Goal: Information Seeking & Learning: Learn about a topic

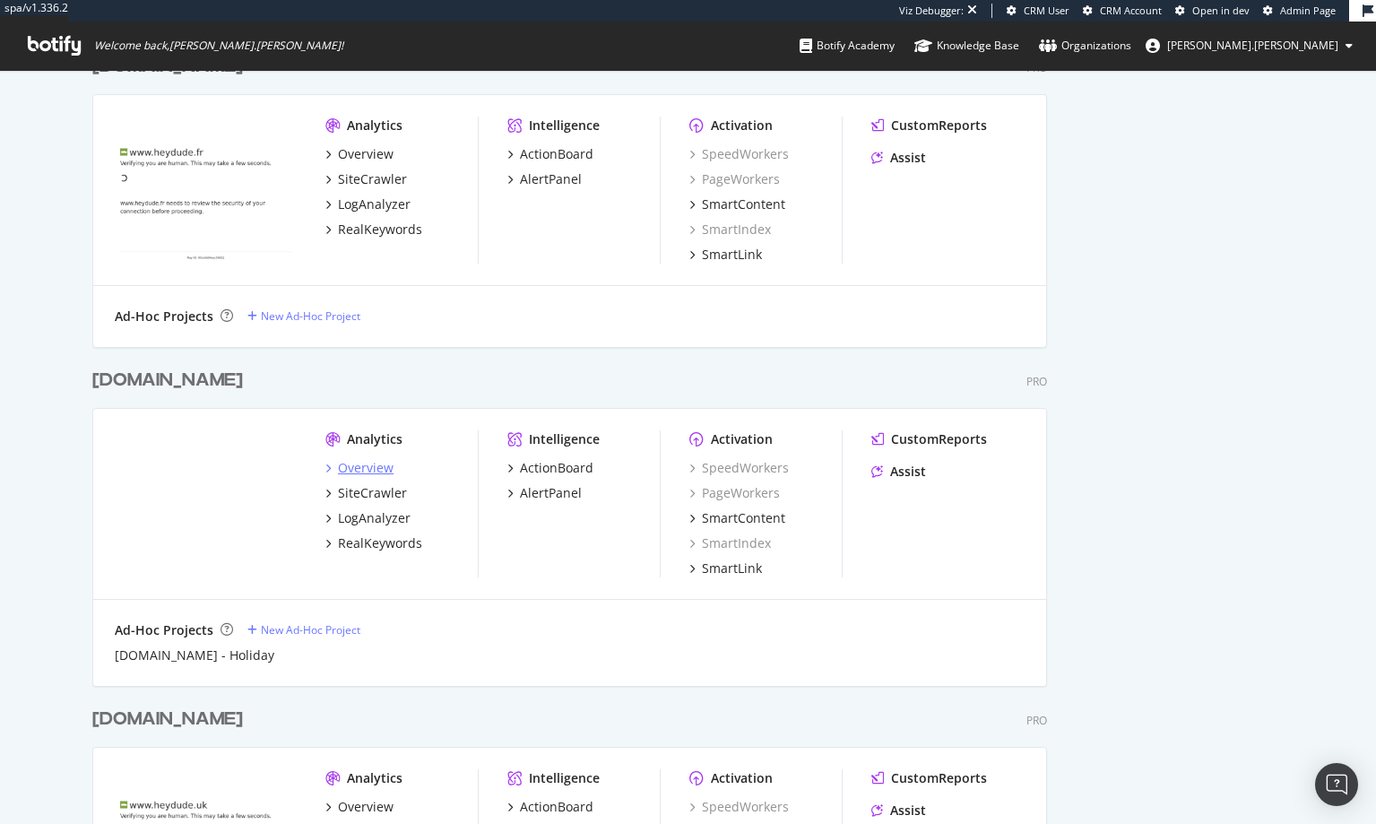
click at [370, 464] on div "Overview" at bounding box center [366, 468] width 56 height 18
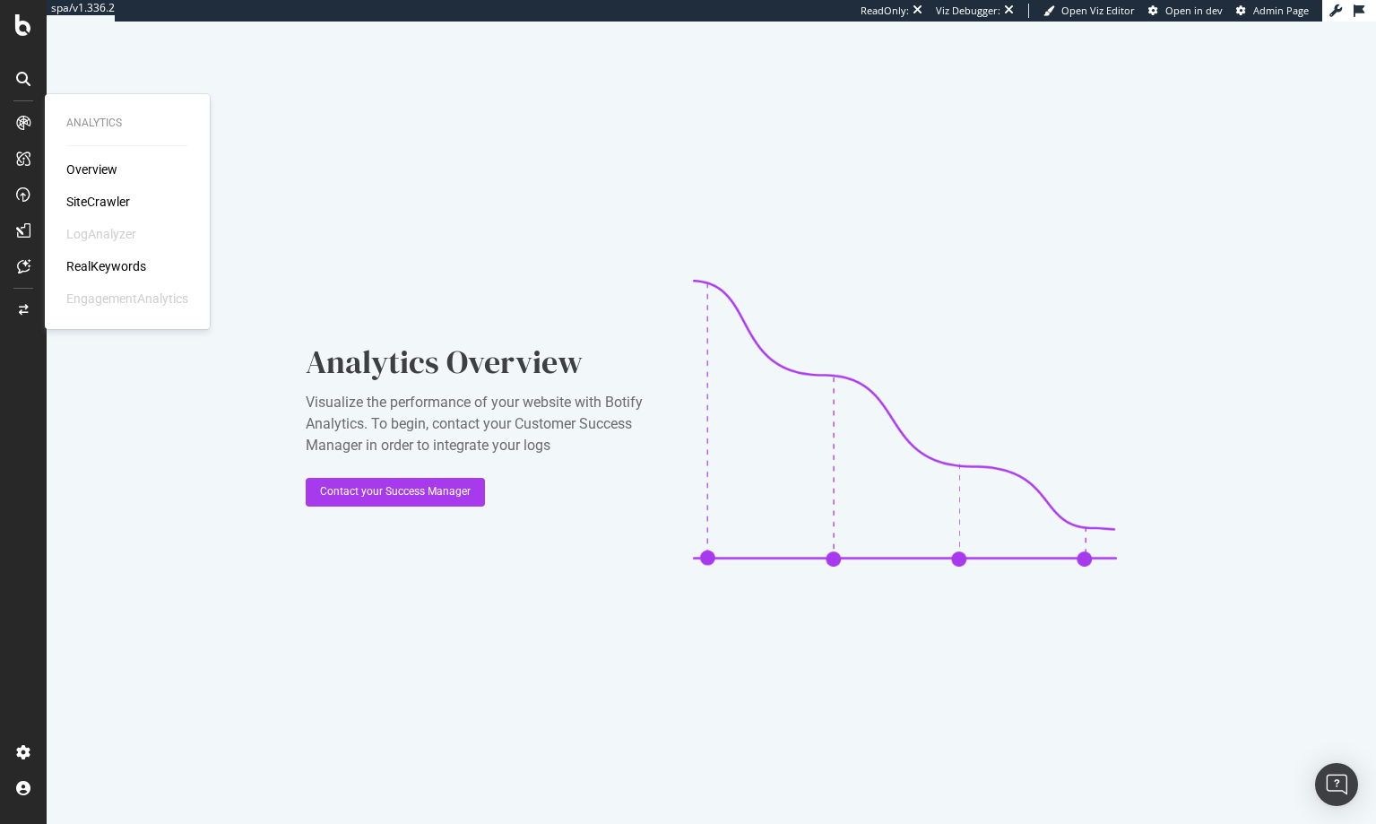
click at [112, 266] on div "RealKeywords" at bounding box center [106, 266] width 80 height 18
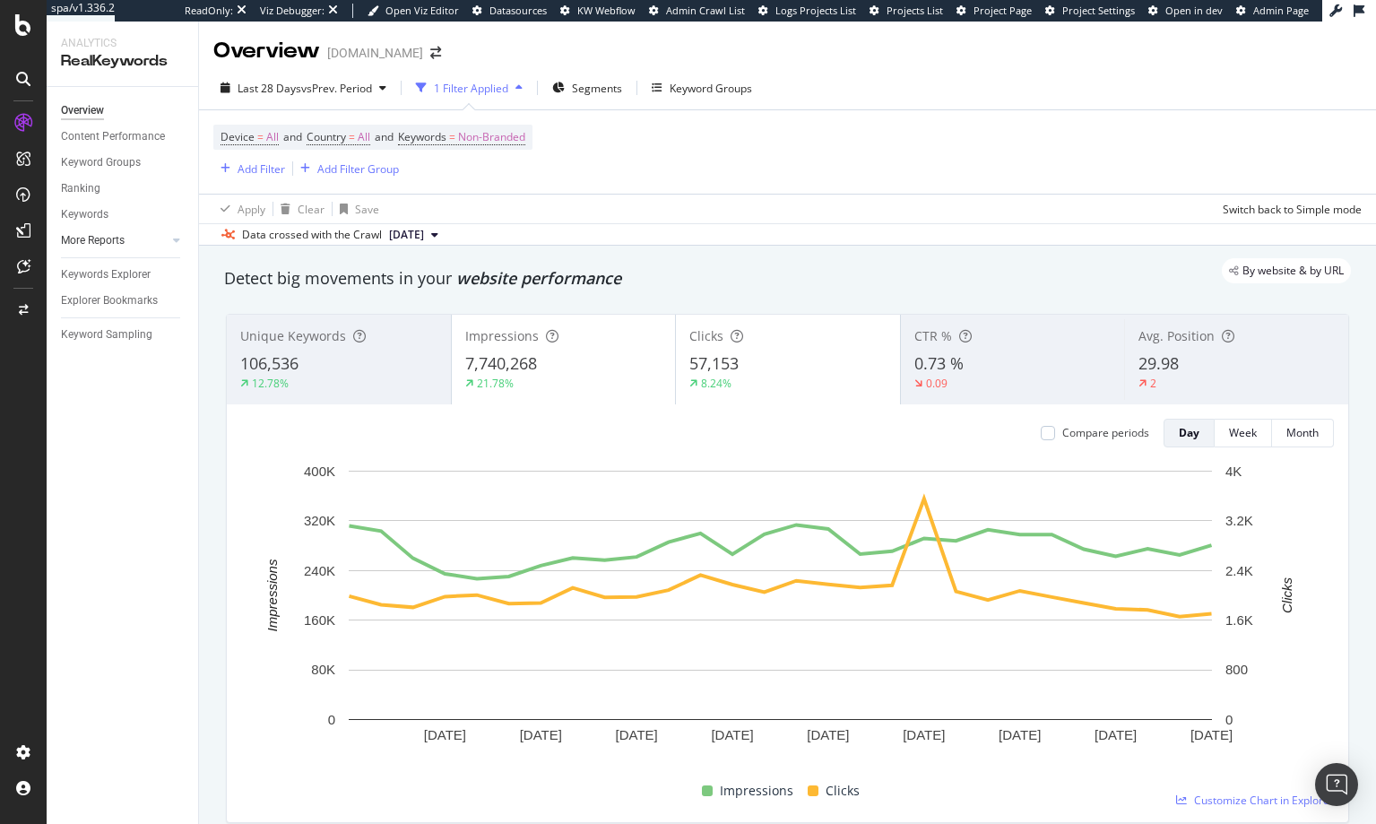
click at [149, 239] on link "More Reports" at bounding box center [114, 240] width 107 height 19
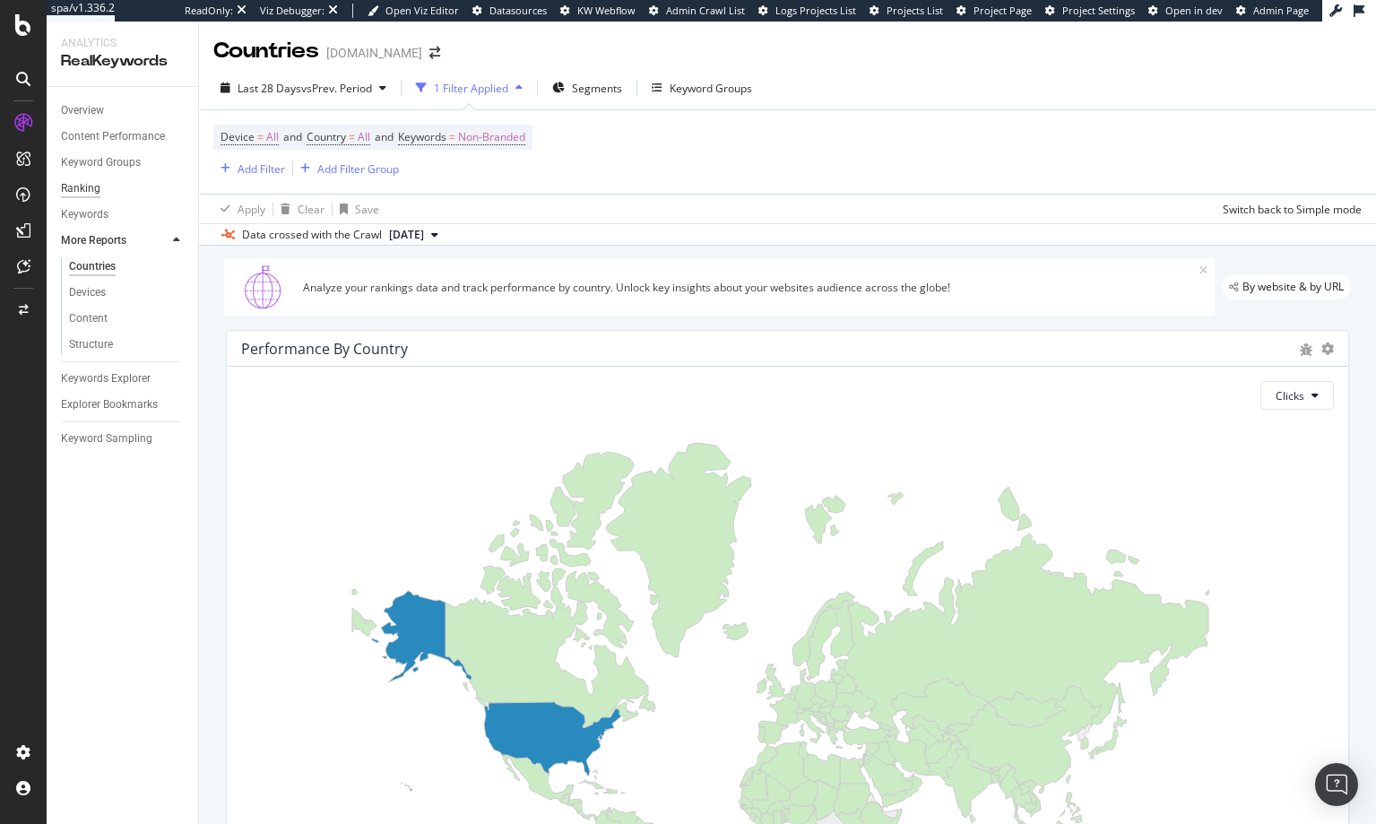
click at [86, 188] on div "Ranking" at bounding box center [80, 188] width 39 height 19
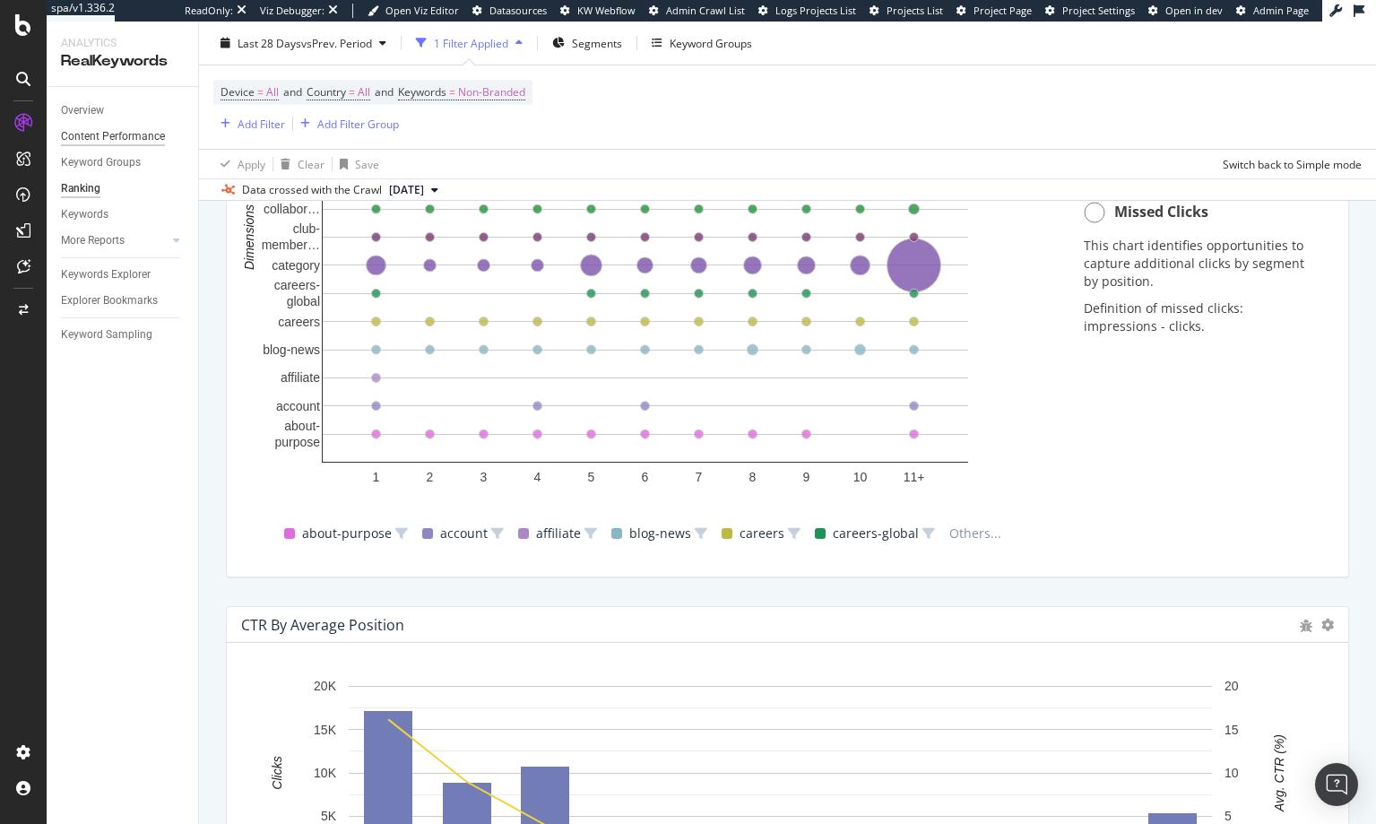
click at [89, 134] on div "Content Performance" at bounding box center [113, 136] width 104 height 19
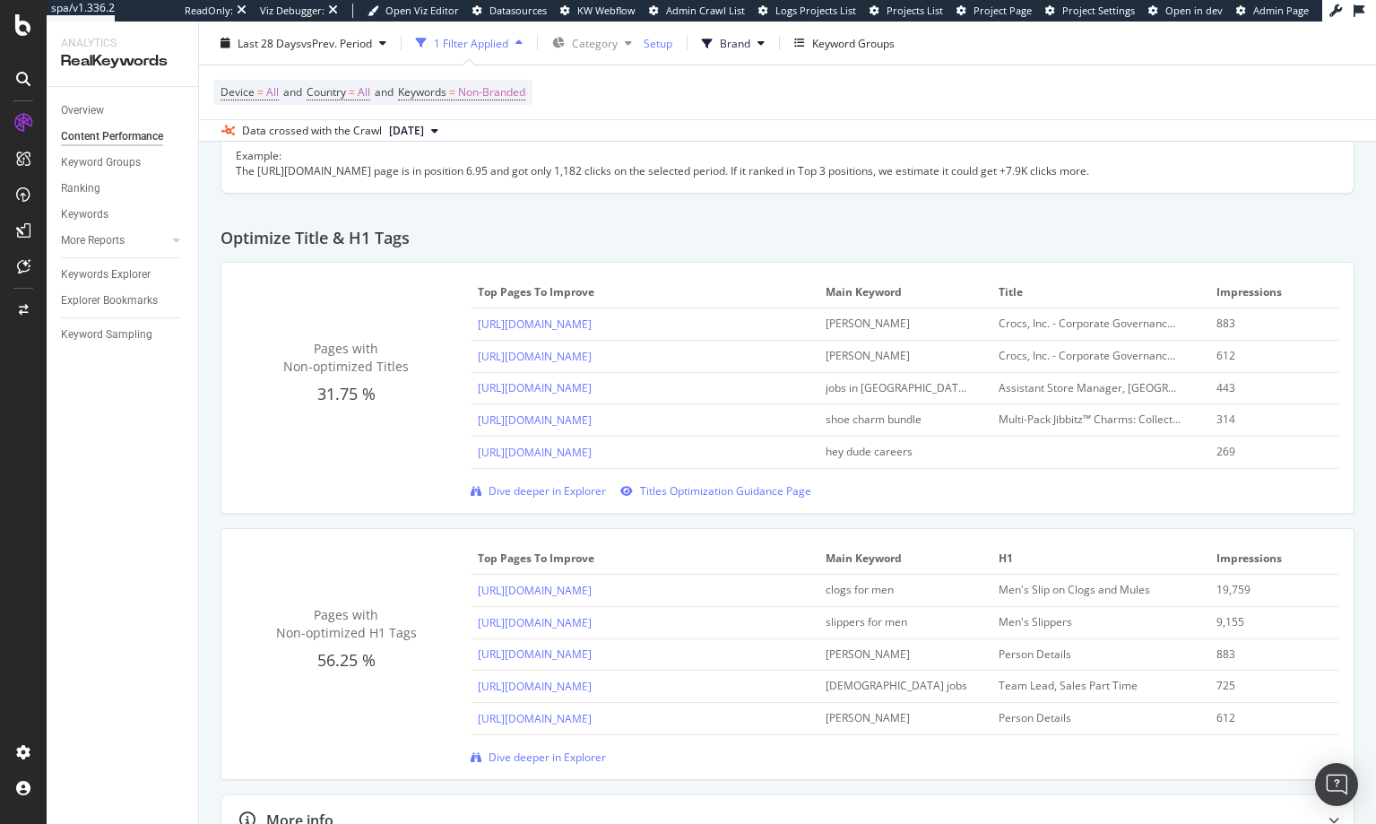
scroll to position [695, 0]
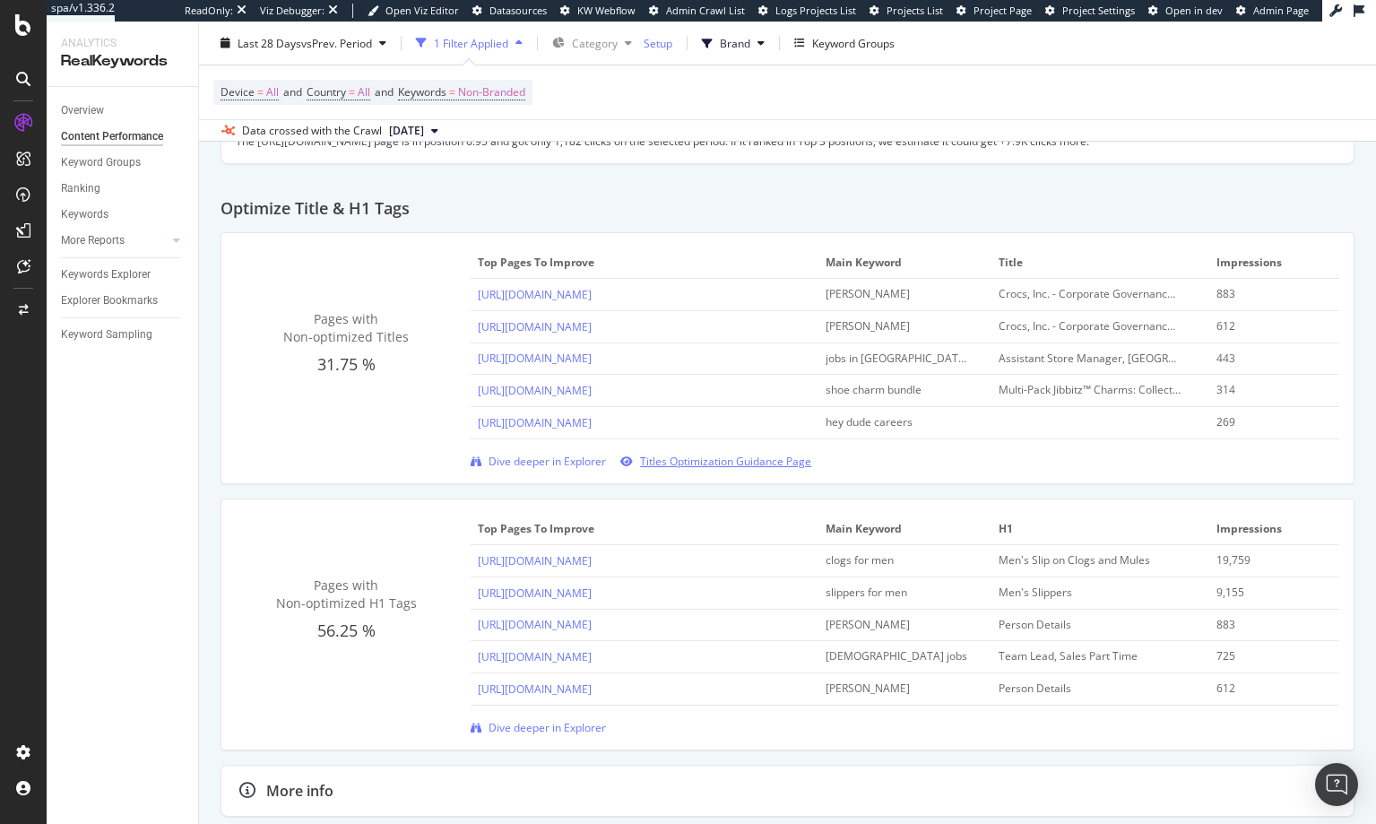
click at [656, 468] on span "Titles Optimization Guidance Page" at bounding box center [725, 461] width 171 height 15
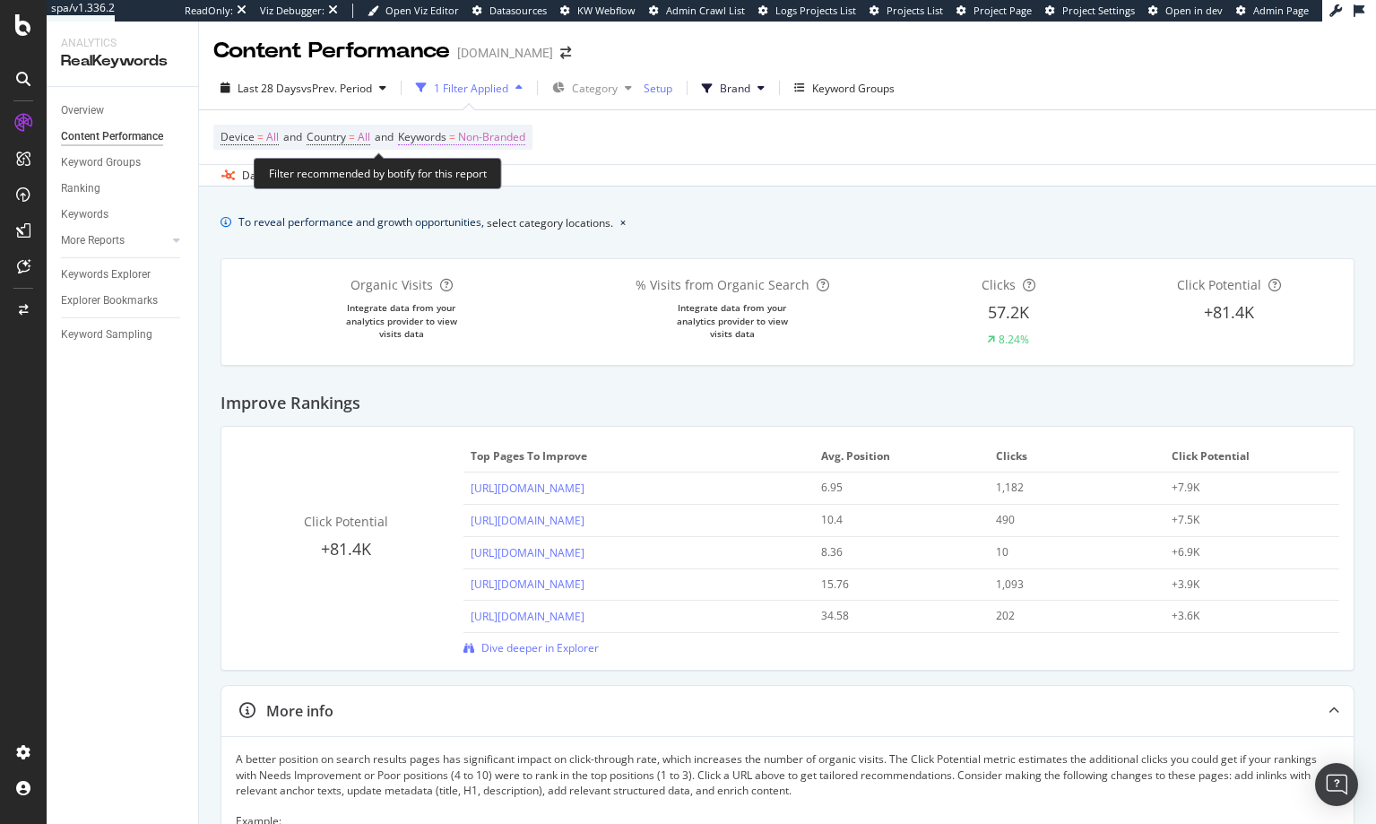
click at [471, 140] on span "Non-Branded" at bounding box center [491, 137] width 67 height 25
drag, startPoint x: 759, startPoint y: 198, endPoint x: 743, endPoint y: 205, distance: 16.8
click at [474, 141] on span "Non-Branded" at bounding box center [491, 137] width 67 height 25
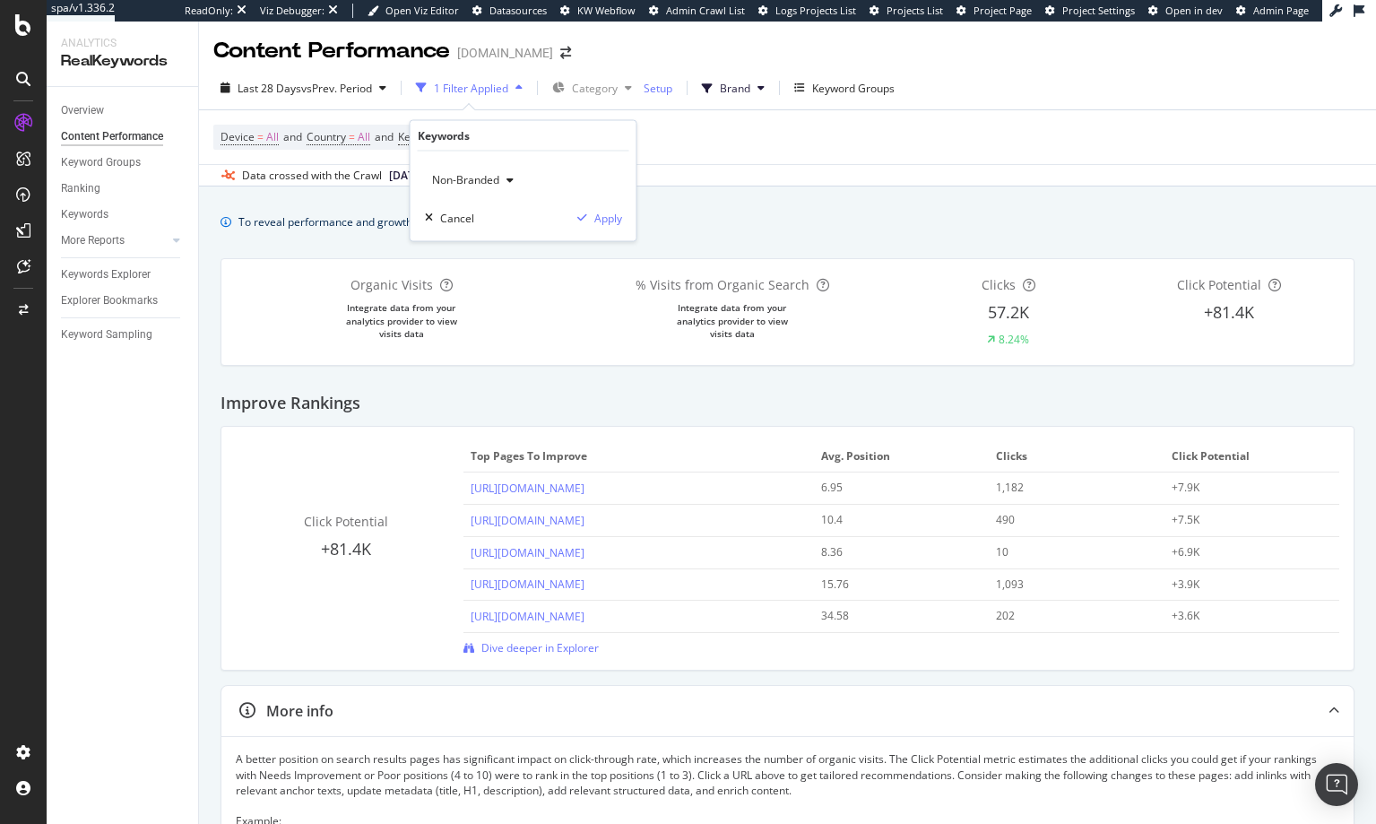
click at [519, 180] on div "button" at bounding box center [510, 180] width 22 height 11
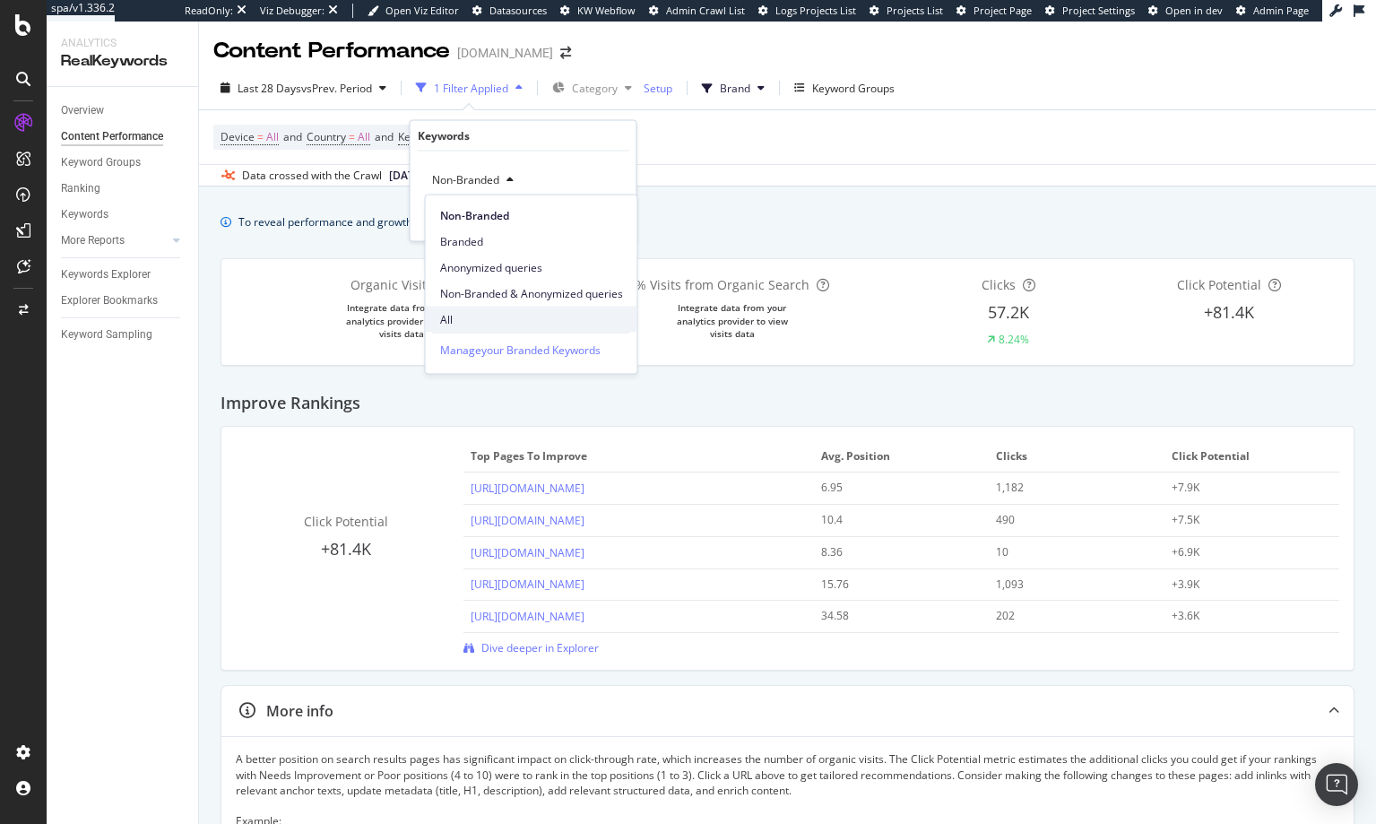
click at [473, 315] on span "All" at bounding box center [531, 319] width 183 height 16
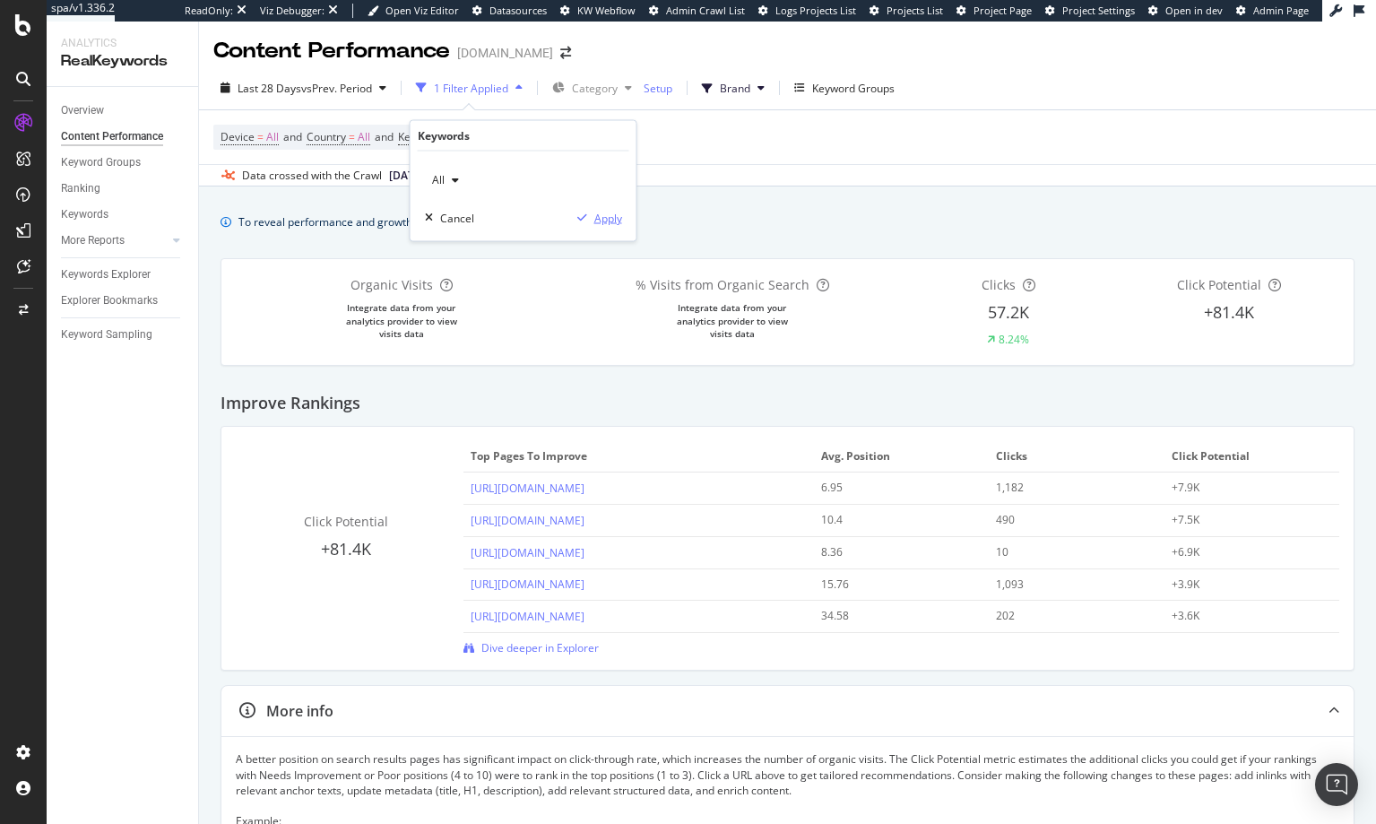
click at [597, 214] on div "Apply" at bounding box center [608, 217] width 28 height 15
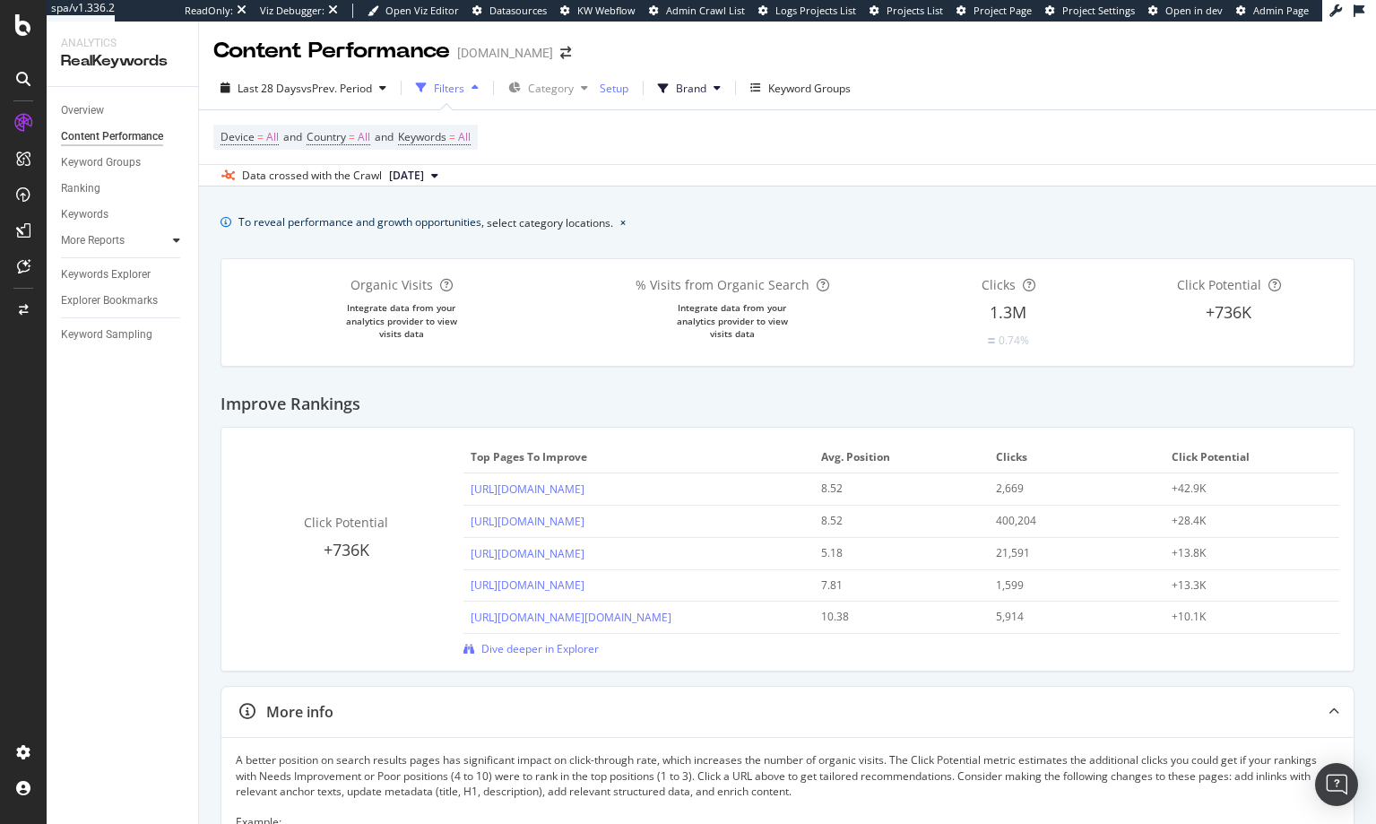
click at [171, 236] on div at bounding box center [177, 240] width 18 height 18
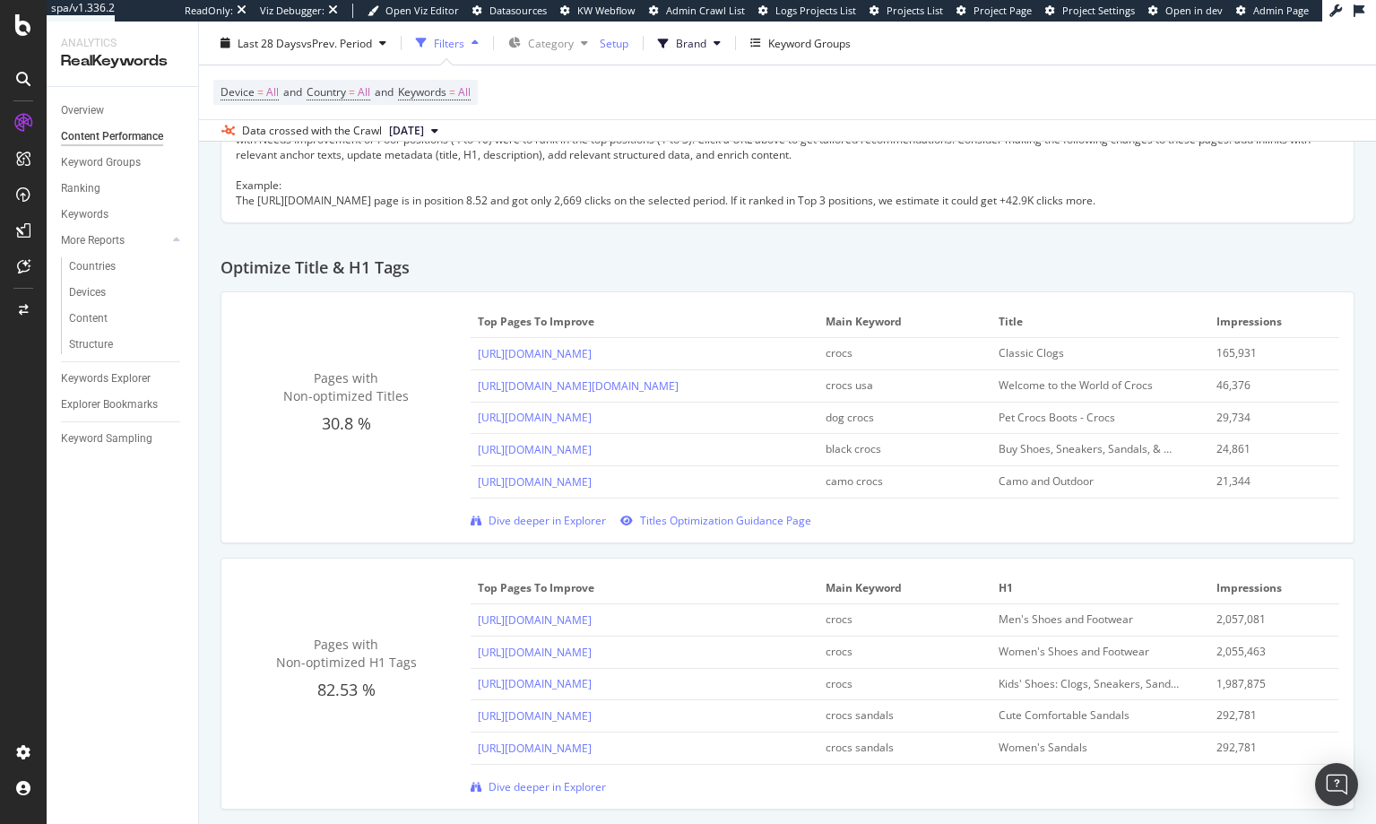
scroll to position [638, 0]
click at [505, 526] on span "Dive deeper in Explorer" at bounding box center [547, 518] width 117 height 15
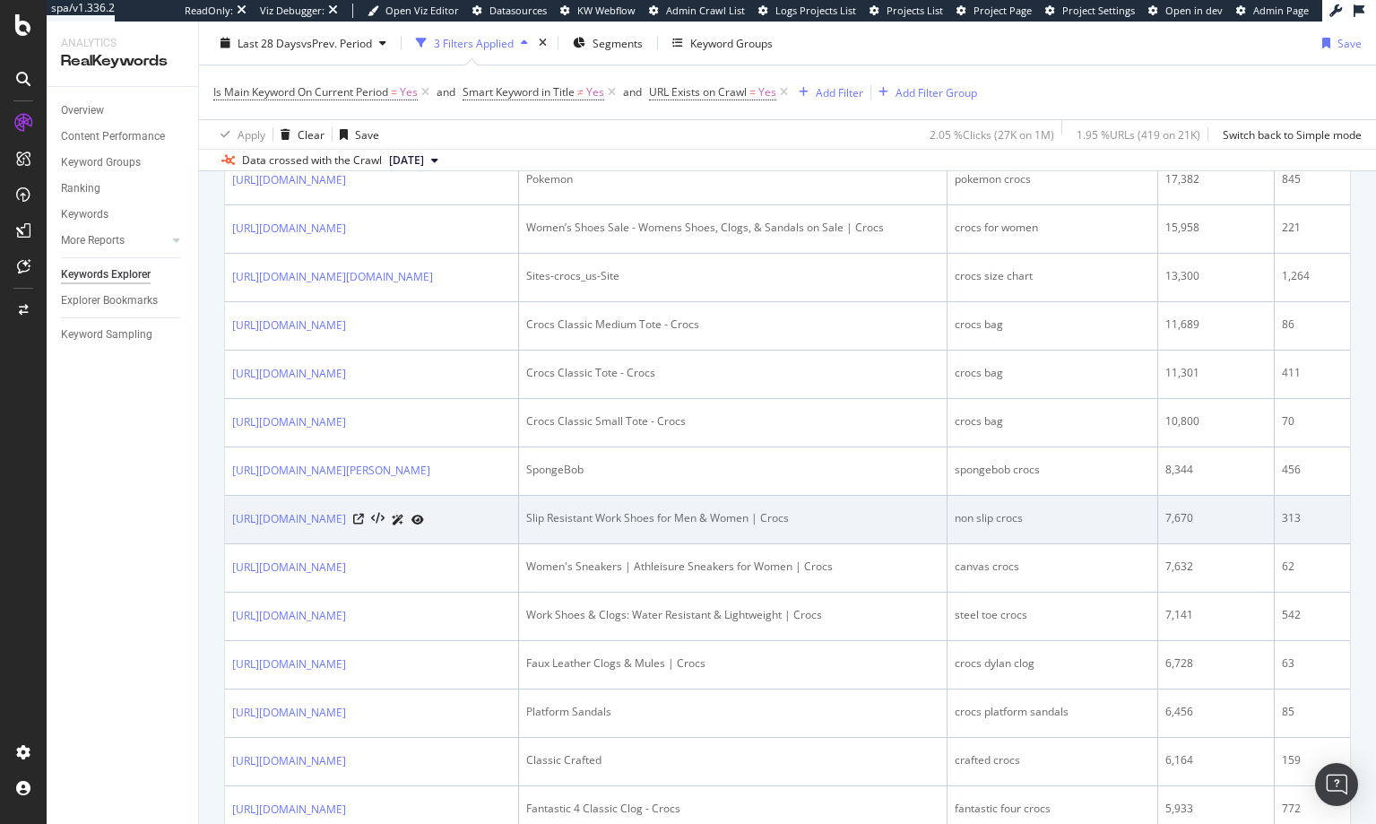
scroll to position [934, 0]
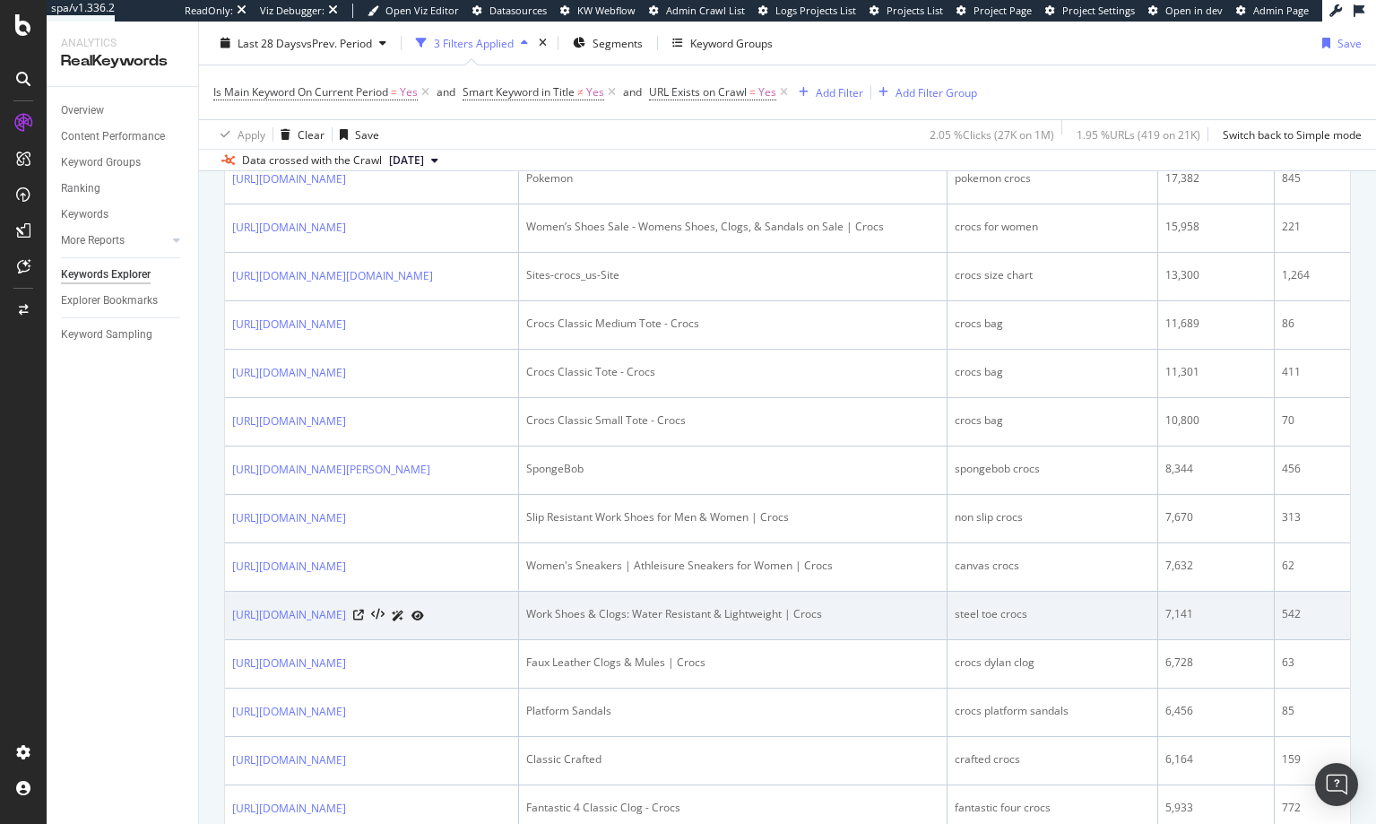
click at [1128, 622] on div "steel toe crocs" at bounding box center [1052, 614] width 195 height 16
click at [1123, 622] on div "steel toe crocs" at bounding box center [1052, 614] width 195 height 16
drag, startPoint x: 1123, startPoint y: 651, endPoint x: 1206, endPoint y: 650, distance: 83.4
click at [1150, 622] on div "steel toe crocs" at bounding box center [1052, 614] width 195 height 16
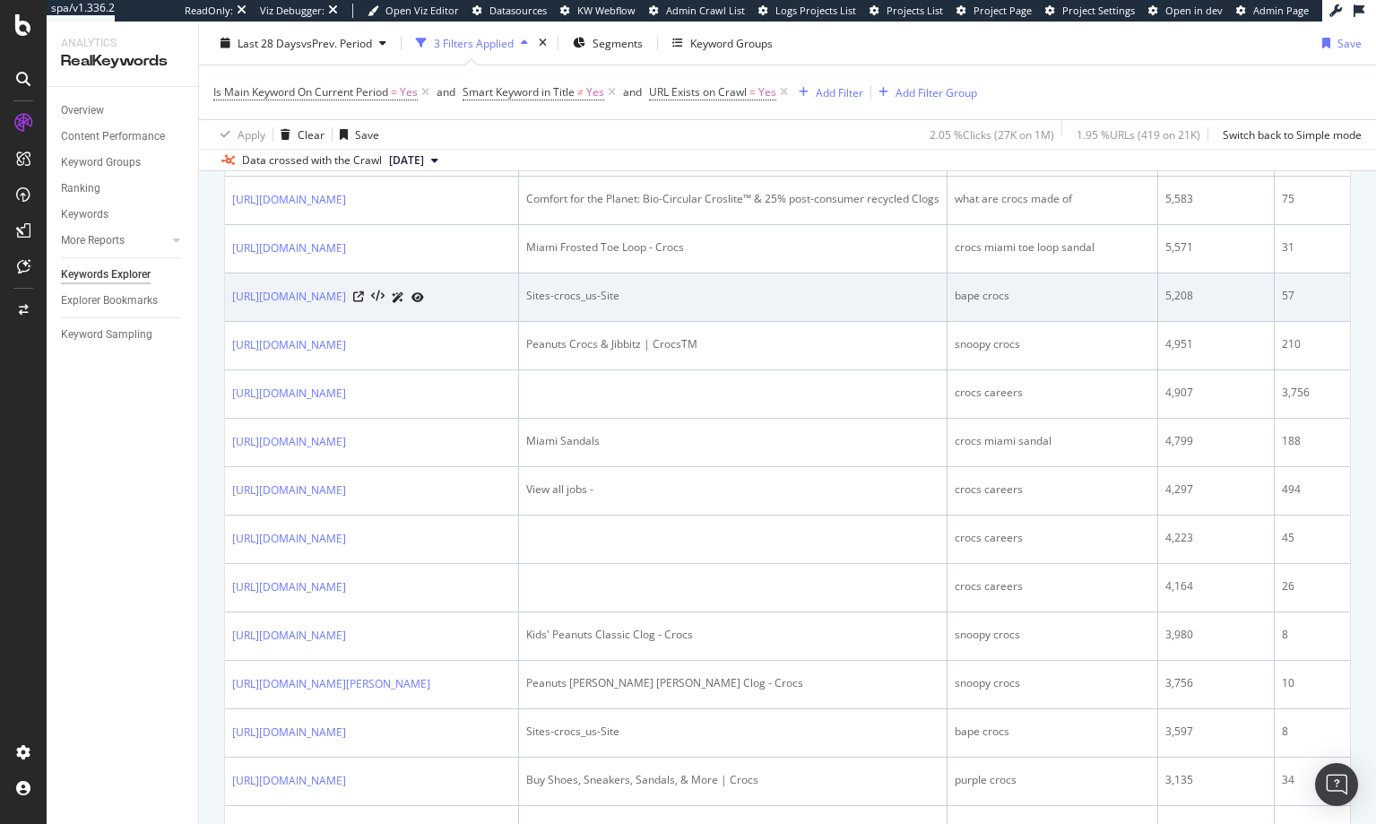
scroll to position [1643, 0]
click at [1116, 301] on div "bape crocs" at bounding box center [1052, 293] width 195 height 16
drag, startPoint x: 1116, startPoint y: 330, endPoint x: 1156, endPoint y: 329, distance: 39.5
click at [1150, 301] on div "bape crocs" at bounding box center [1052, 293] width 195 height 16
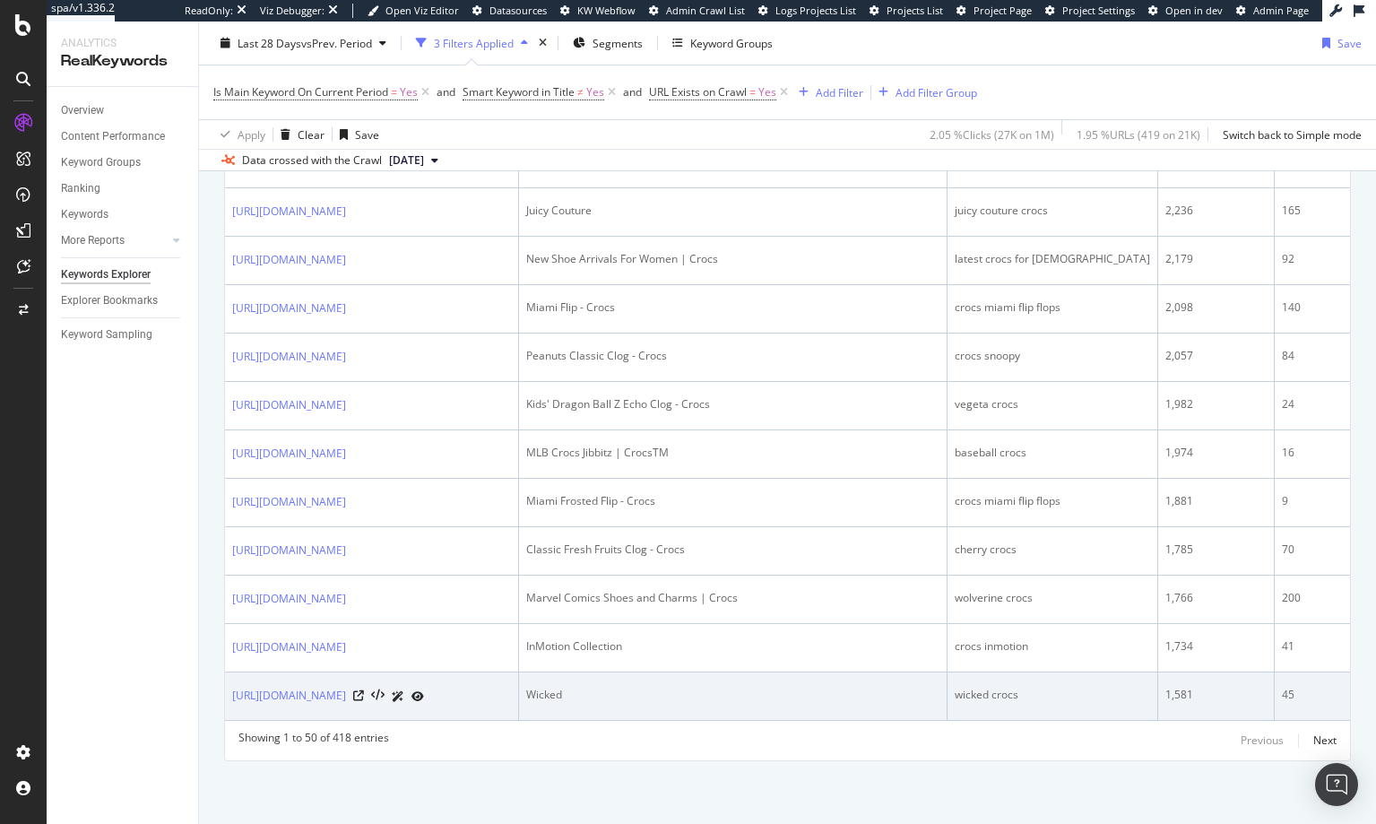
scroll to position [2596, 0]
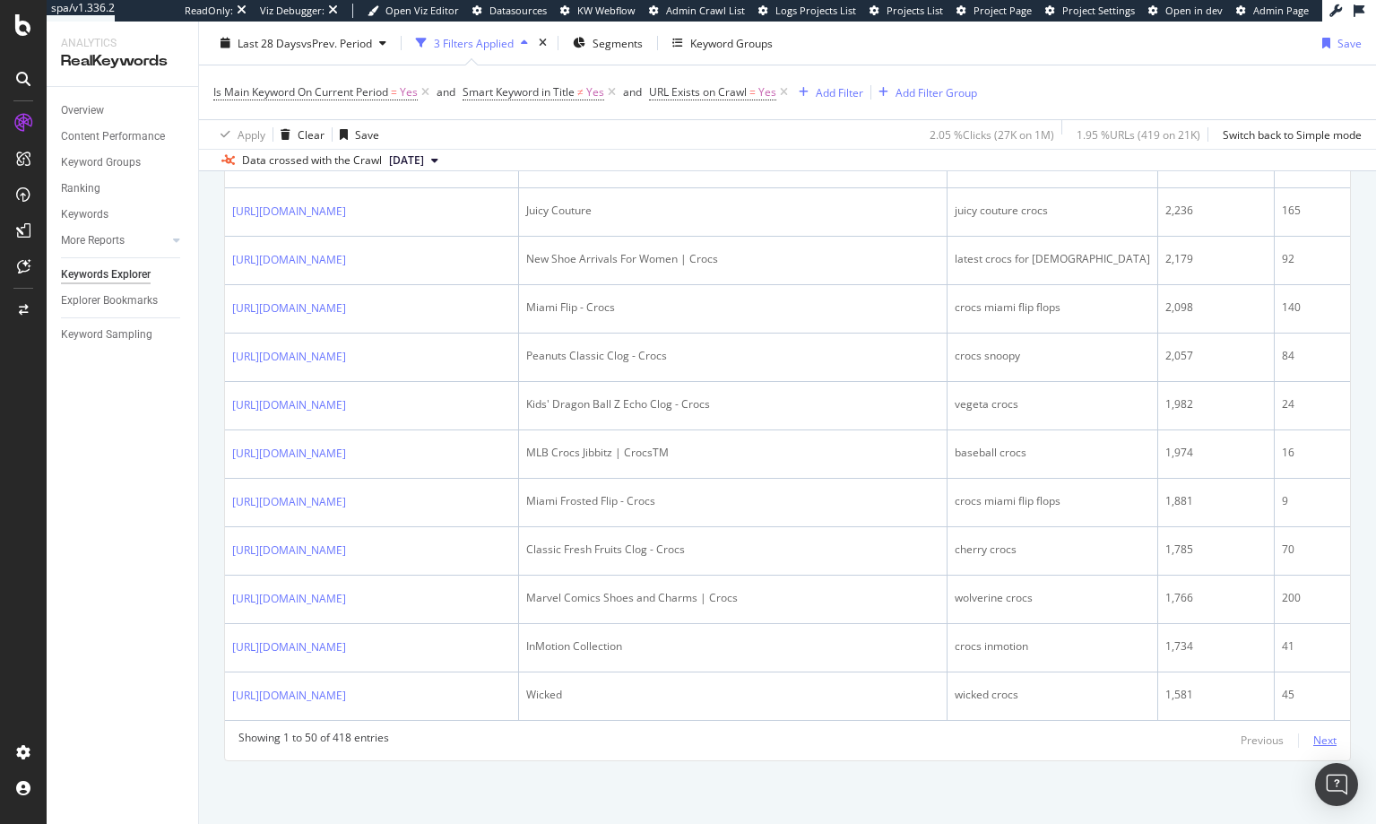
click at [1316, 739] on div "Next" at bounding box center [1325, 740] width 23 height 15
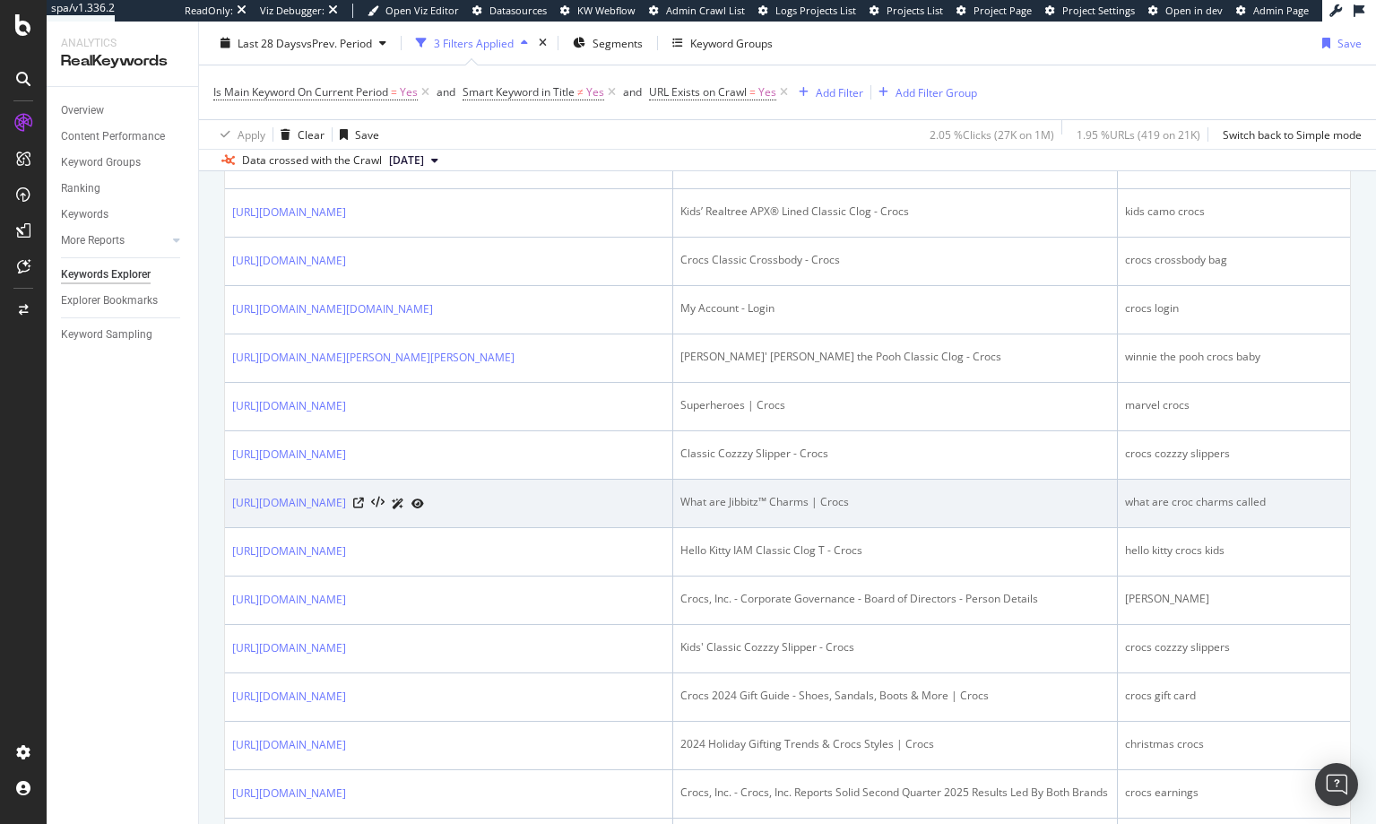
scroll to position [1720, 0]
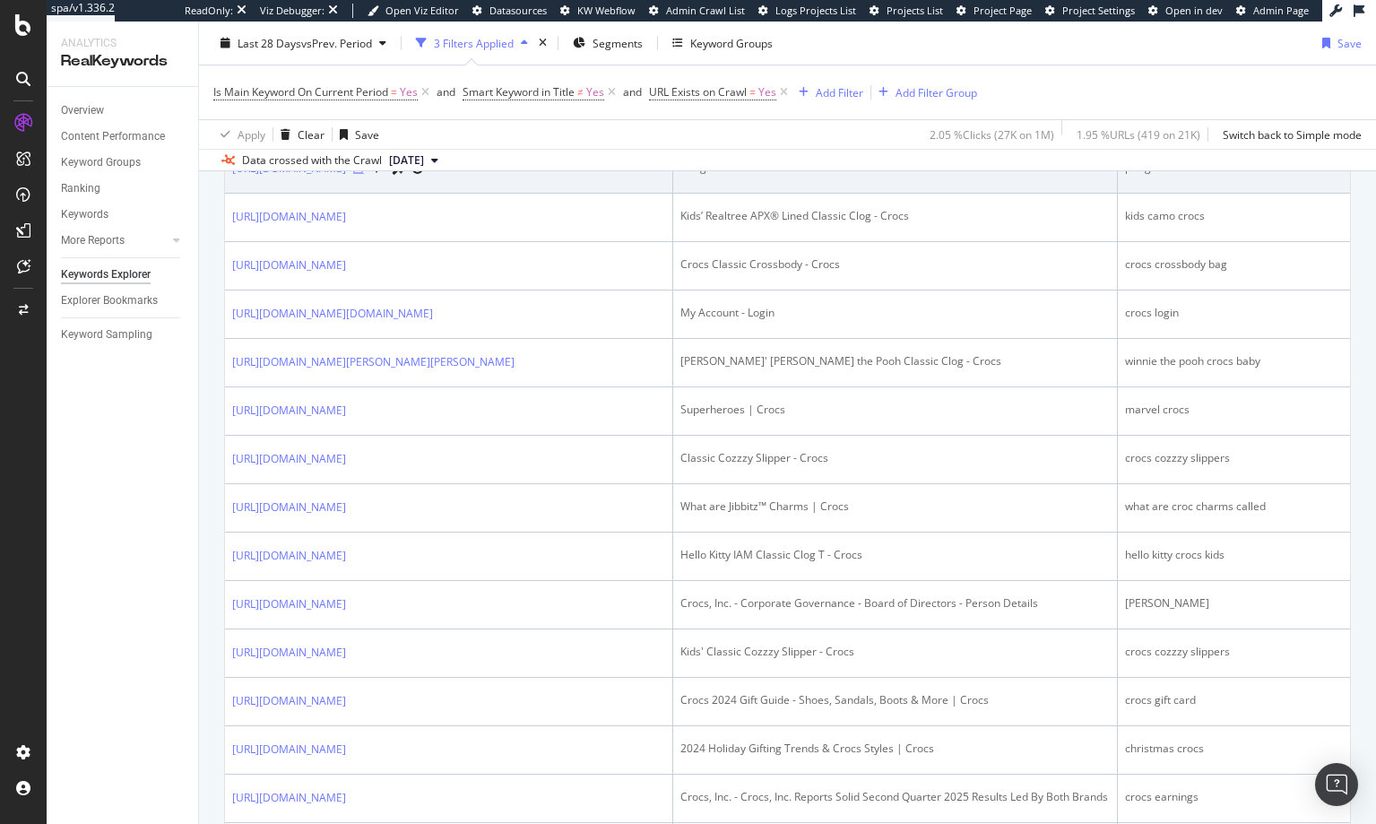
click at [364, 174] on icon at bounding box center [358, 168] width 11 height 11
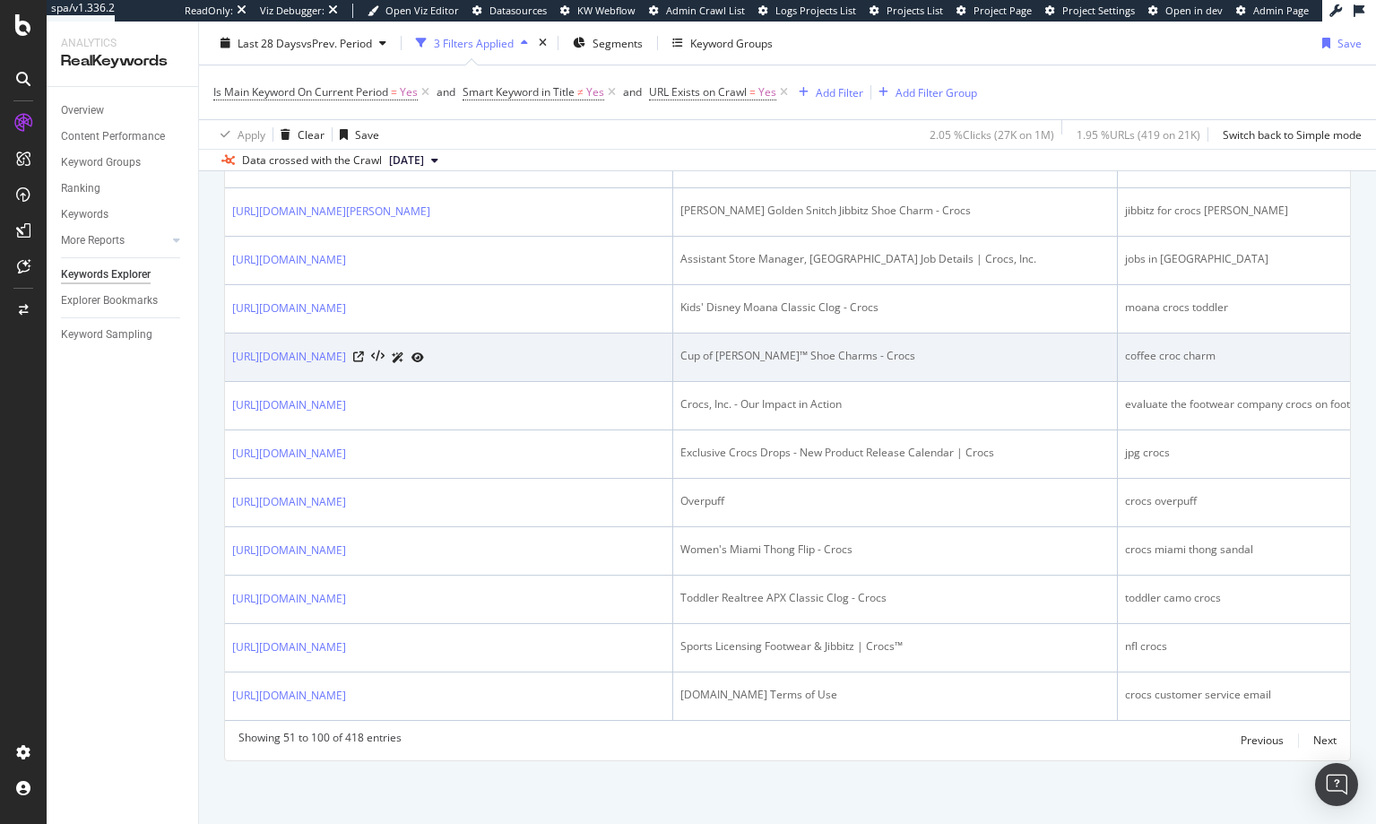
scroll to position [2835, 0]
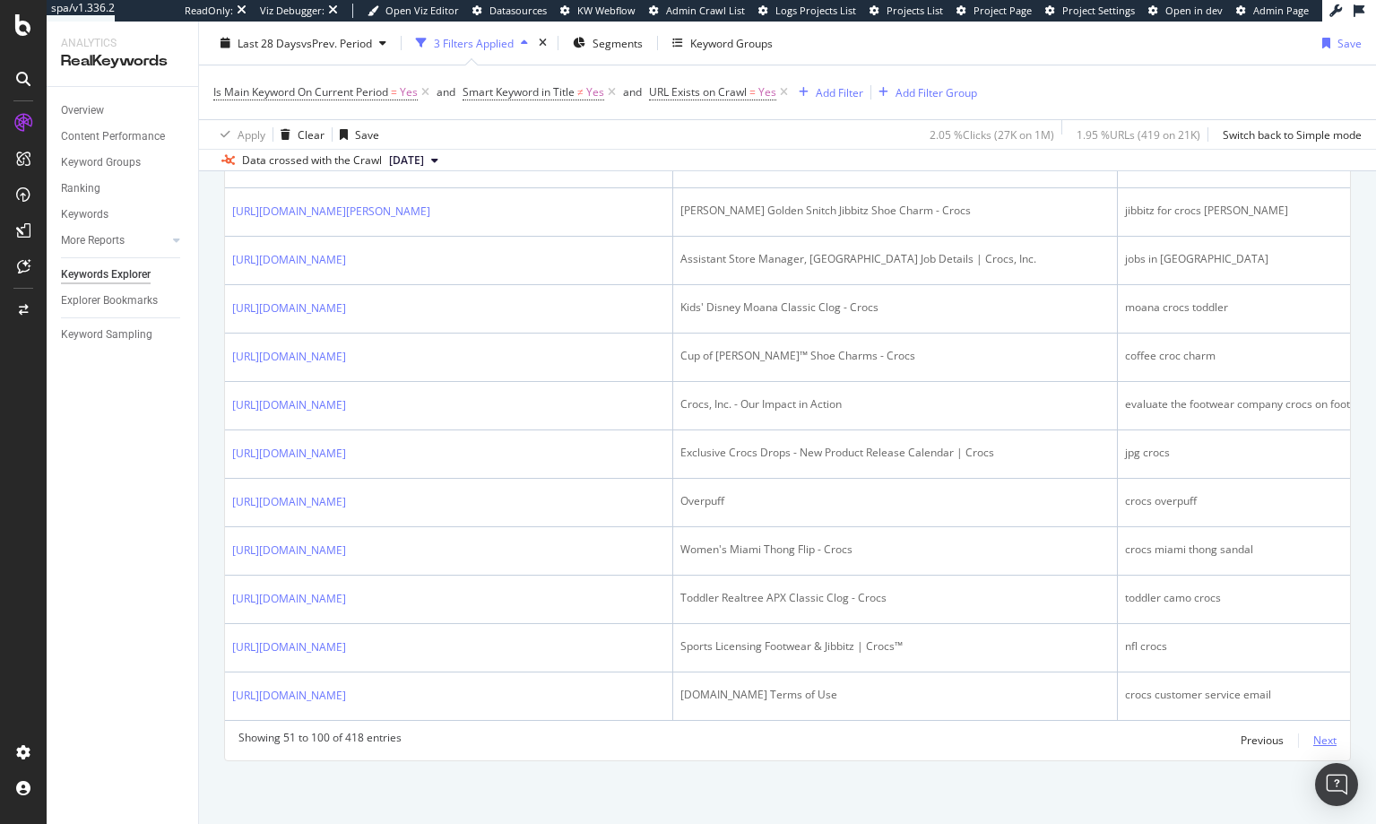
click at [1314, 739] on div "Next" at bounding box center [1325, 740] width 23 height 15
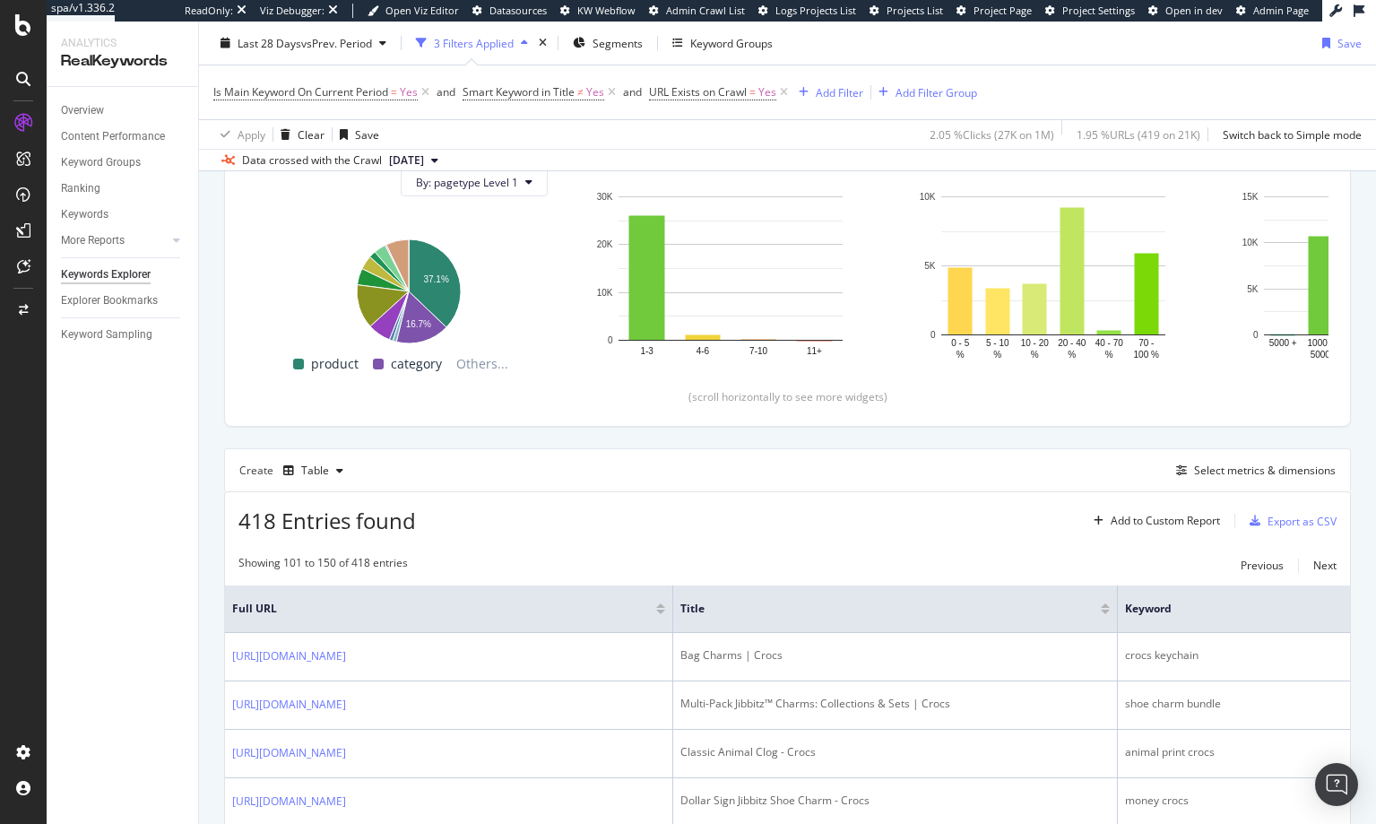
scroll to position [2817, 0]
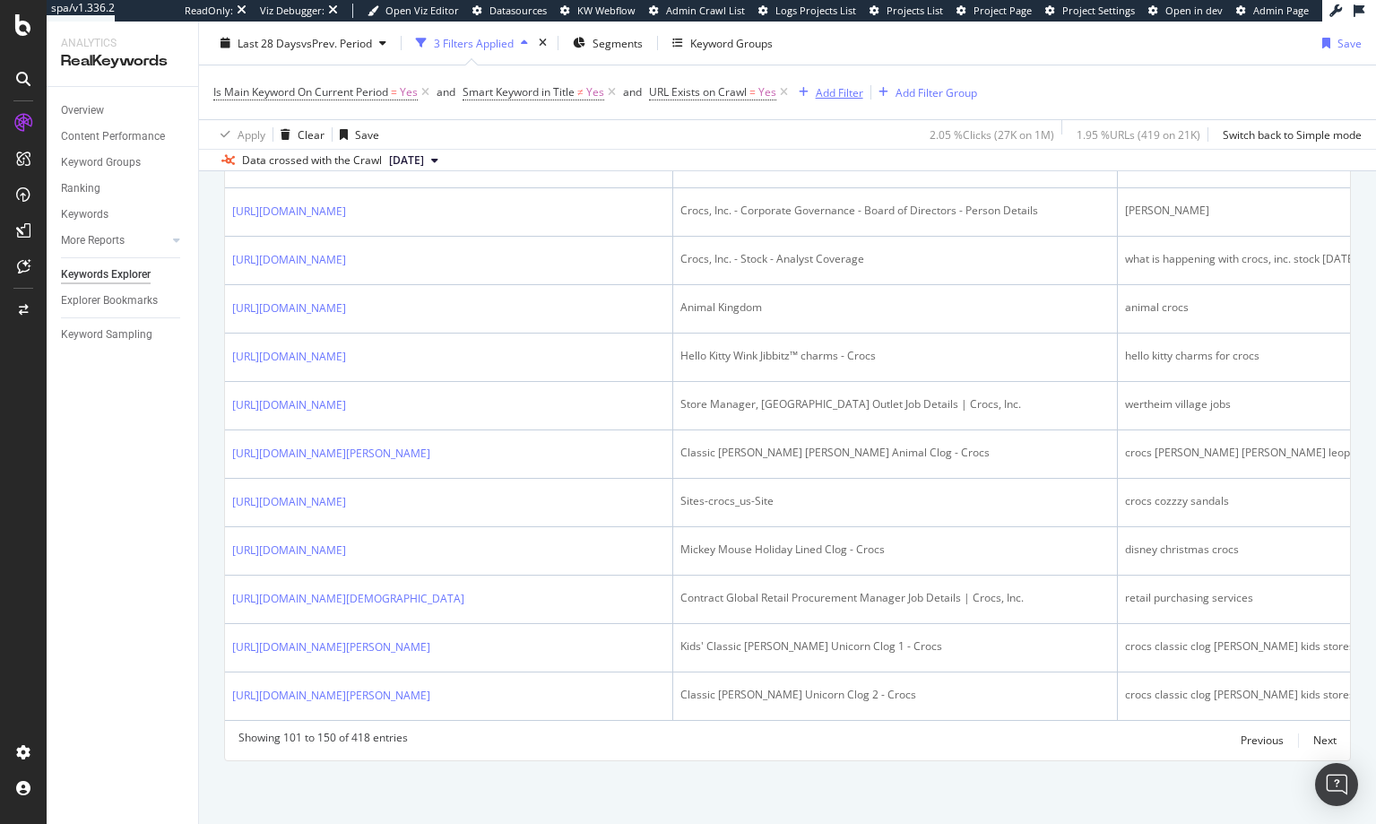
click at [820, 82] on div "Add Filter" at bounding box center [828, 92] width 72 height 20
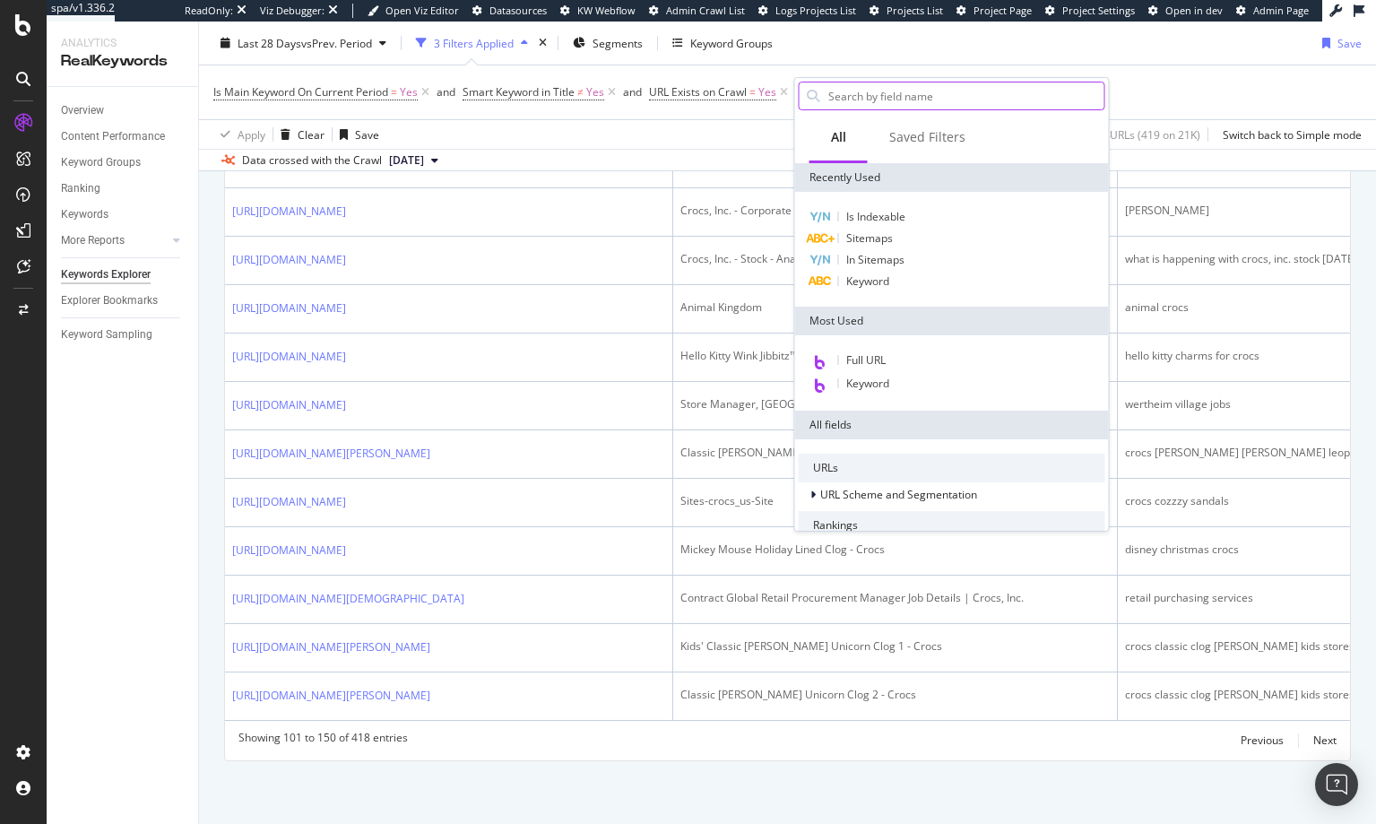
click at [856, 100] on input "text" at bounding box center [966, 95] width 278 height 27
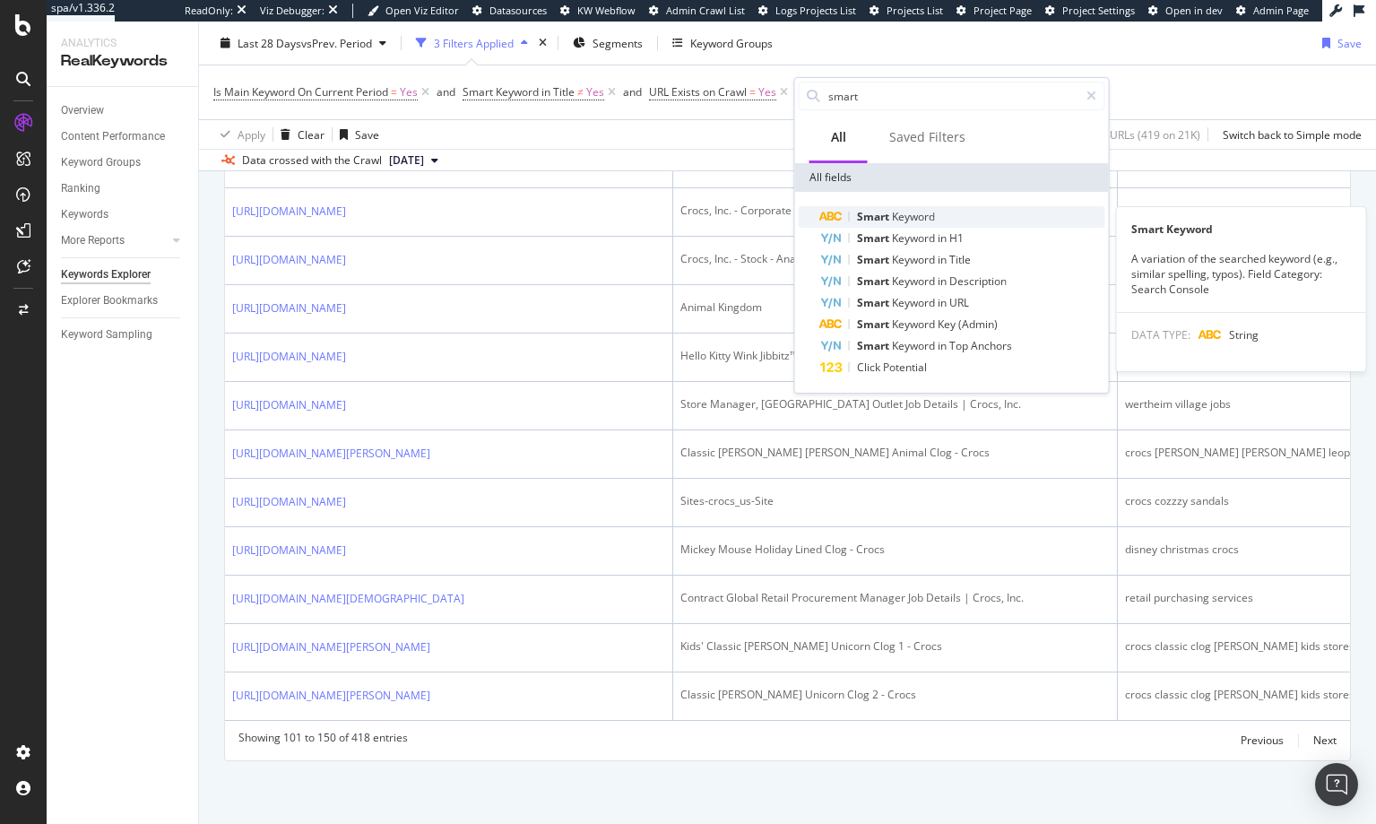
type input "smart"
click at [903, 213] on span "Keyword" at bounding box center [913, 216] width 43 height 15
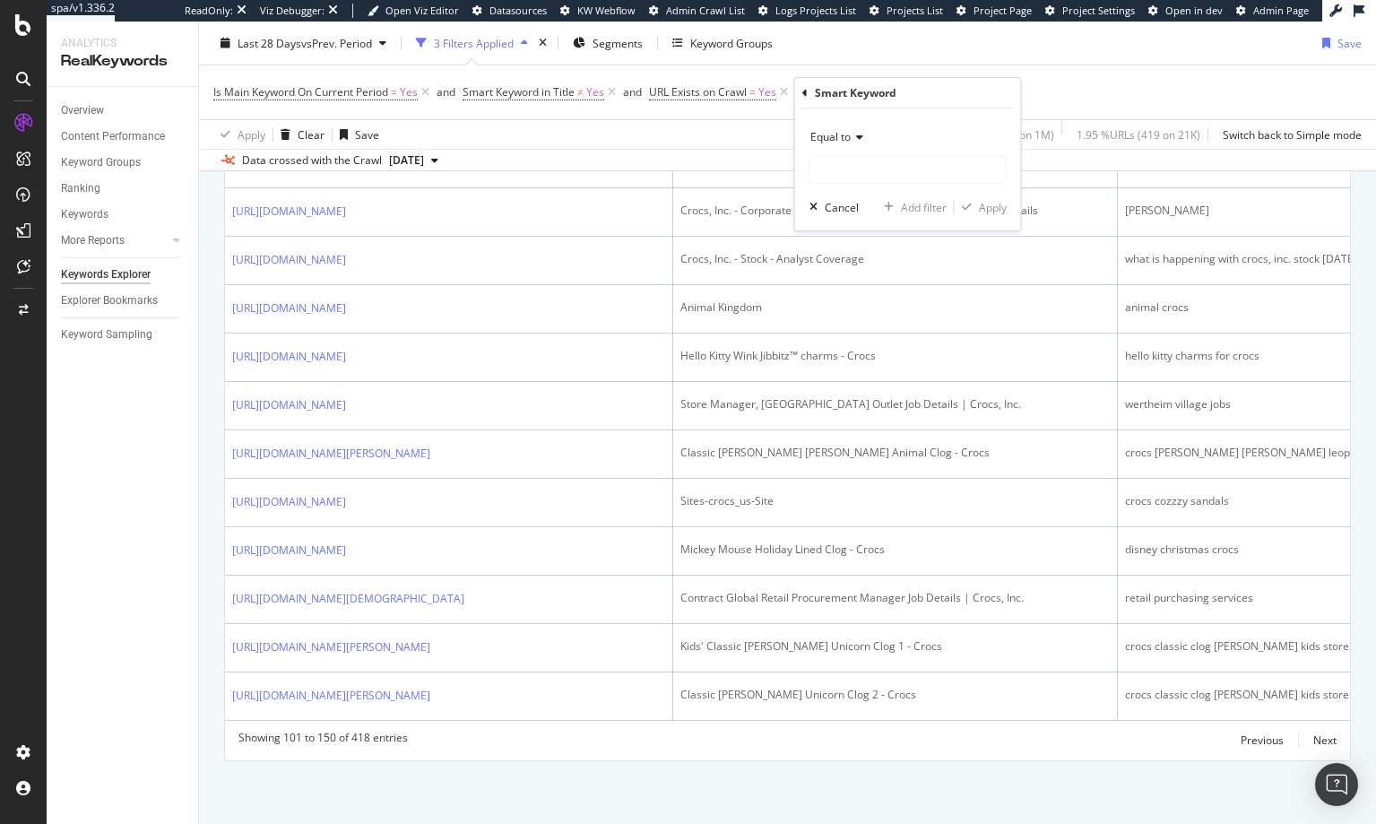
click at [841, 142] on span "Equal to" at bounding box center [831, 136] width 40 height 15
click at [862, 336] on span "Doesn't contain" at bounding box center [858, 337] width 78 height 15
click at [853, 169] on input "text" at bounding box center [908, 169] width 195 height 29
type input "croc"
click at [989, 207] on div "Apply" at bounding box center [993, 207] width 28 height 15
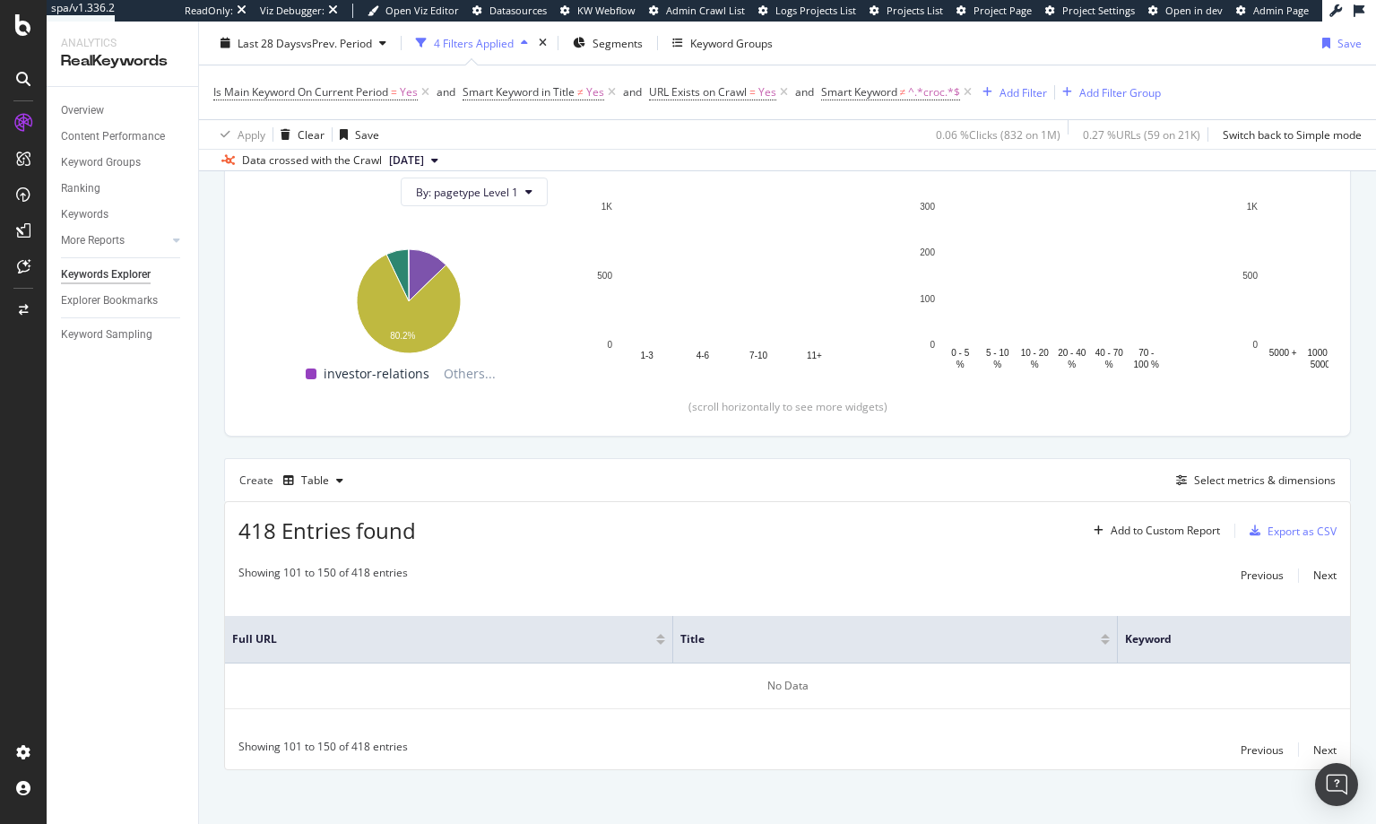
scroll to position [205, 0]
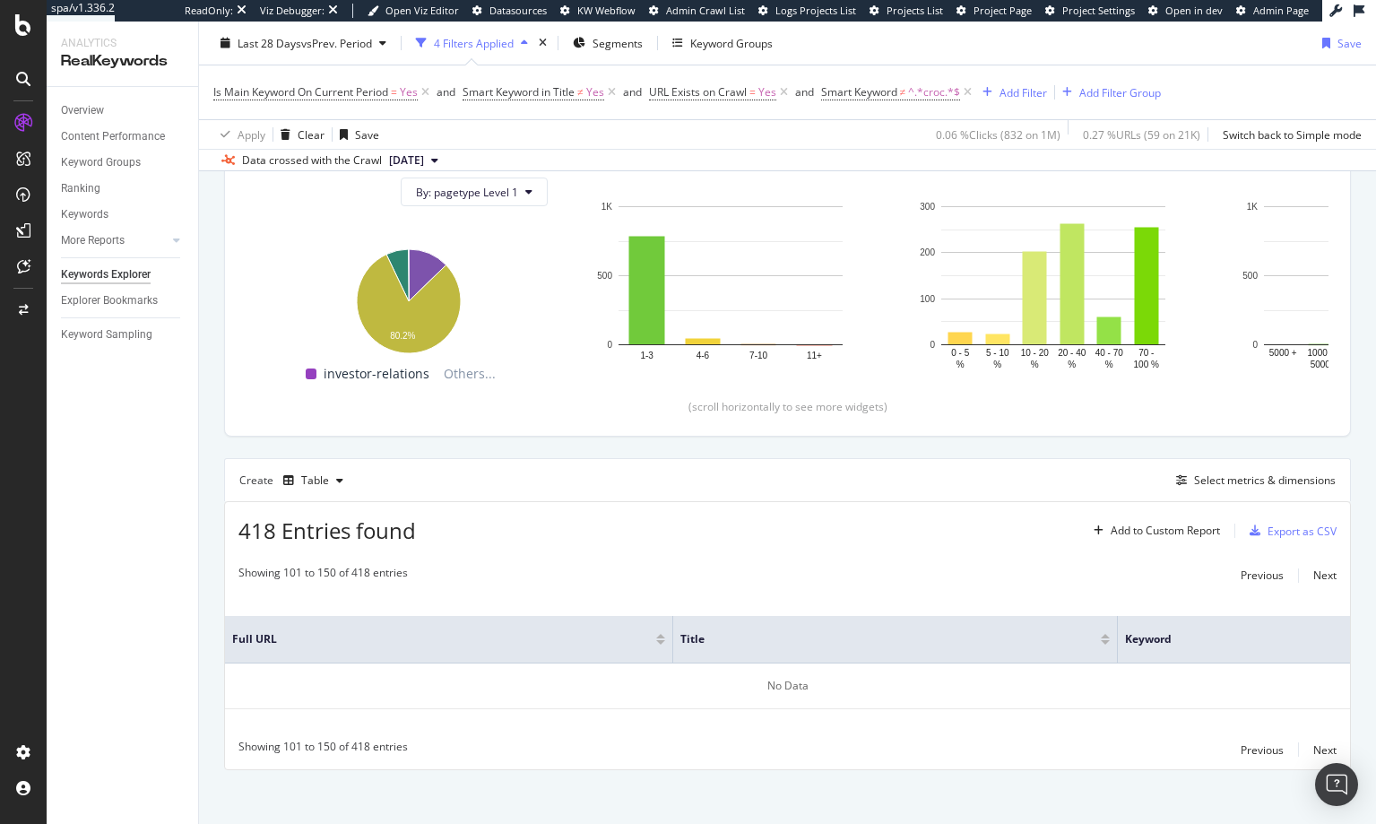
click at [1220, 745] on div "Showing 101 to 150 of 418 entries Previous Next" at bounding box center [787, 750] width 1125 height 22
click at [1241, 749] on div "Previous" at bounding box center [1262, 749] width 43 height 15
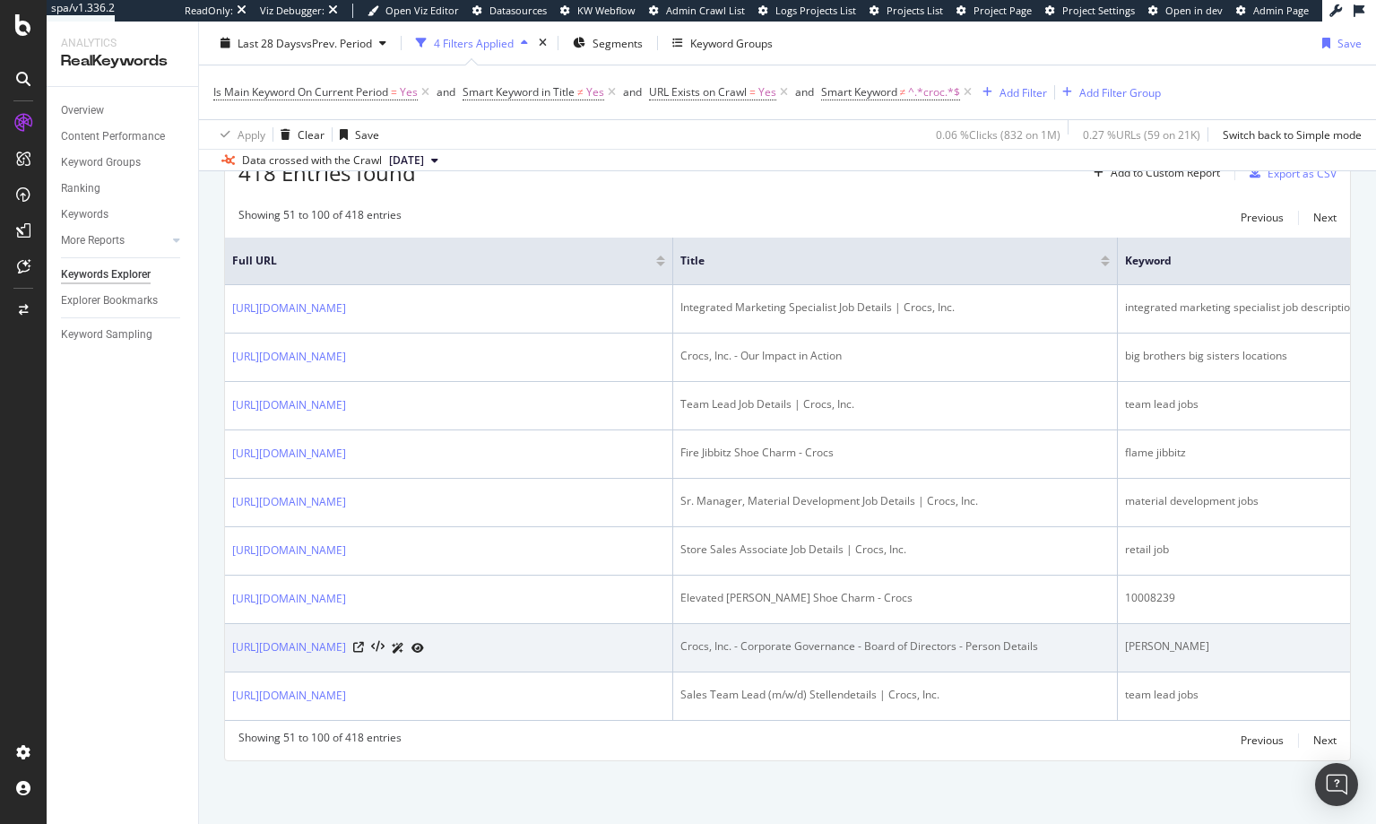
scroll to position [696, 0]
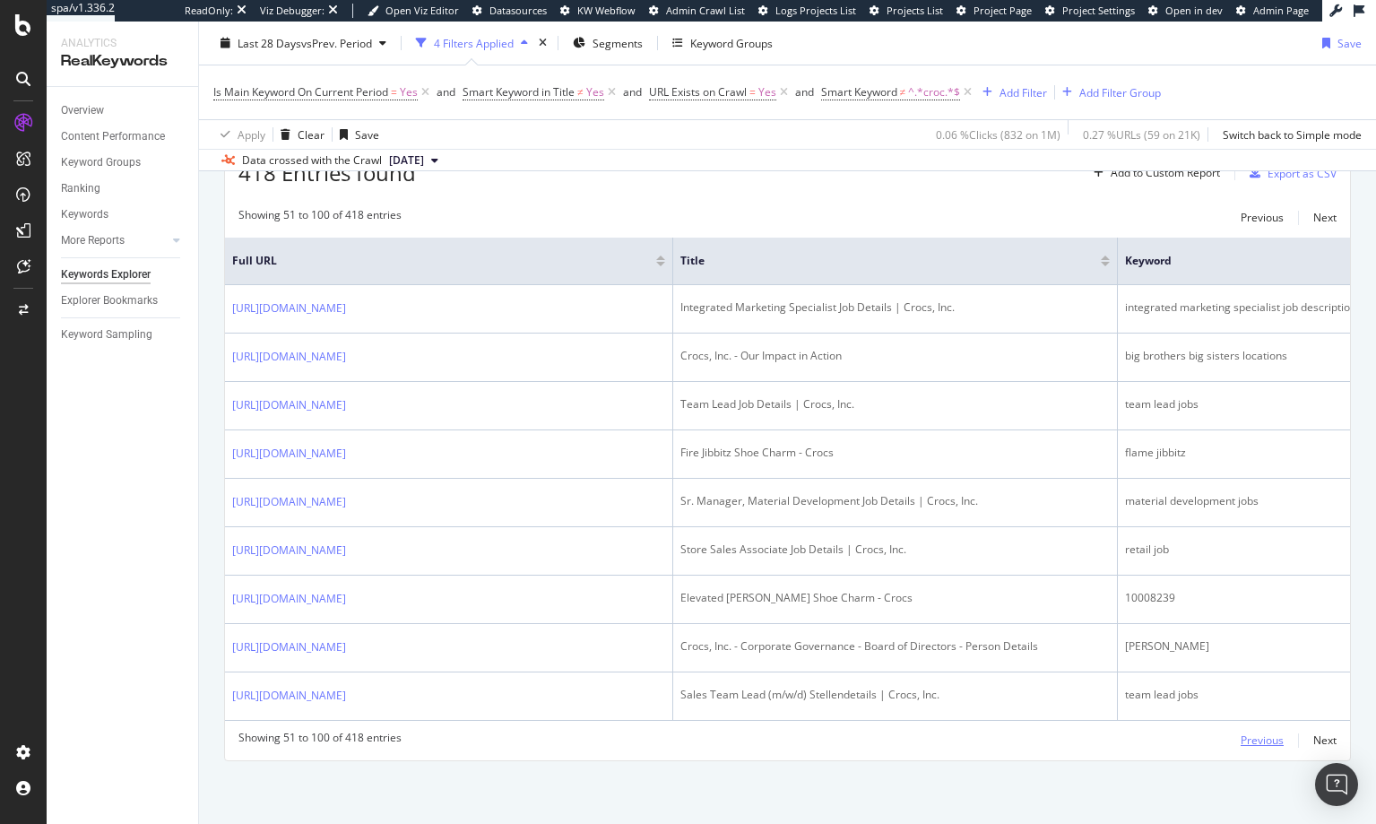
click at [1241, 735] on div "Previous" at bounding box center [1262, 740] width 43 height 15
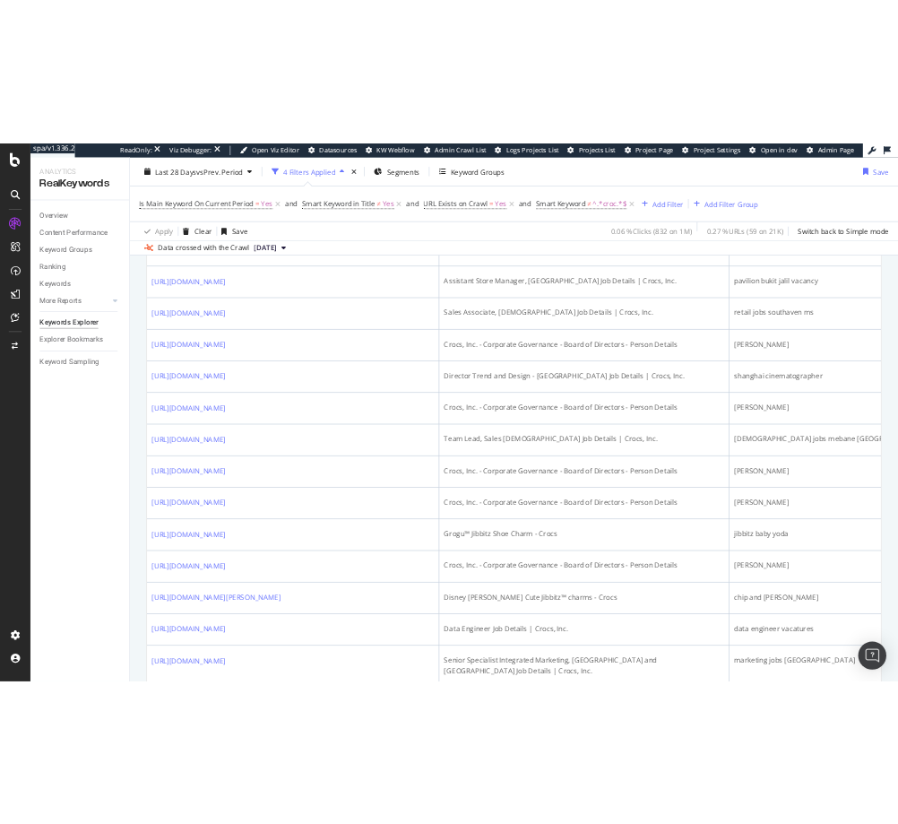
scroll to position [2124, 0]
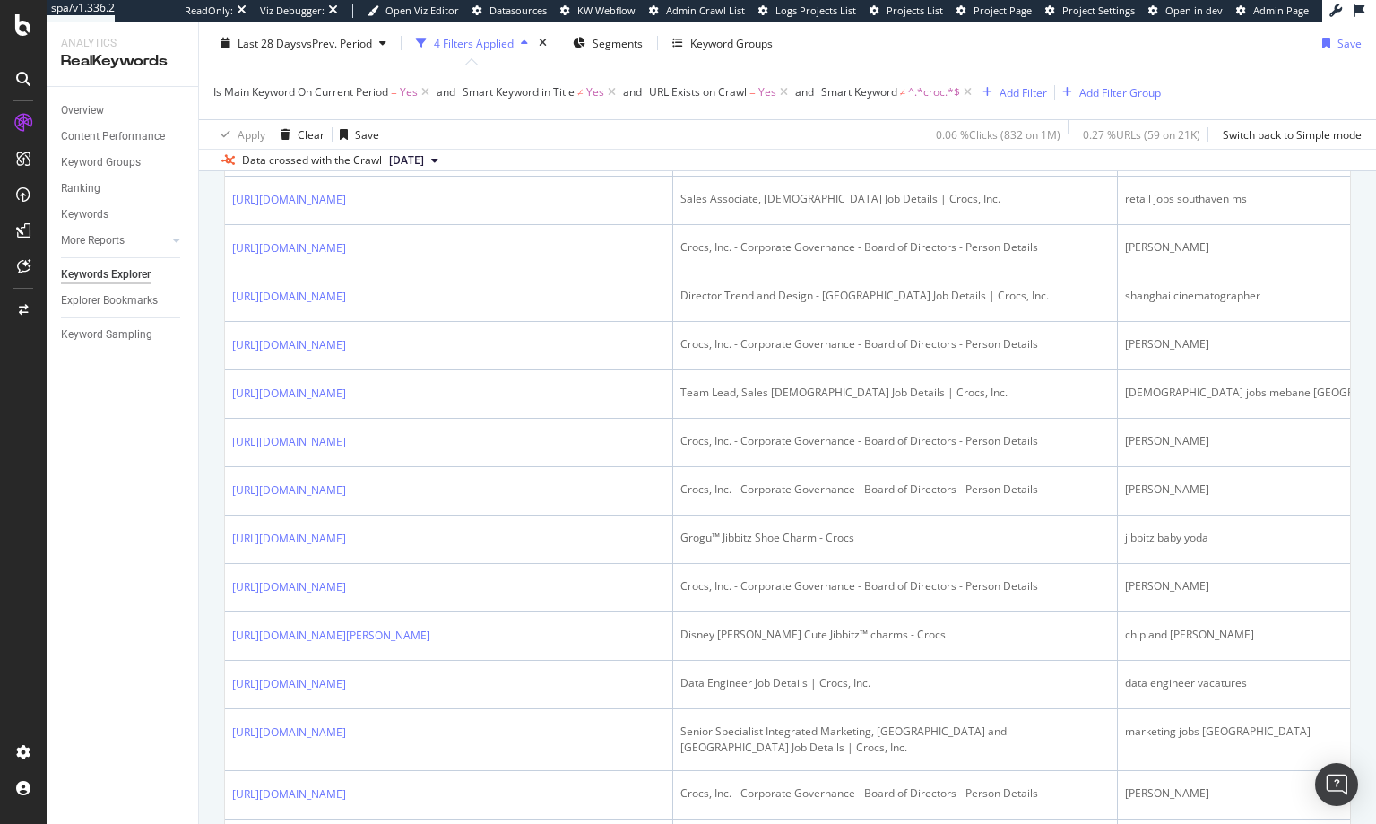
click at [593, 16] on div "[URL][DOMAIN_NAME]" at bounding box center [448, 6] width 433 height 19
click at [364, 12] on icon at bounding box center [358, 6] width 11 height 11
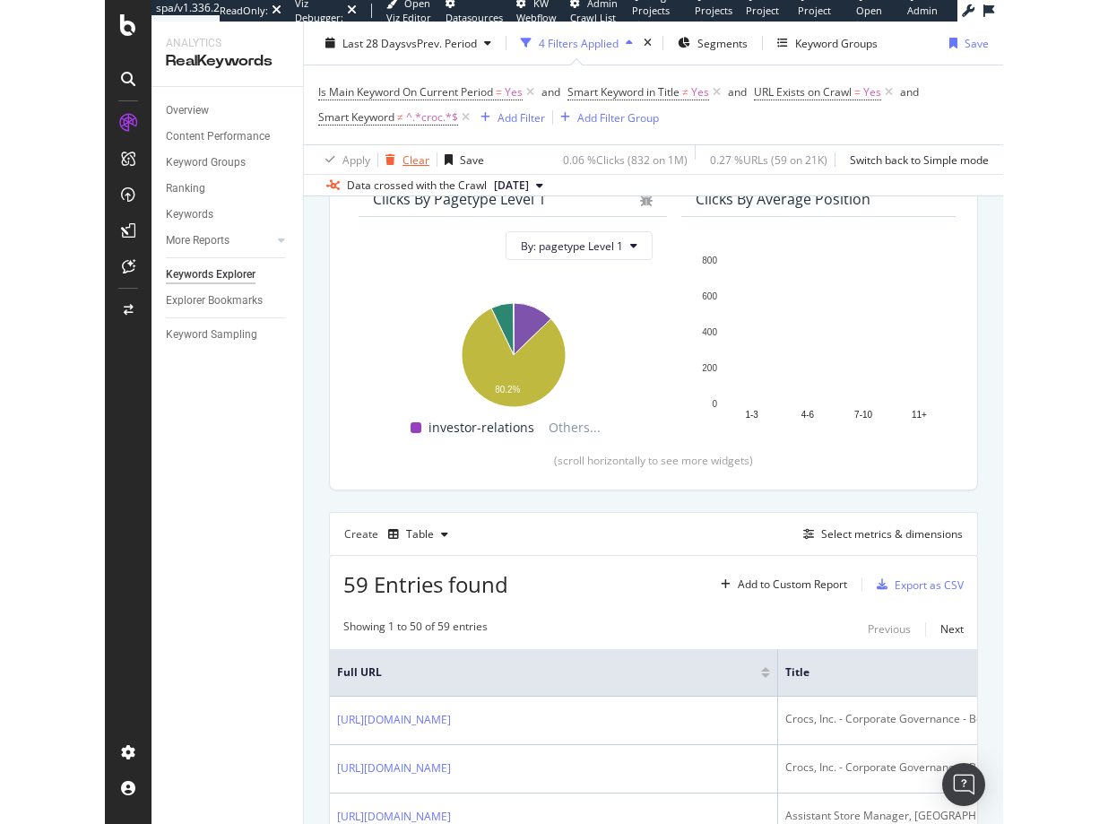
scroll to position [0, 0]
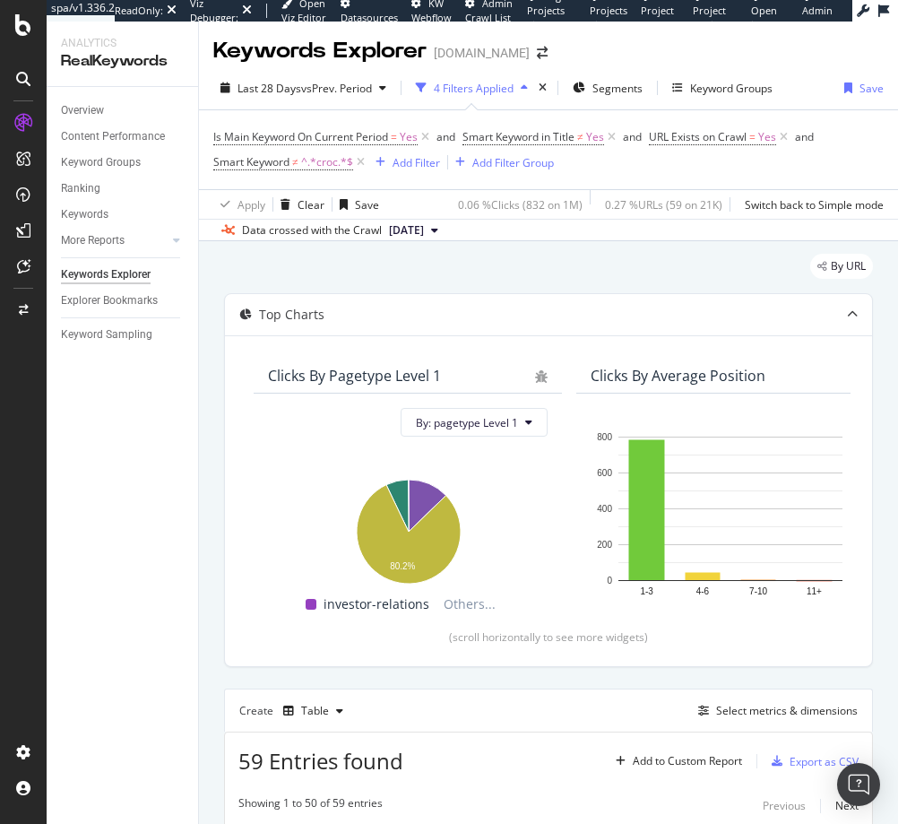
click at [102, 273] on div "Keywords Explorer" at bounding box center [106, 274] width 90 height 19
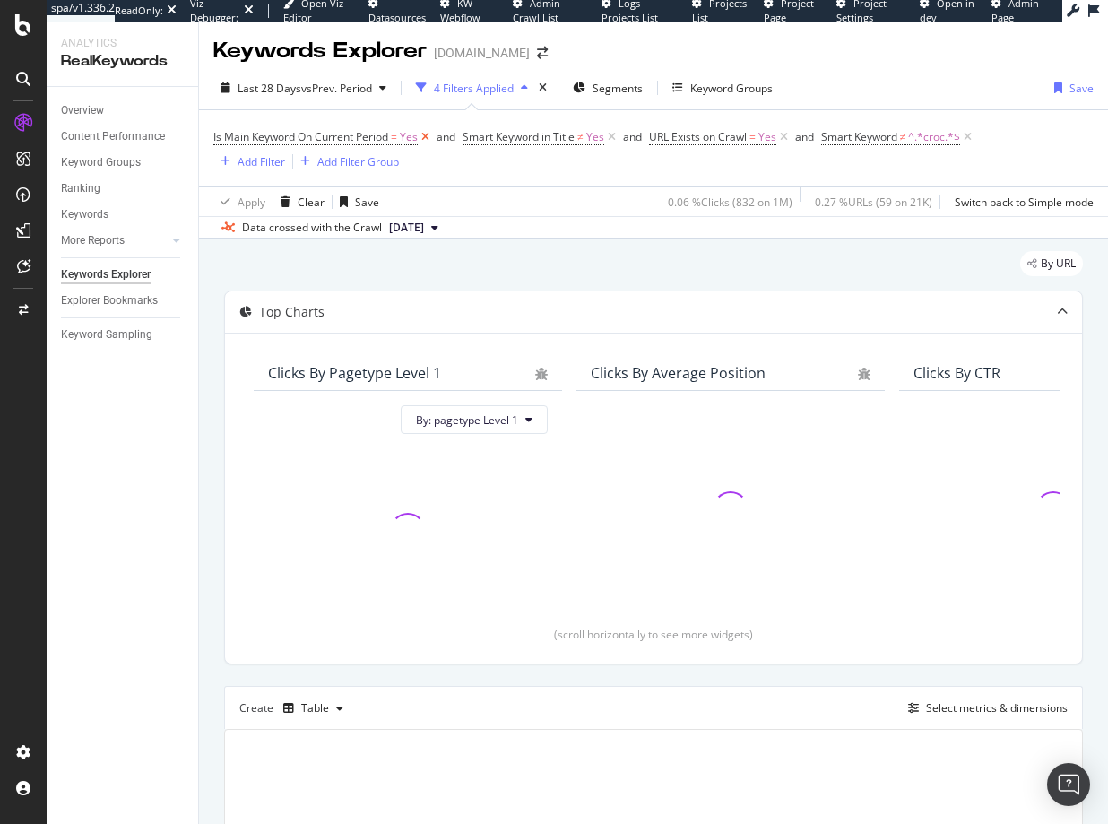
click at [429, 133] on icon at bounding box center [425, 137] width 15 height 18
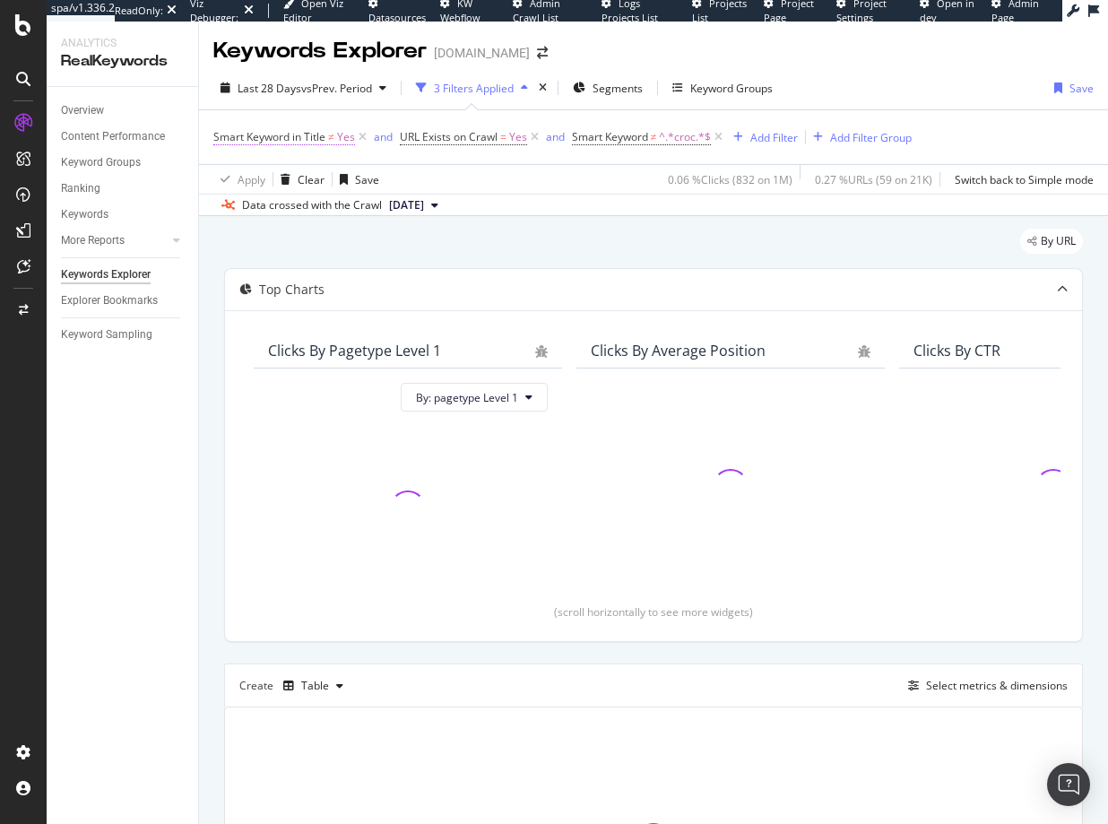
click at [354, 134] on span "Yes" at bounding box center [346, 137] width 18 height 25
click at [560, 193] on div "Apply Clear Save 0.06 % Clicks ( 832 on 1M ) 0.27 % URLs ( 59 on 21K ) Switch b…" at bounding box center [653, 179] width 909 height 30
click at [362, 134] on icon at bounding box center [362, 137] width 15 height 18
click at [346, 138] on icon at bounding box center [348, 137] width 15 height 18
click at [349, 137] on span "^.*croc.*$" at bounding box center [327, 137] width 52 height 25
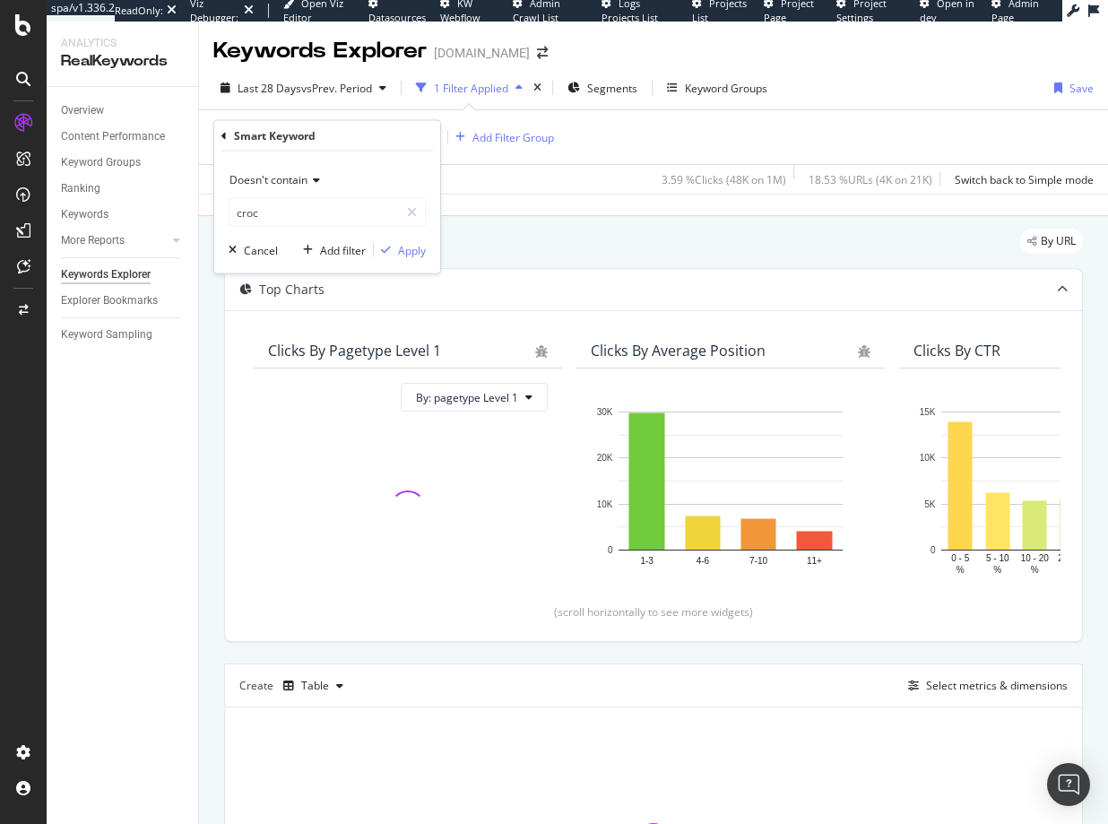
click at [489, 161] on div "Smart Keyword ≠ ^.*croc.*$ Add Filter Add Filter Group" at bounding box center [653, 137] width 881 height 54
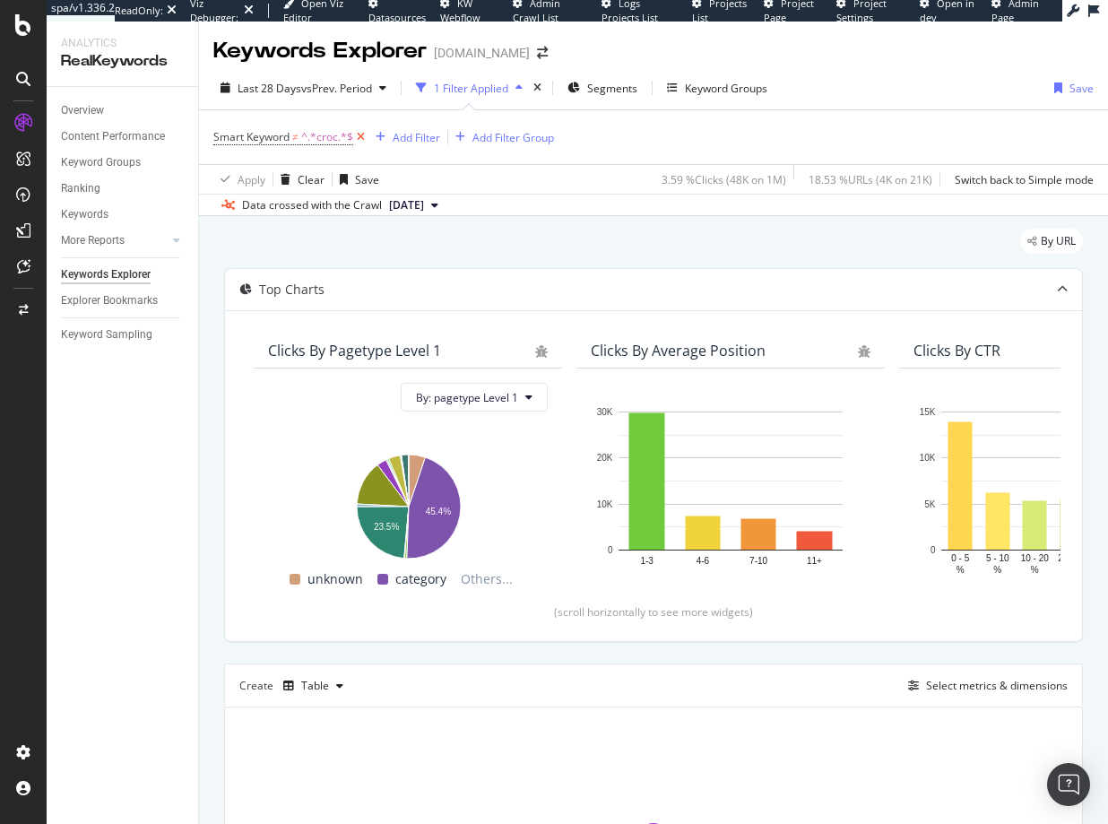
click at [361, 138] on icon at bounding box center [360, 137] width 15 height 18
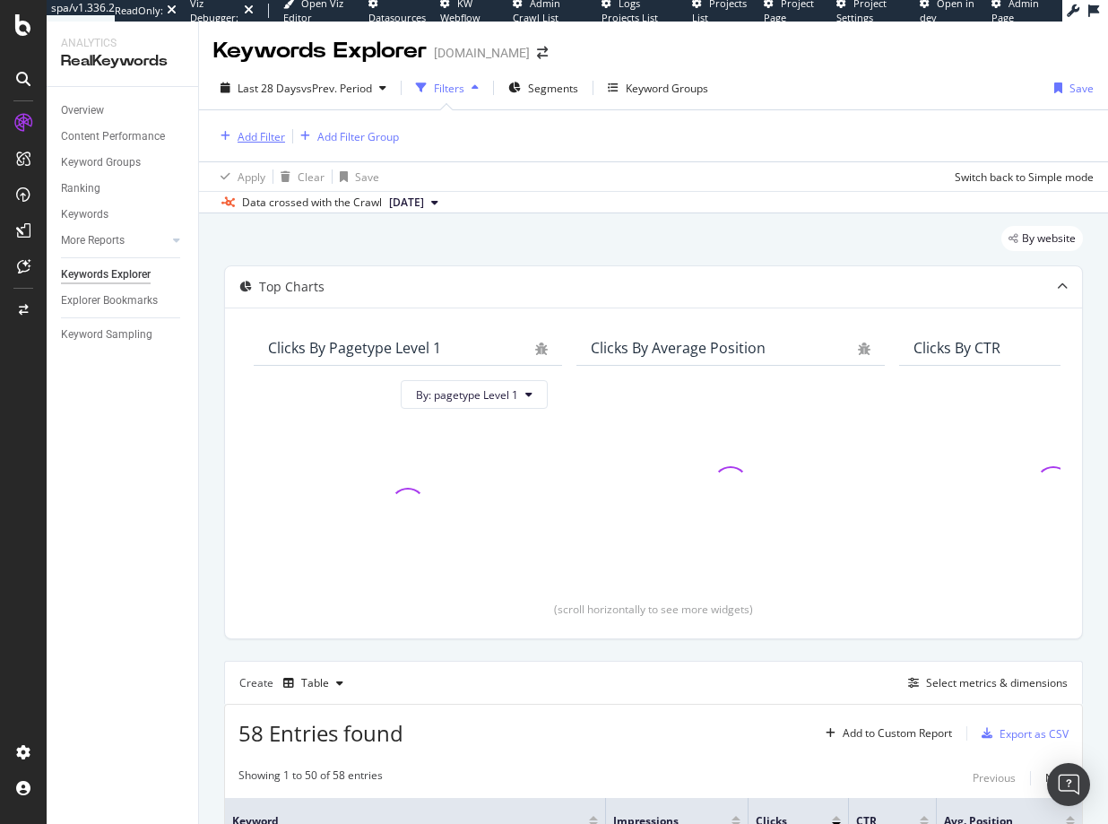
click at [258, 141] on div "Add Filter" at bounding box center [262, 136] width 48 height 15
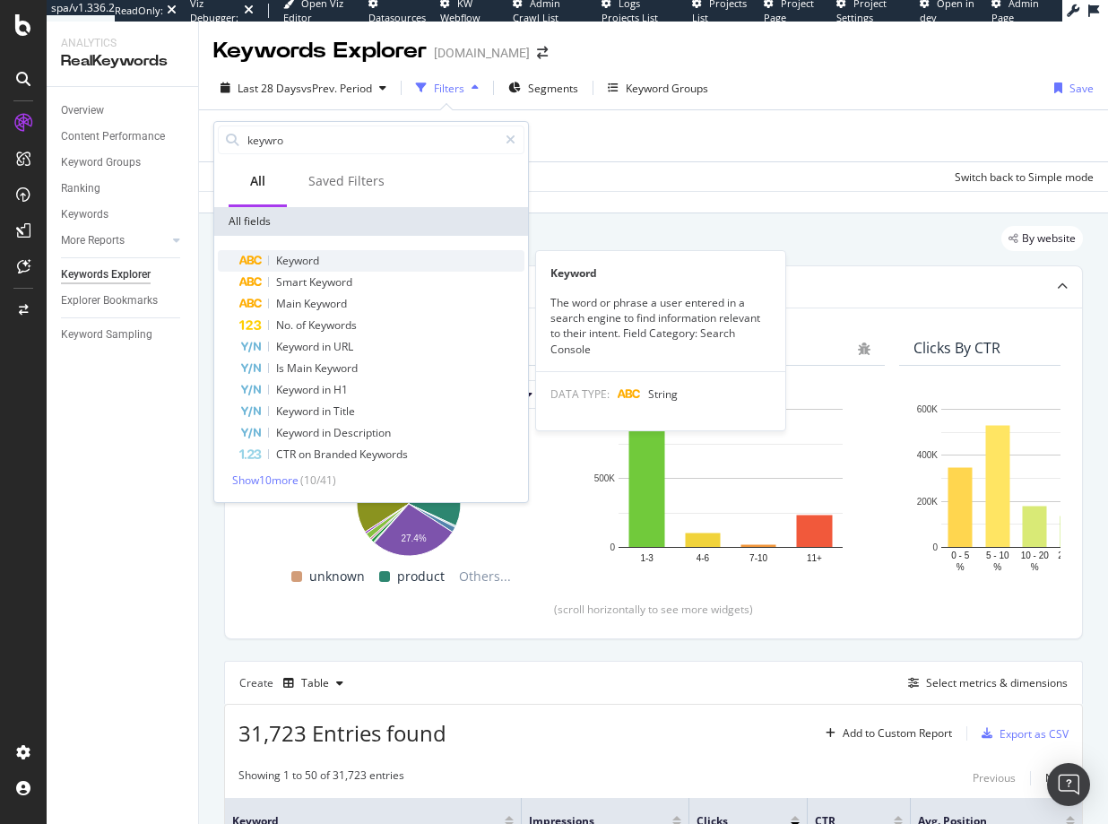
type input "keywro"
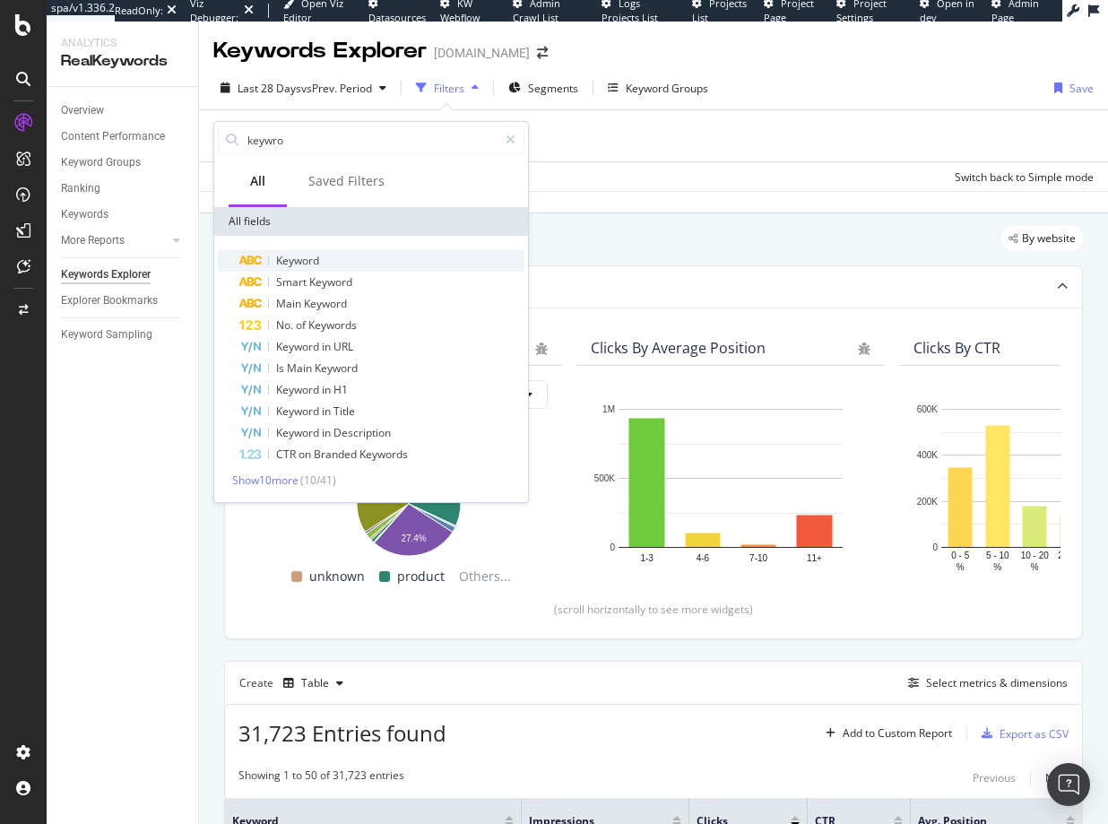
click at [306, 255] on span "Keyword" at bounding box center [297, 260] width 43 height 15
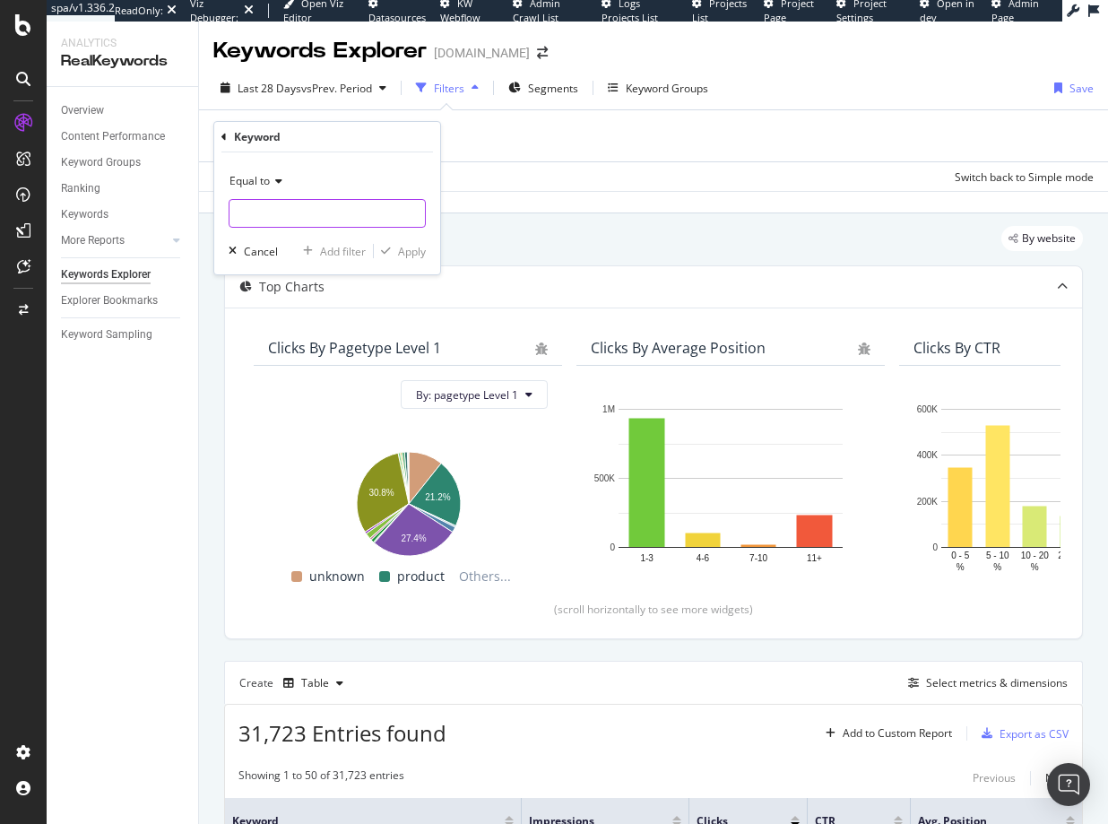
click at [262, 218] on input "text" at bounding box center [327, 213] width 195 height 29
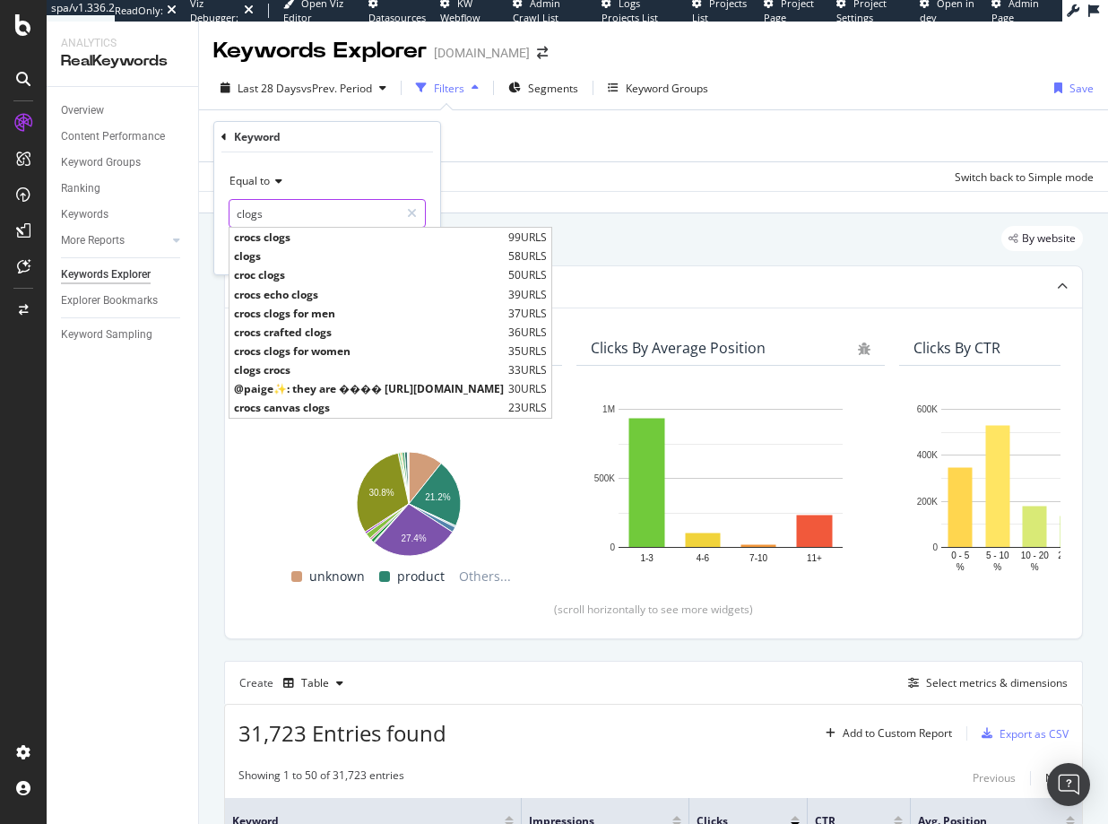
type input "clogs"
click at [267, 250] on span "clogs" at bounding box center [369, 255] width 270 height 15
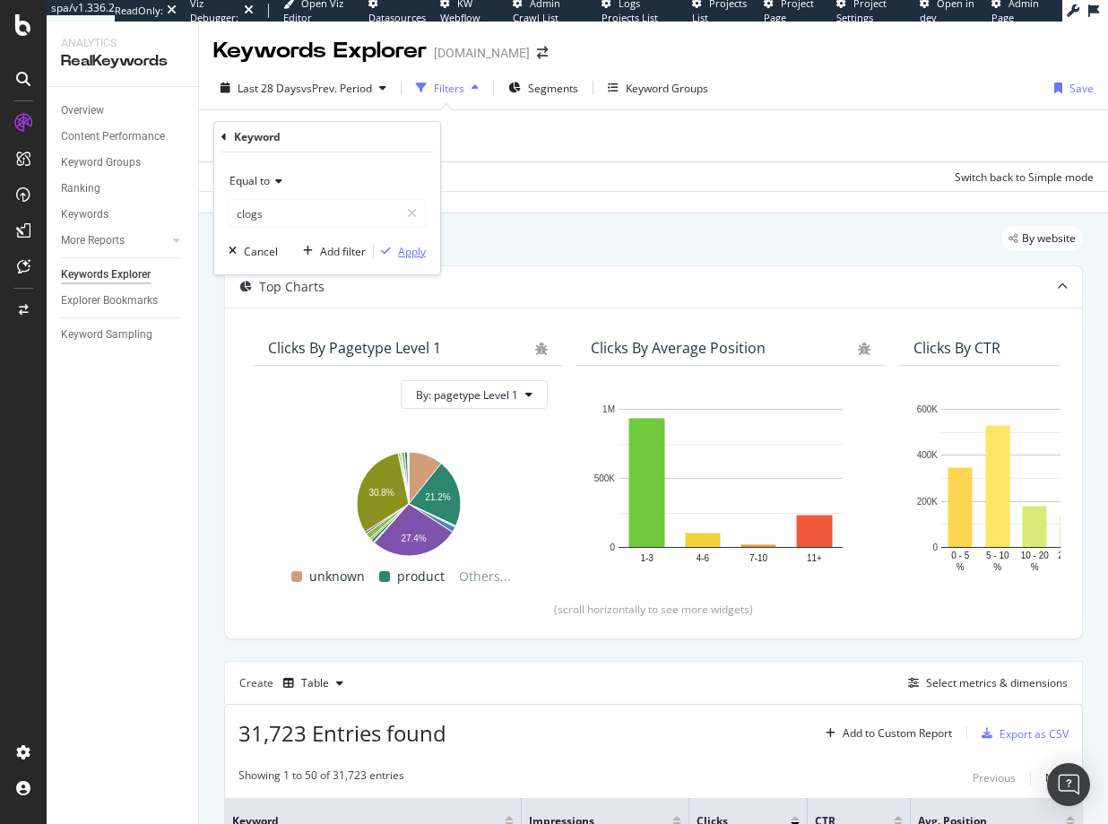
click at [417, 254] on div "Apply" at bounding box center [412, 251] width 28 height 15
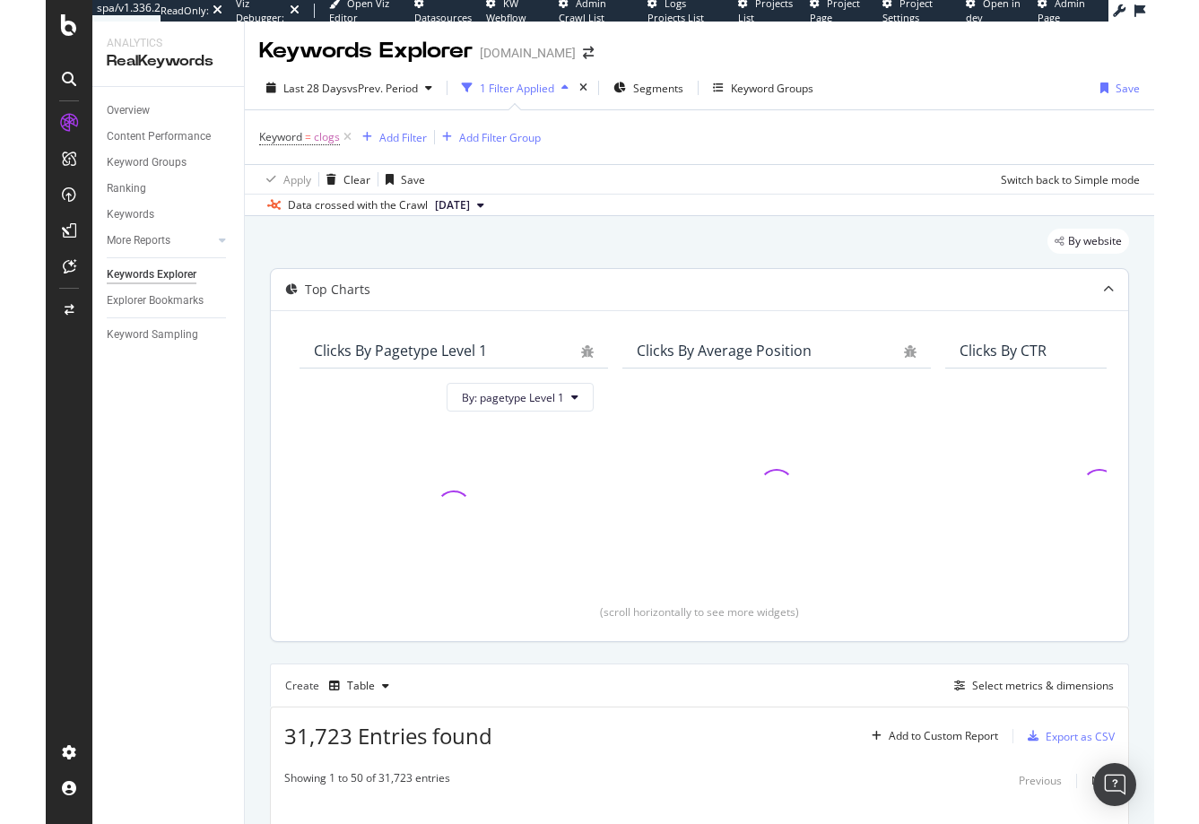
scroll to position [215, 0]
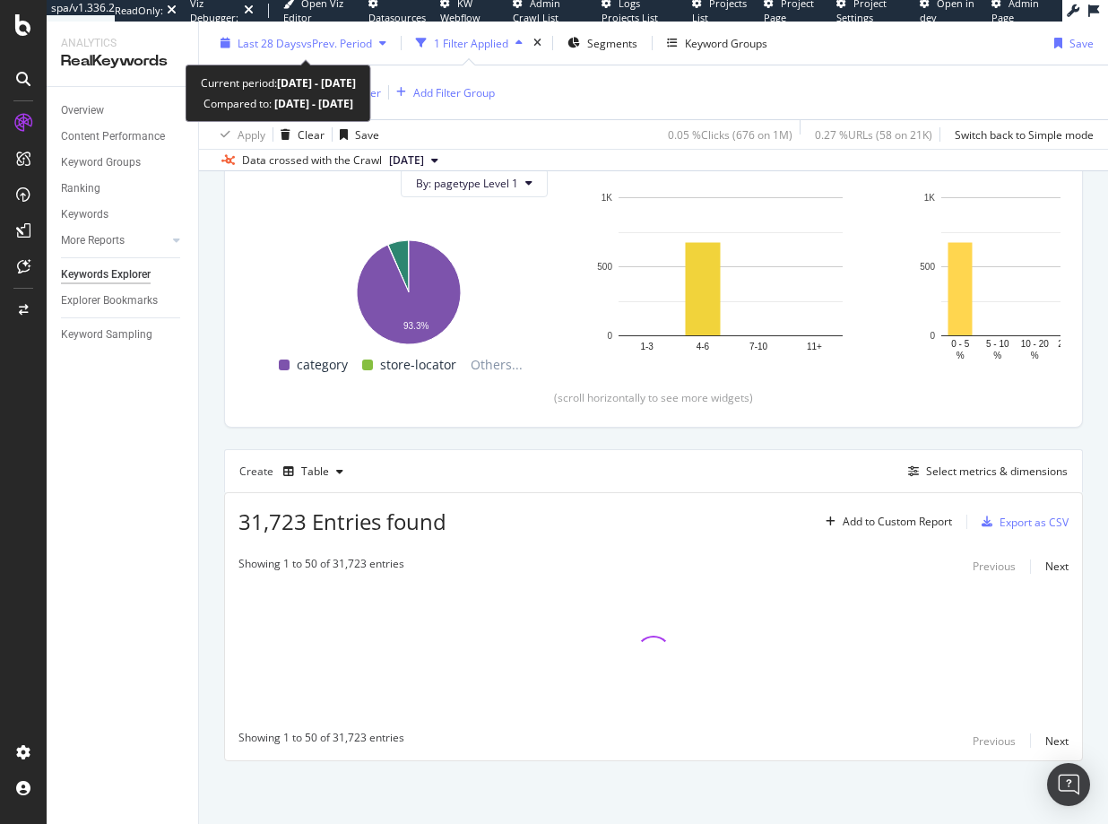
click at [330, 45] on span "vs Prev. Period" at bounding box center [336, 42] width 71 height 15
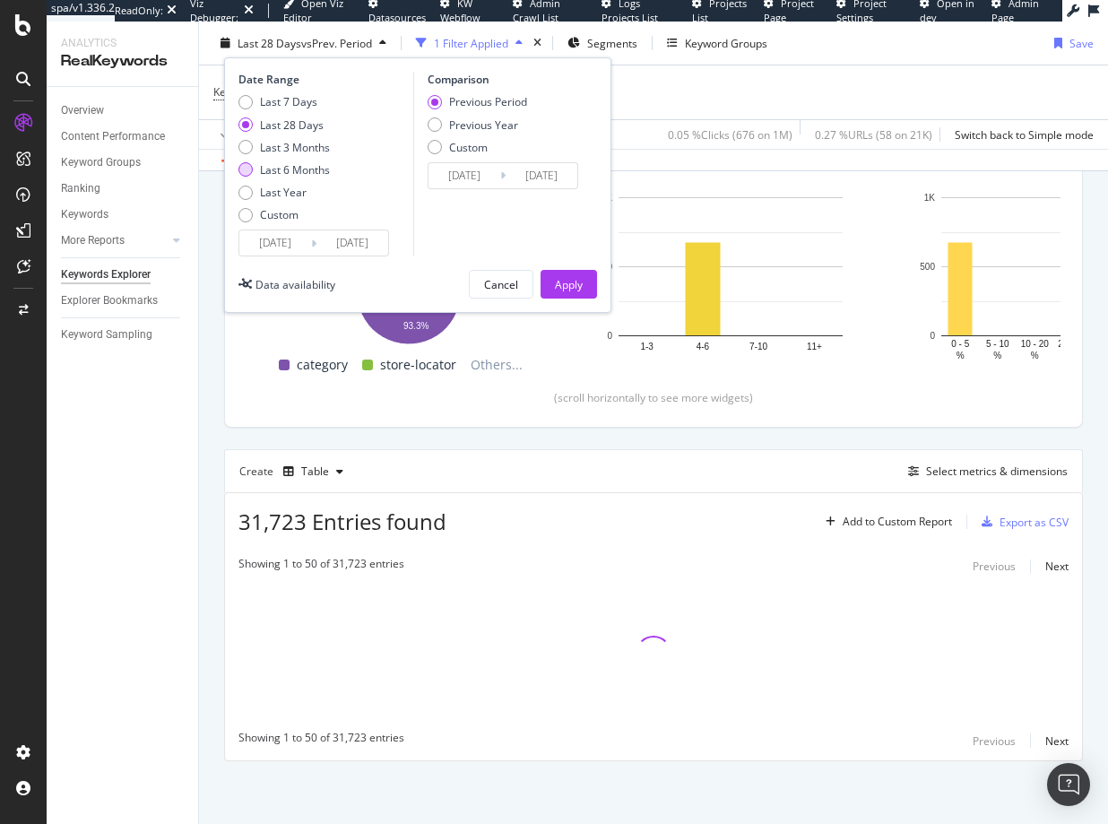
click at [248, 170] on div "Last 6 Months" at bounding box center [246, 169] width 14 height 14
type input "[DATE]"
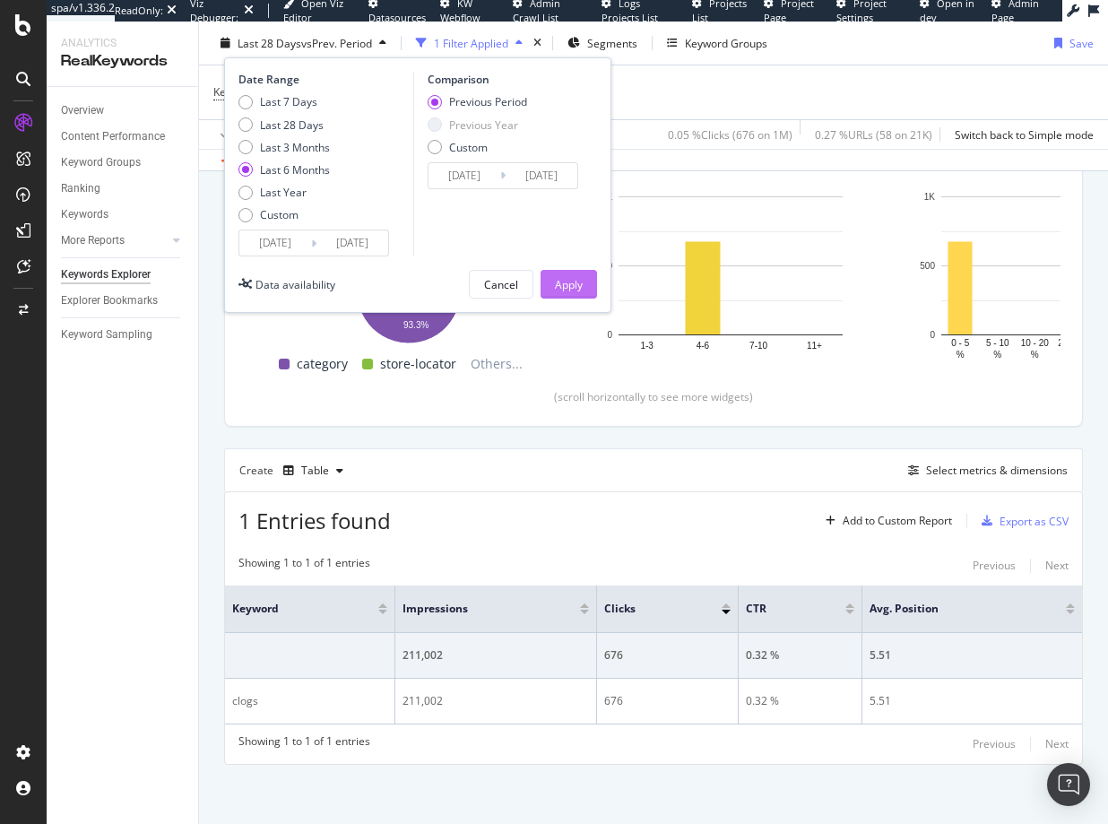
click at [573, 285] on div "Apply" at bounding box center [569, 283] width 28 height 15
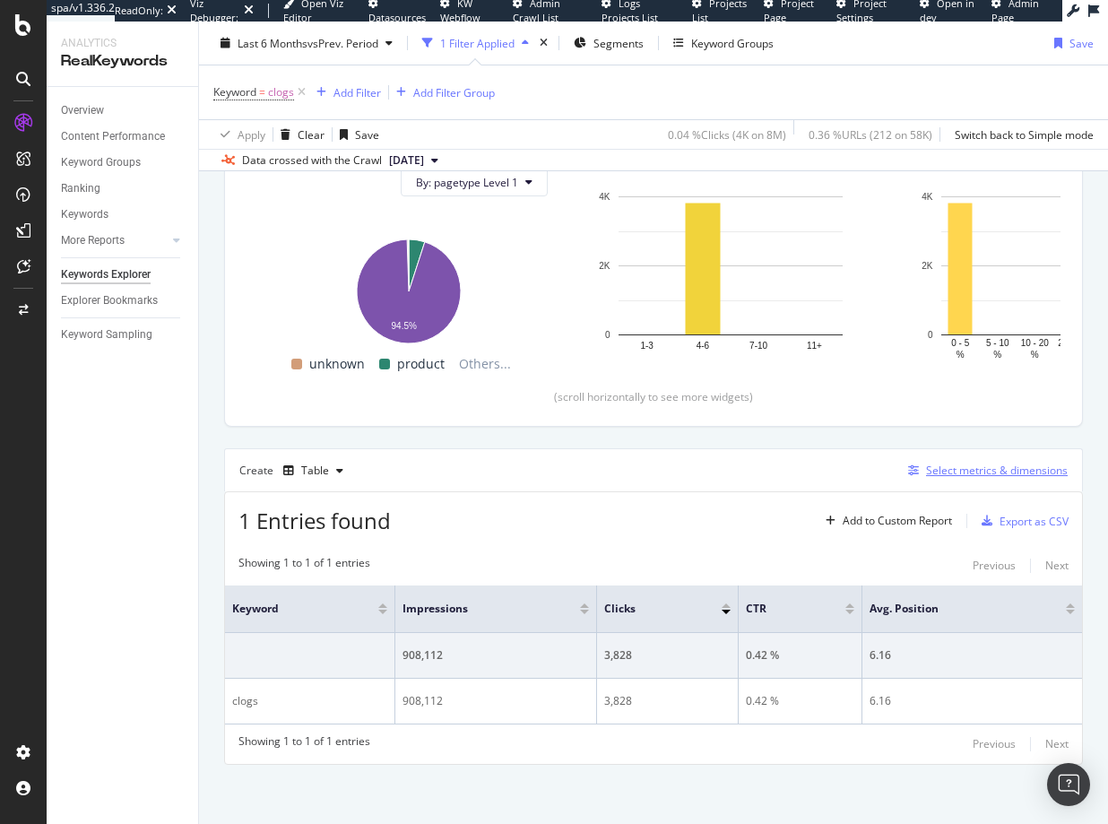
click at [974, 473] on div "Select metrics & dimensions" at bounding box center [997, 470] width 142 height 15
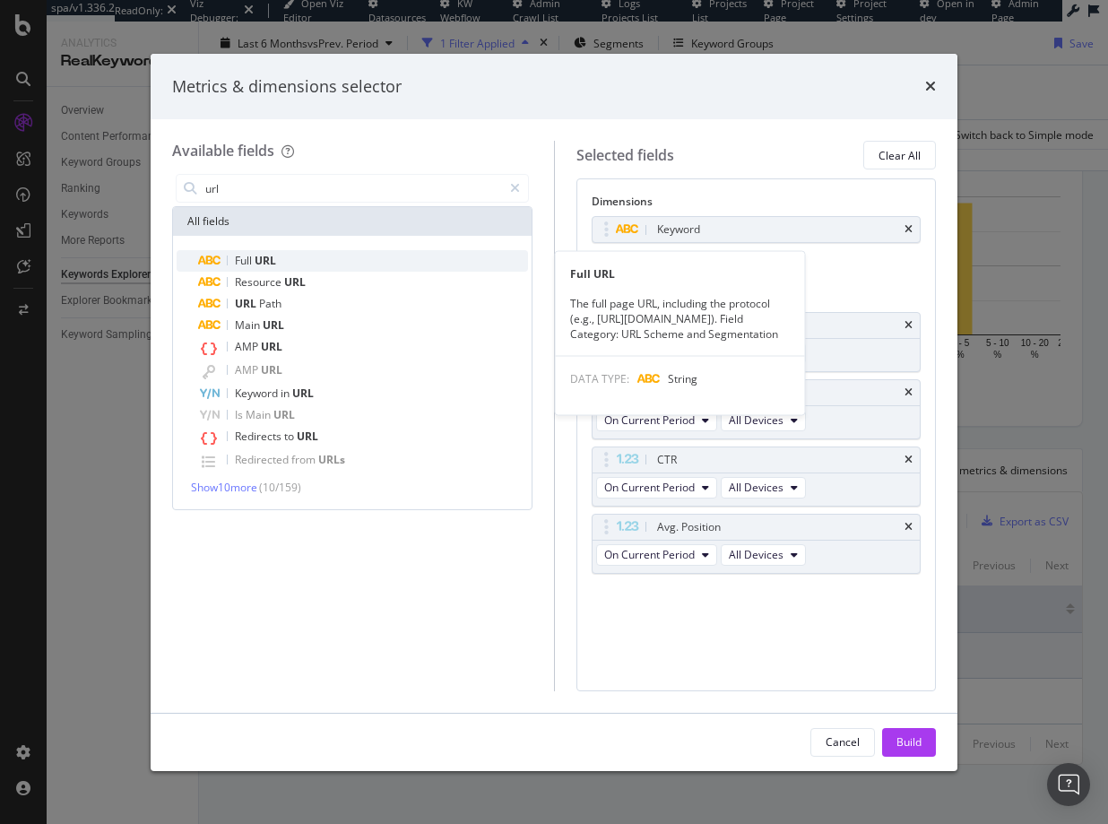
type input "url"
click at [265, 263] on span "URL" at bounding box center [266, 260] width 22 height 15
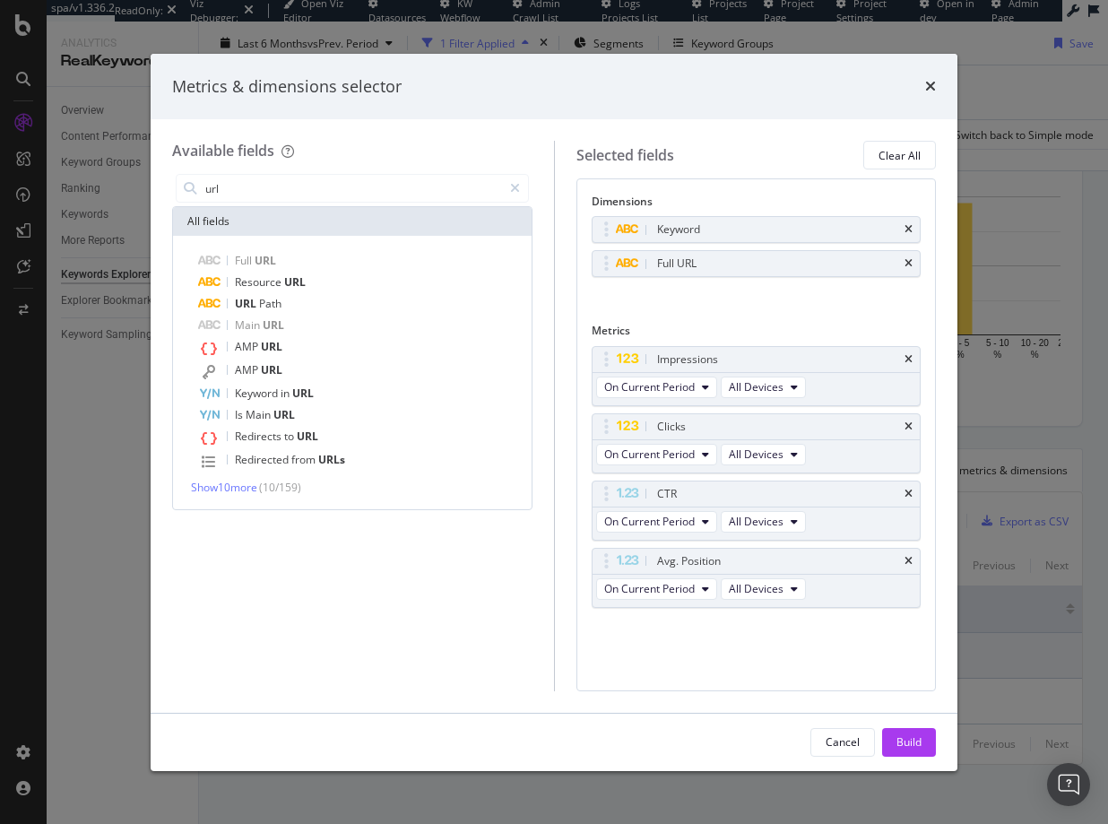
click at [906, 732] on div "Build" at bounding box center [909, 742] width 25 height 27
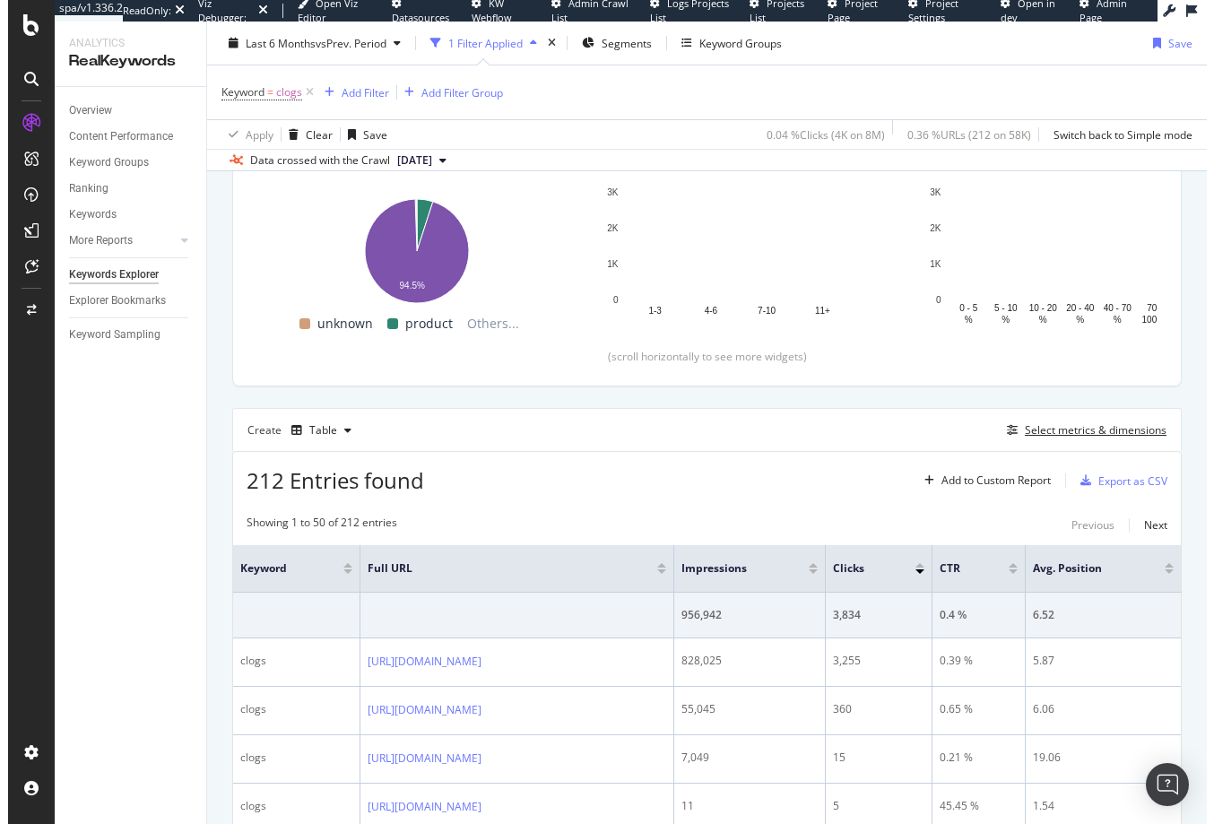
scroll to position [498, 0]
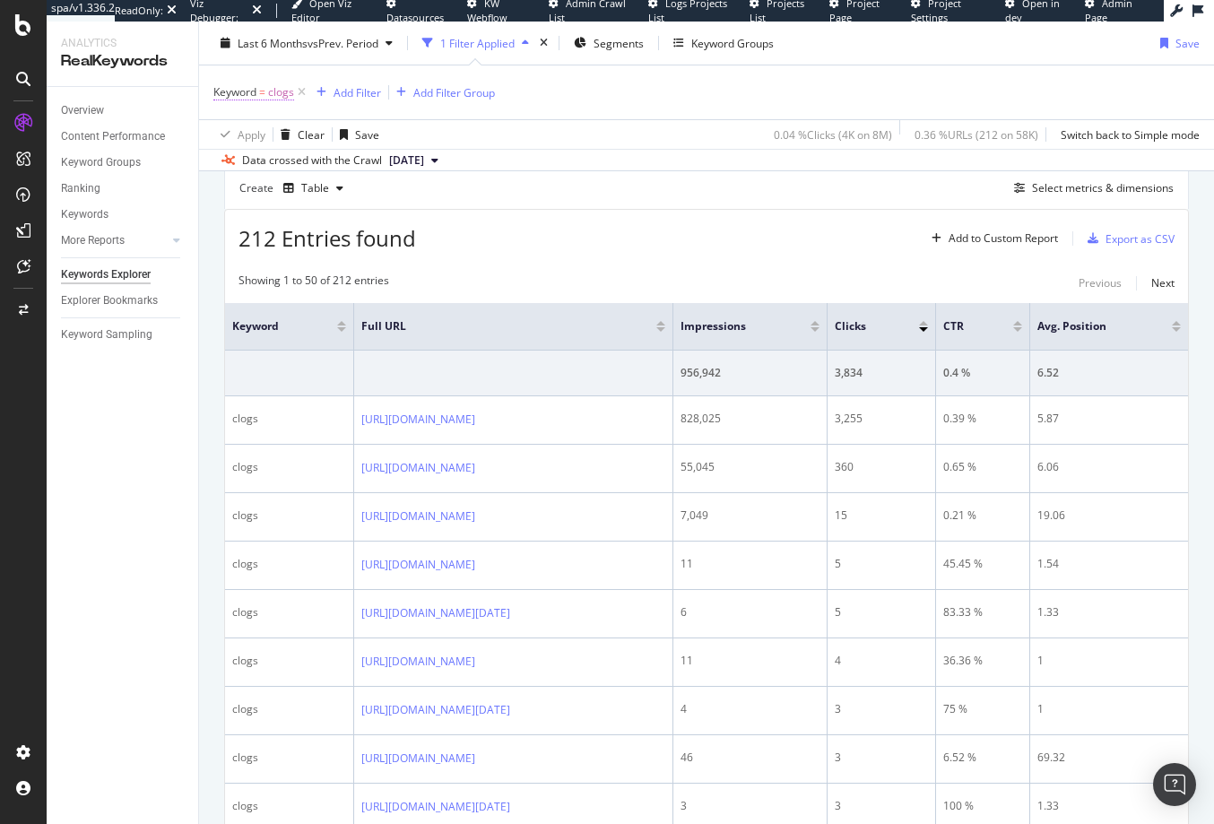
click at [255, 91] on span "Keyword" at bounding box center [234, 91] width 43 height 15
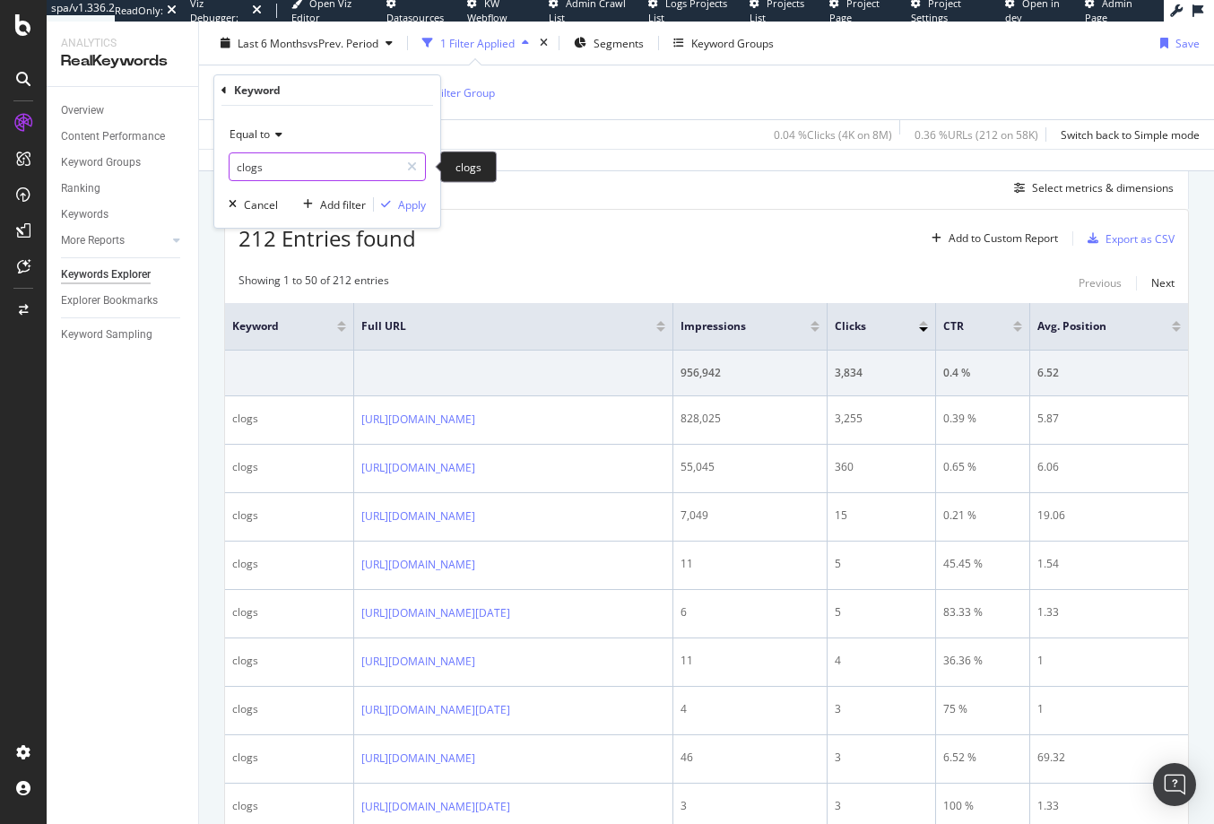
click at [239, 165] on input "clogs" at bounding box center [314, 166] width 169 height 29
type input "clogs"
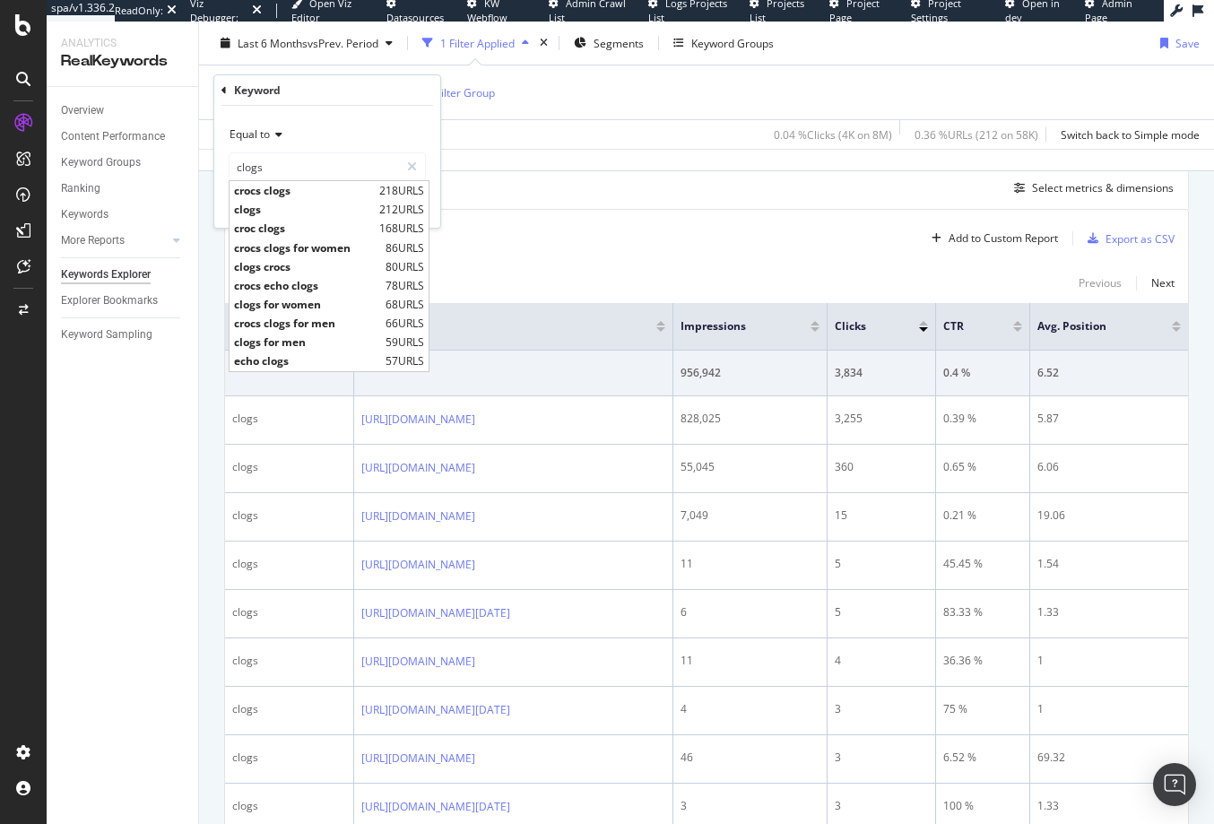
click at [643, 241] on div "212 Entries found Add to Custom Report Export as CSV" at bounding box center [706, 232] width 963 height 44
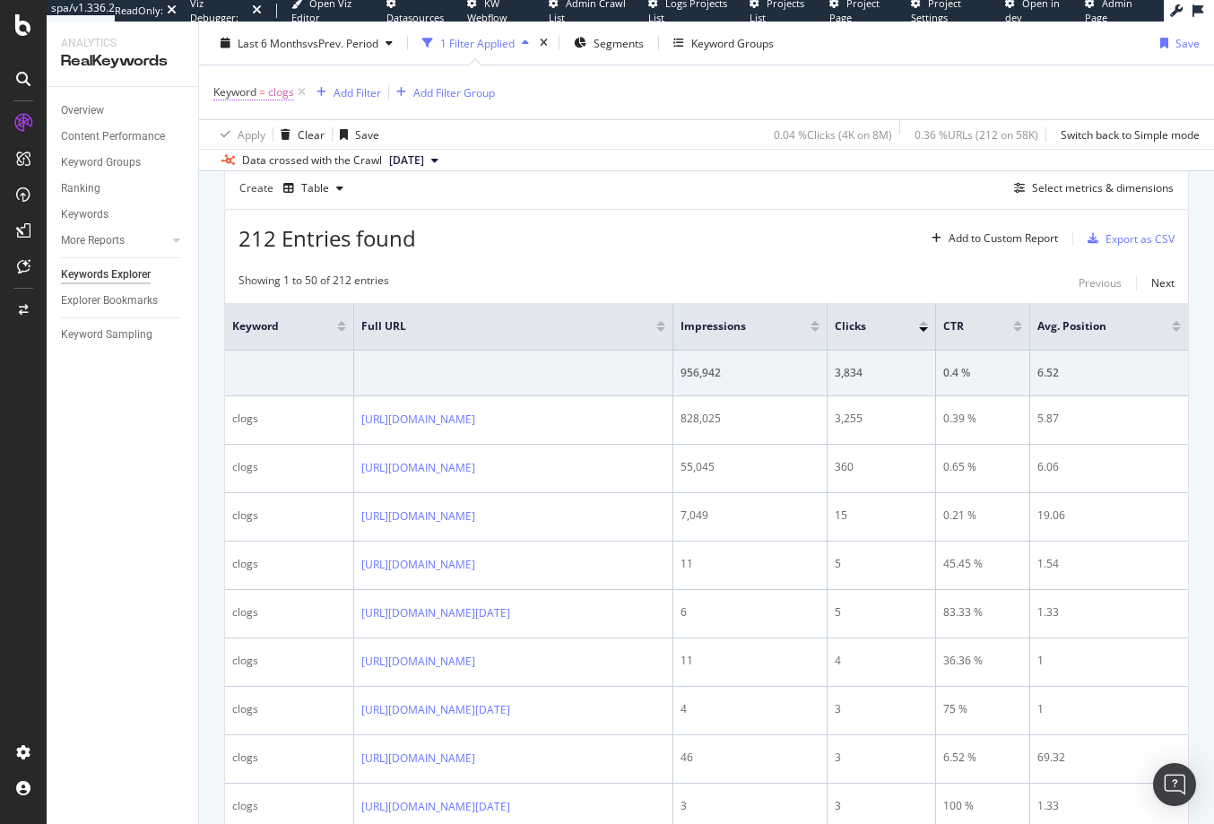
click at [256, 94] on span "Keyword = clogs" at bounding box center [253, 92] width 81 height 16
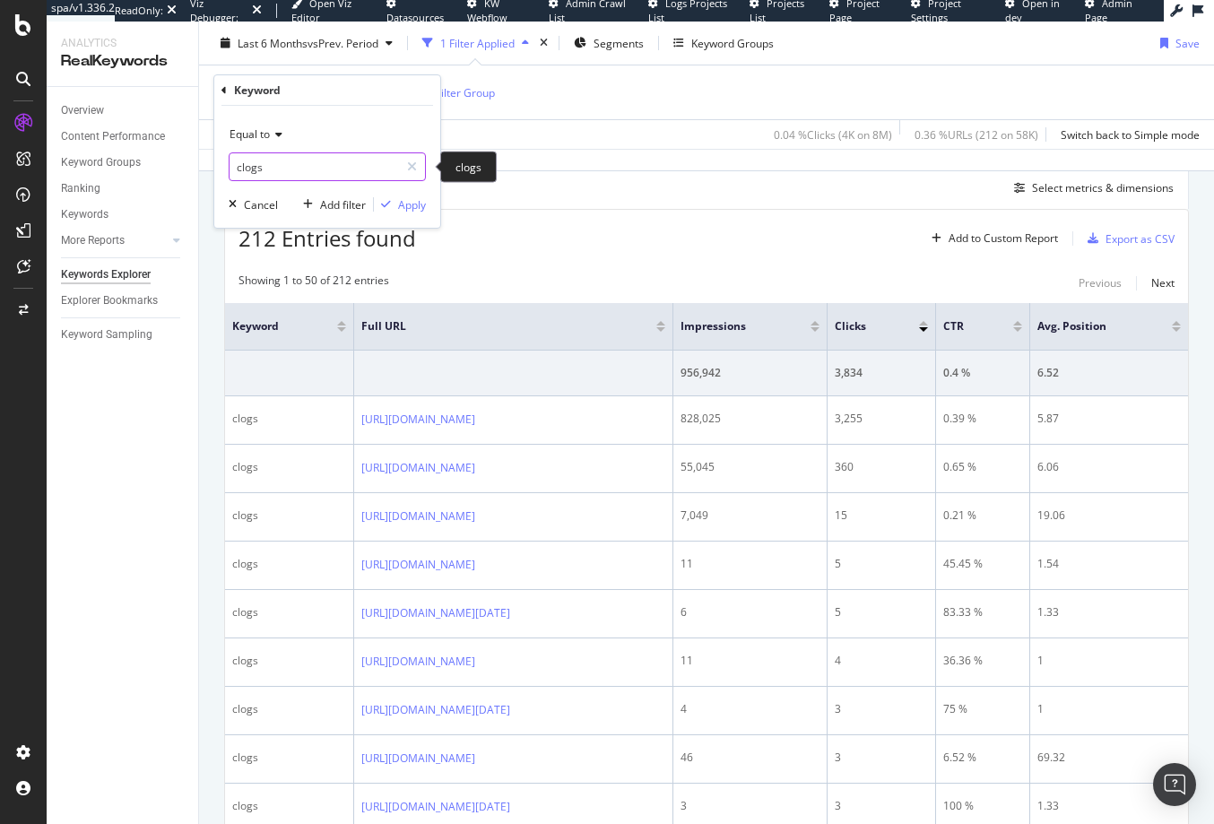
click at [281, 169] on input "clogs" at bounding box center [314, 166] width 169 height 29
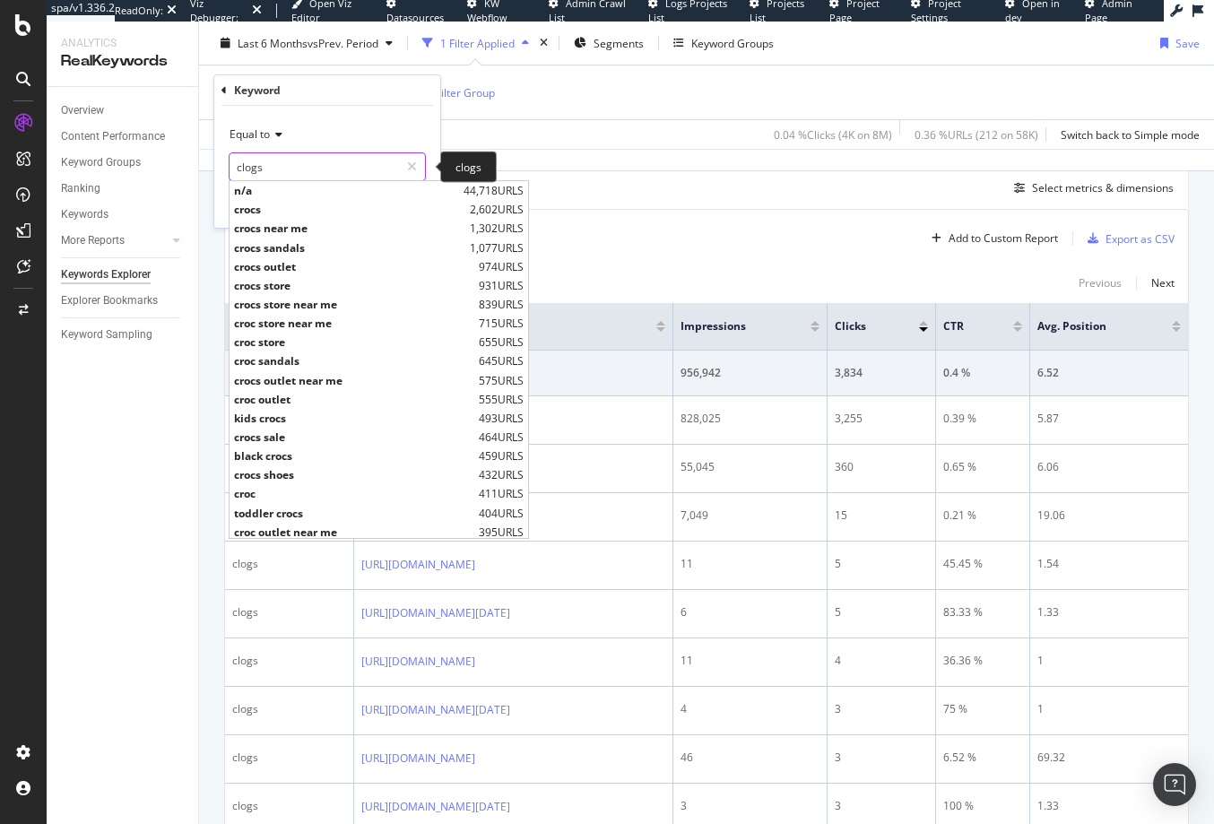
click at [316, 169] on input "clogs" at bounding box center [314, 166] width 169 height 29
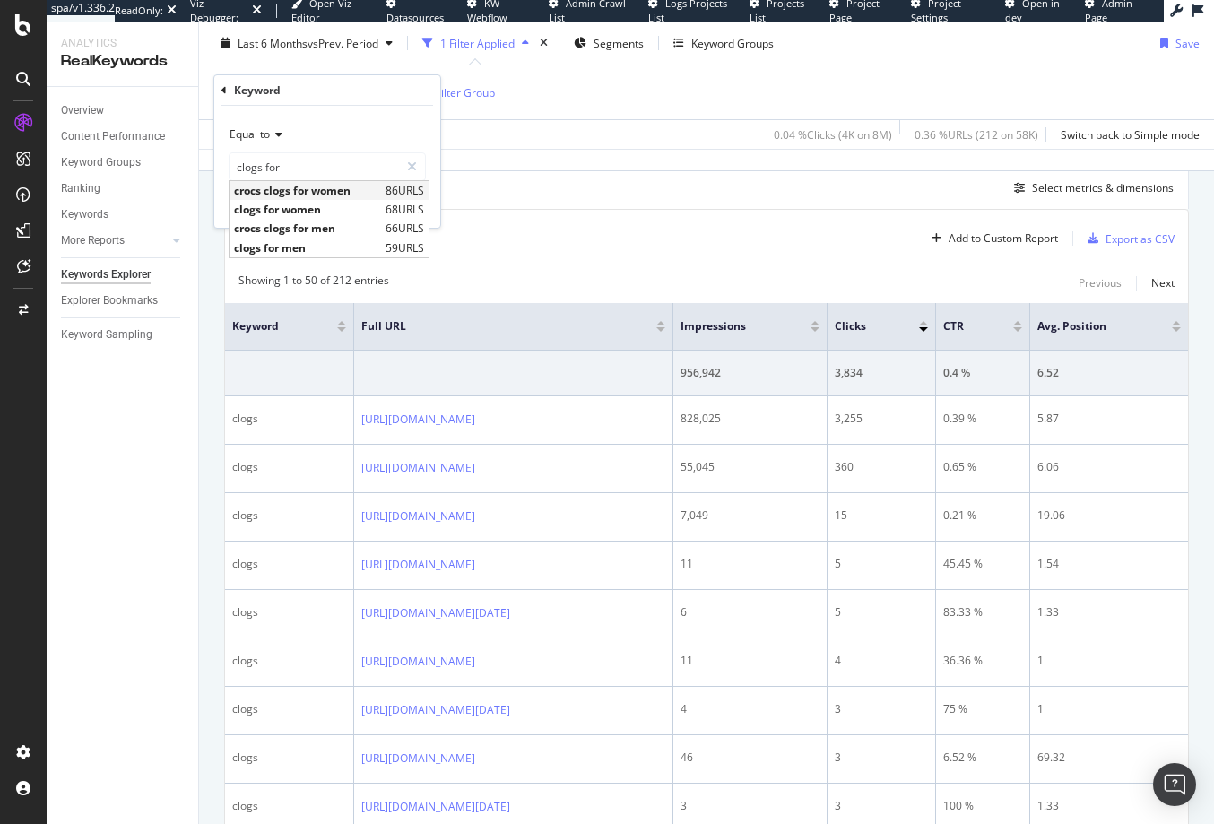
click at [333, 186] on span "crocs clogs for women" at bounding box center [307, 190] width 147 height 15
type input "crocs clogs for women"
click at [412, 205] on div "Apply" at bounding box center [412, 204] width 28 height 15
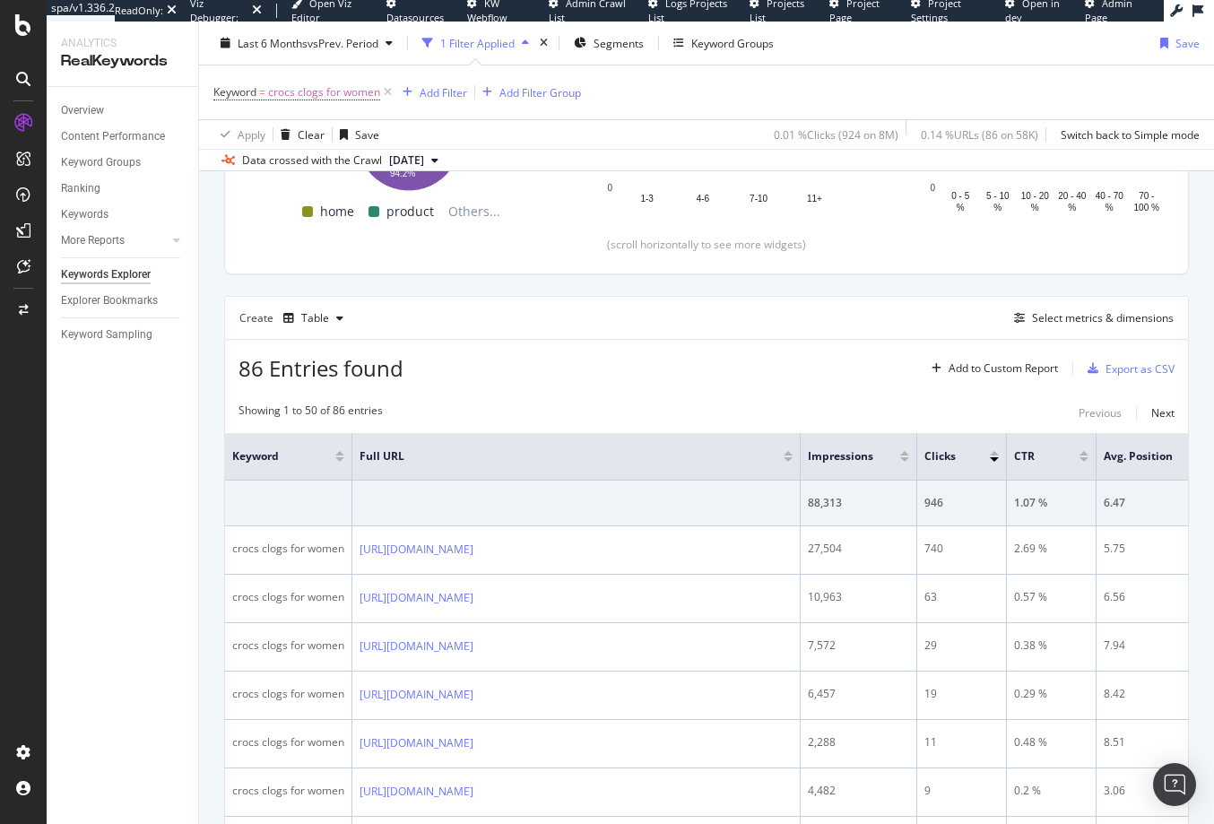
scroll to position [41, 0]
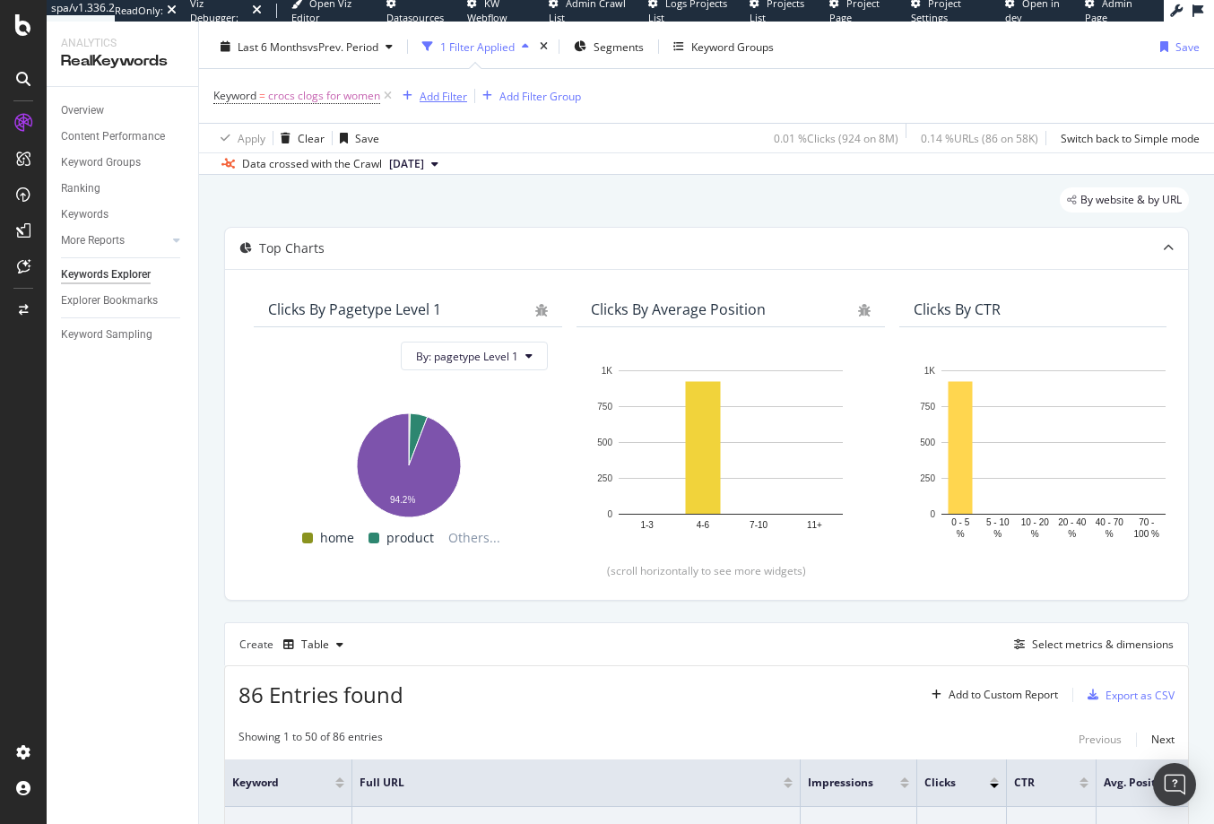
click at [437, 89] on div "Add Filter" at bounding box center [444, 96] width 48 height 15
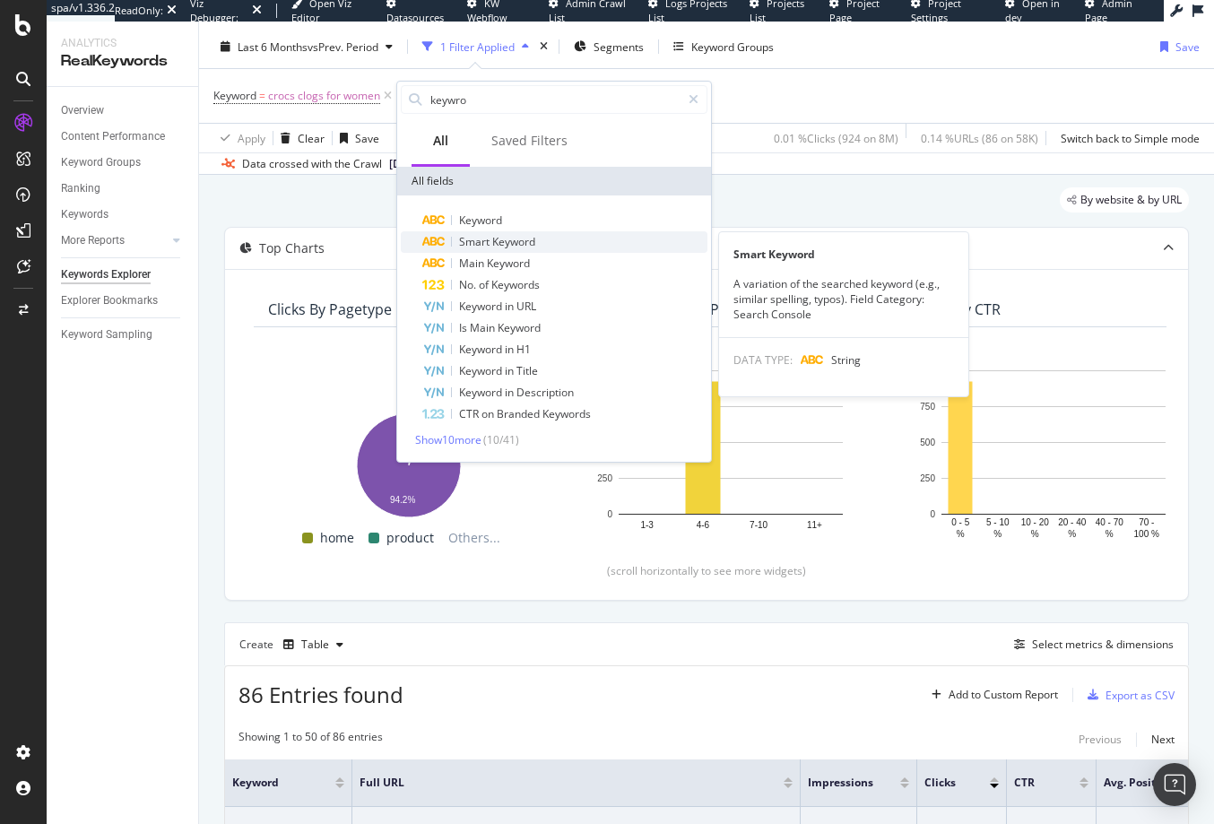
click at [486, 235] on span "Smart" at bounding box center [475, 241] width 33 height 15
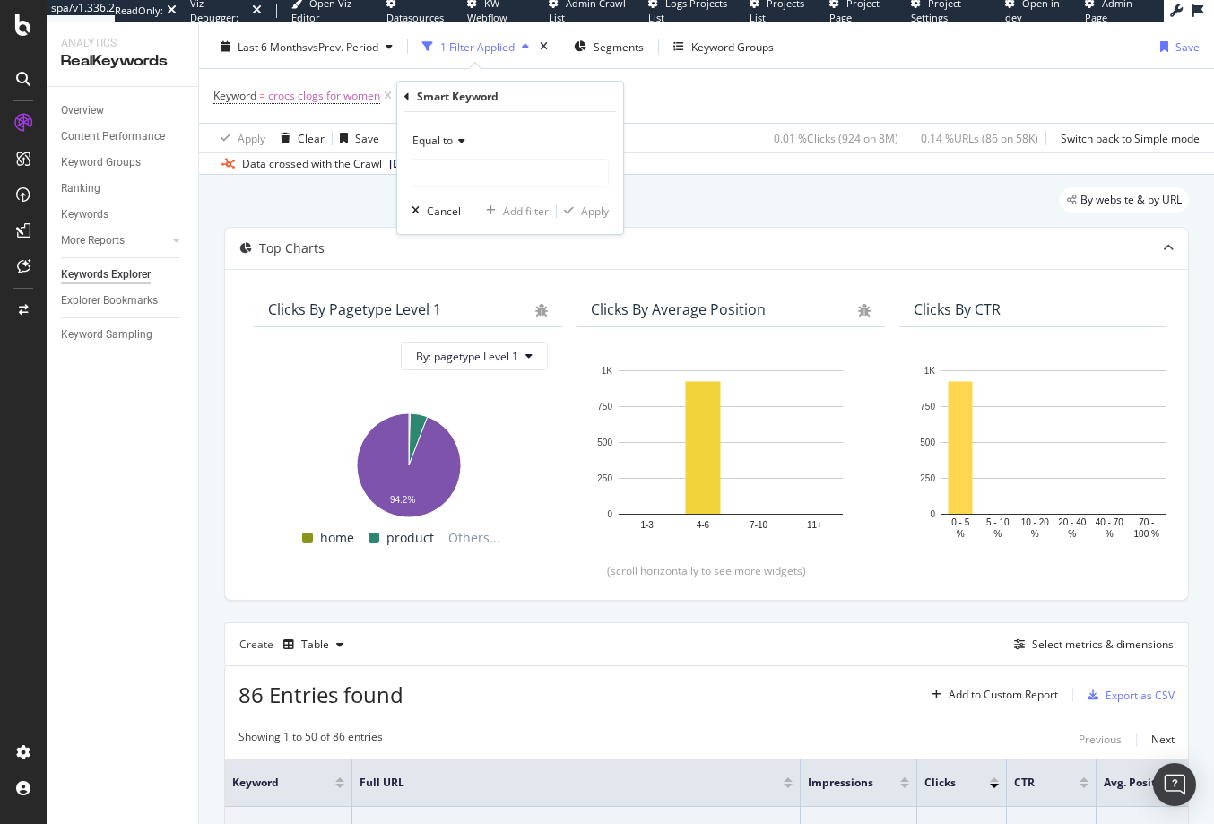
drag, startPoint x: 668, startPoint y: 100, endPoint x: 618, endPoint y: 98, distance: 50.3
click at [668, 100] on div "Keyword = crocs clogs for women Add Filter Add Filter Group" at bounding box center [706, 96] width 986 height 54
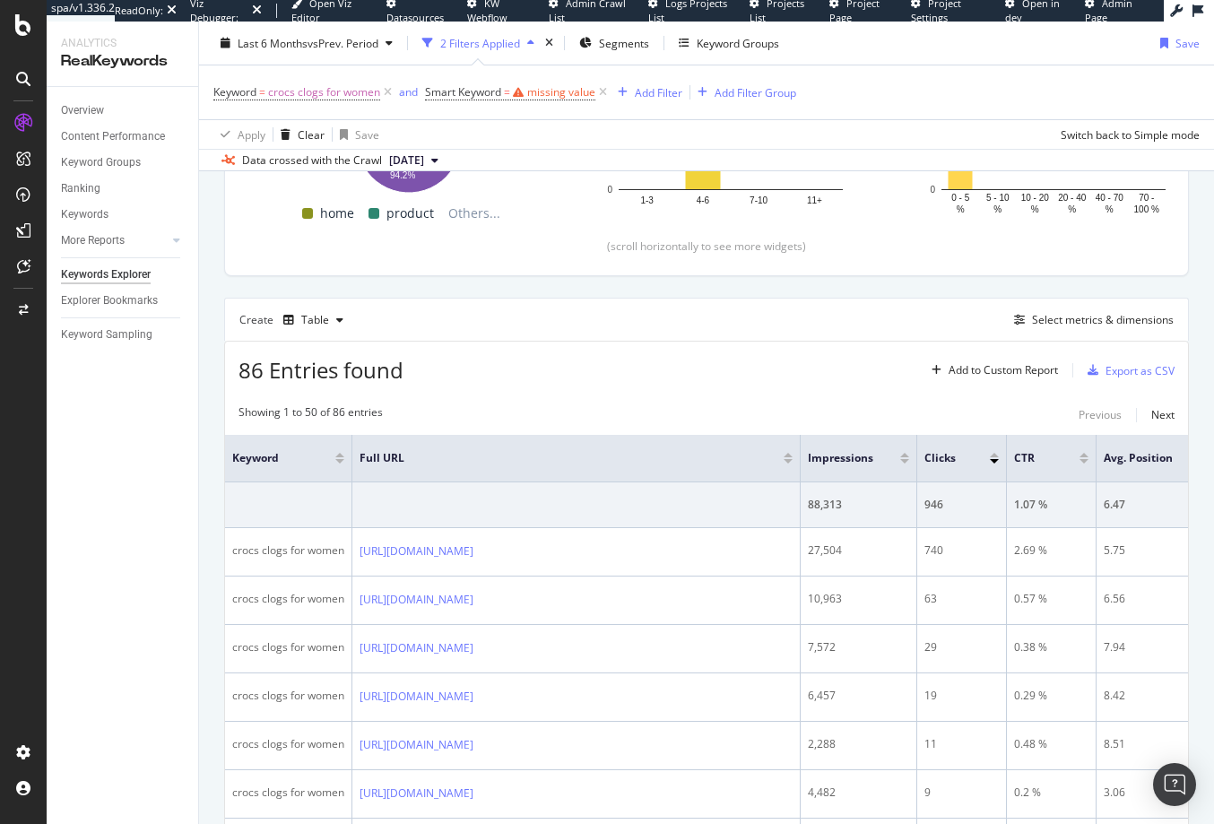
scroll to position [430, 0]
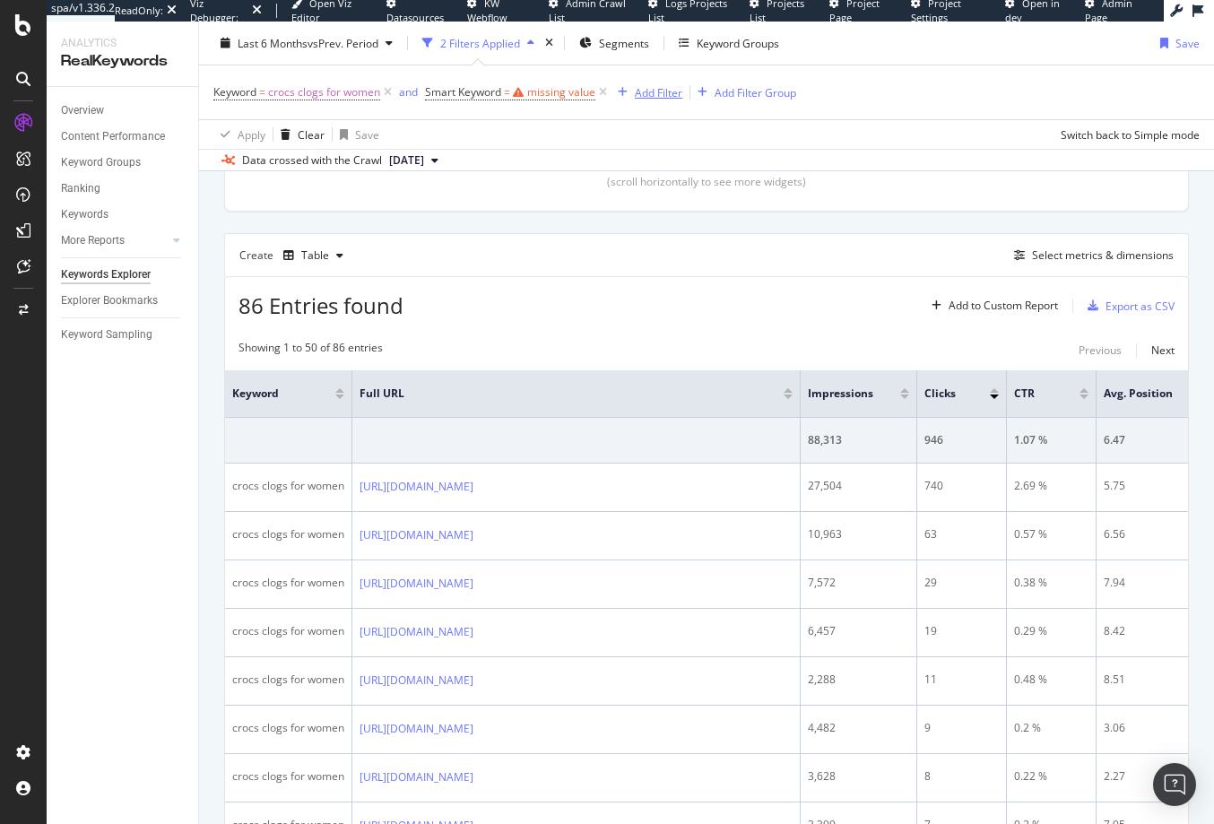
click at [618, 91] on div "button" at bounding box center [623, 92] width 24 height 11
click at [596, 90] on icon at bounding box center [602, 92] width 15 height 18
click at [1044, 257] on div "Select metrics & dimensions" at bounding box center [1103, 254] width 142 height 15
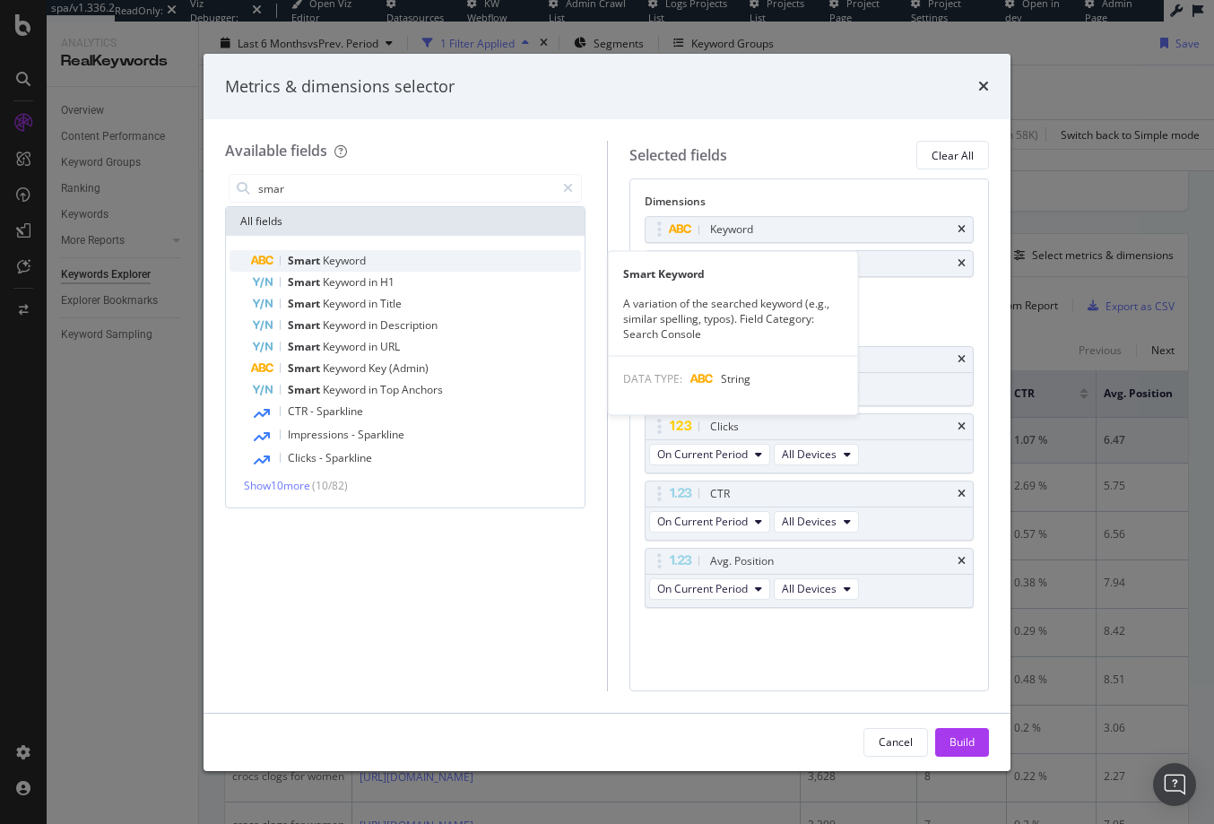
type input "smar"
click at [484, 261] on div "Smart Keyword" at bounding box center [416, 261] width 330 height 22
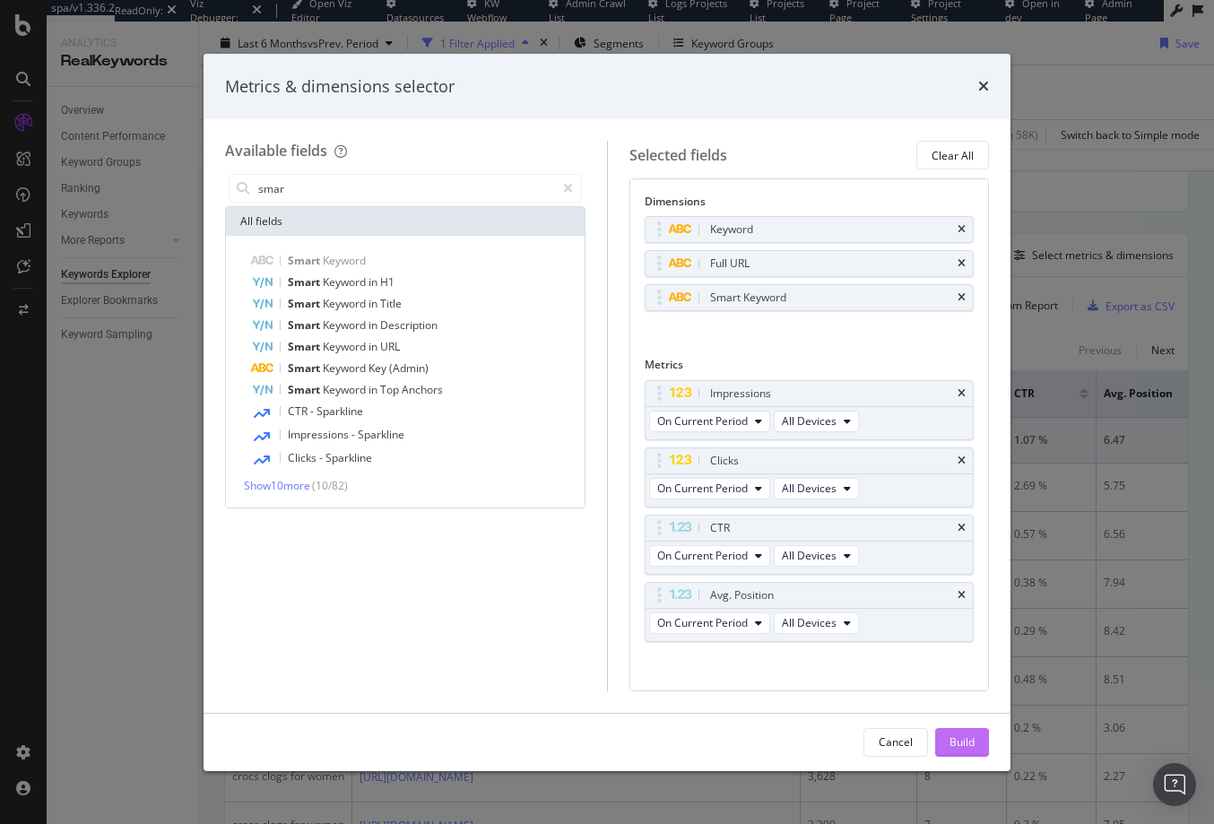
click at [969, 745] on div "Build" at bounding box center [962, 741] width 25 height 15
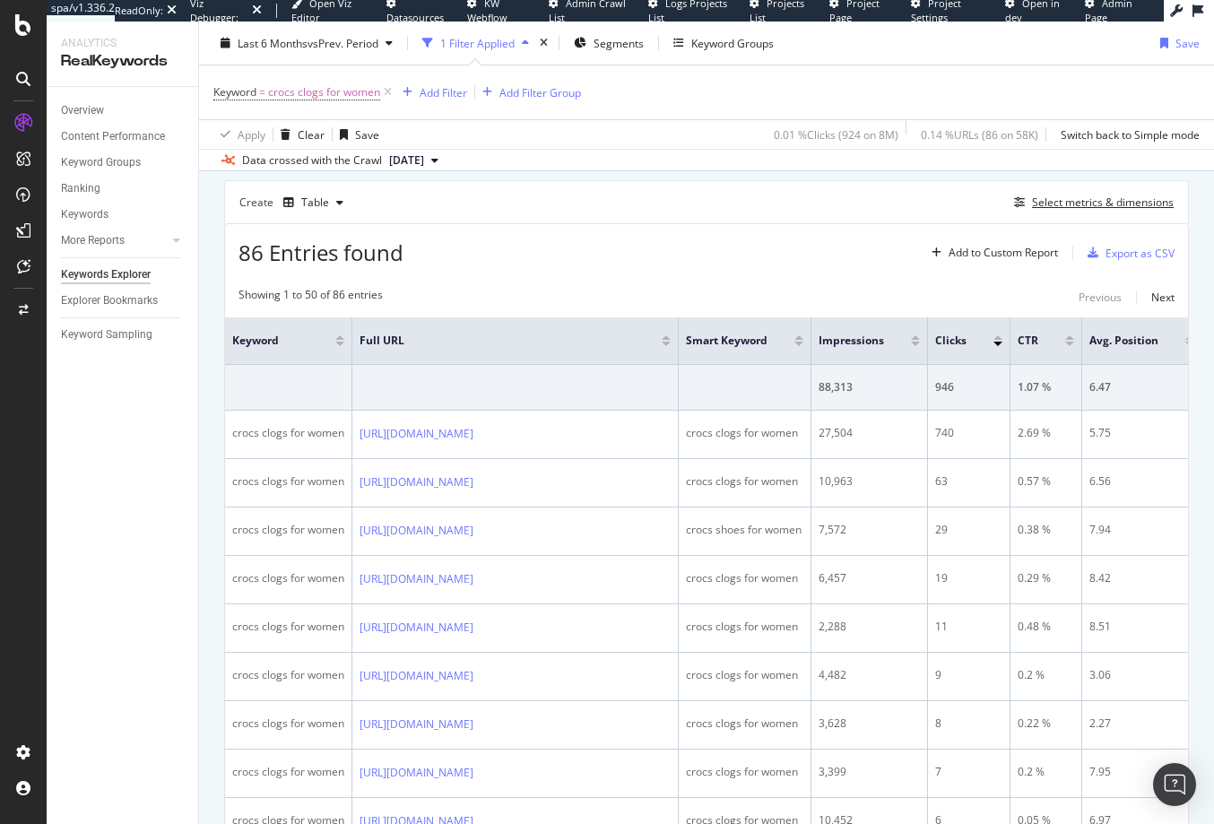
scroll to position [478, 0]
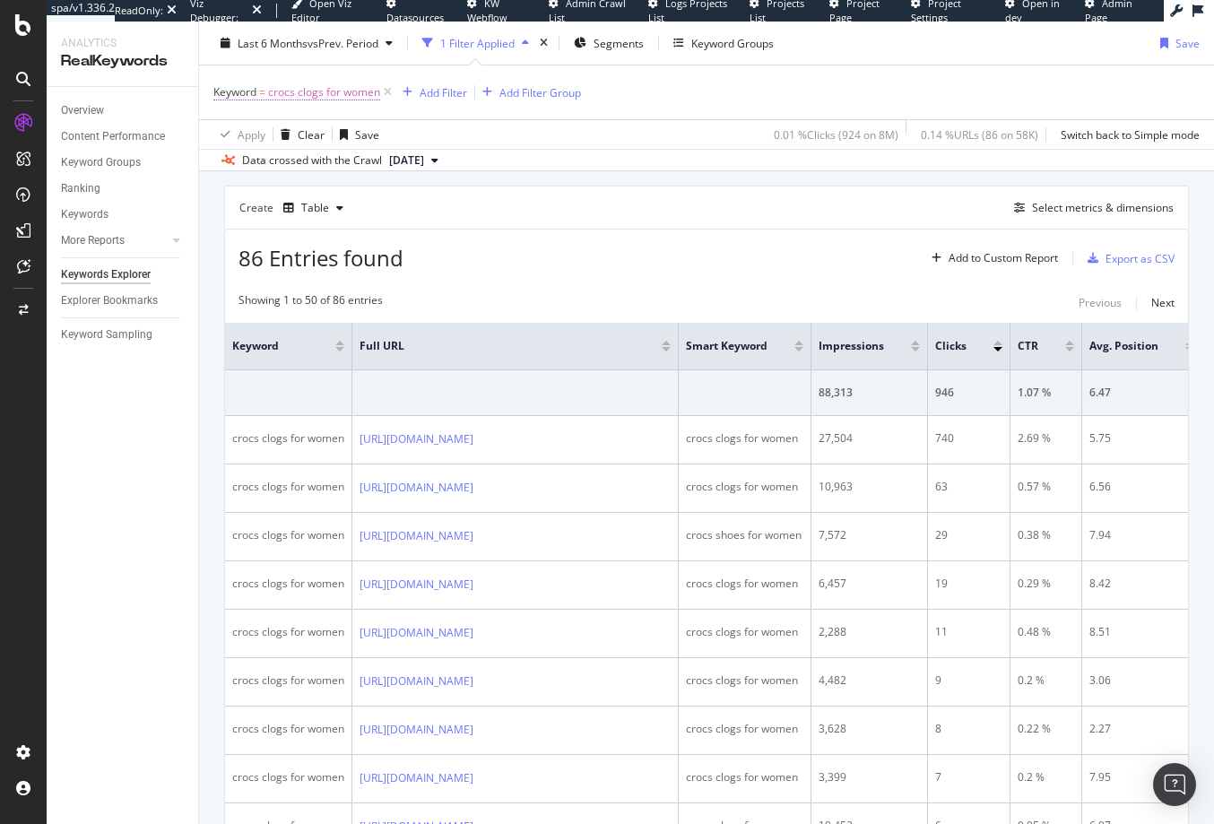
click at [315, 93] on span "crocs clogs for women" at bounding box center [324, 92] width 112 height 25
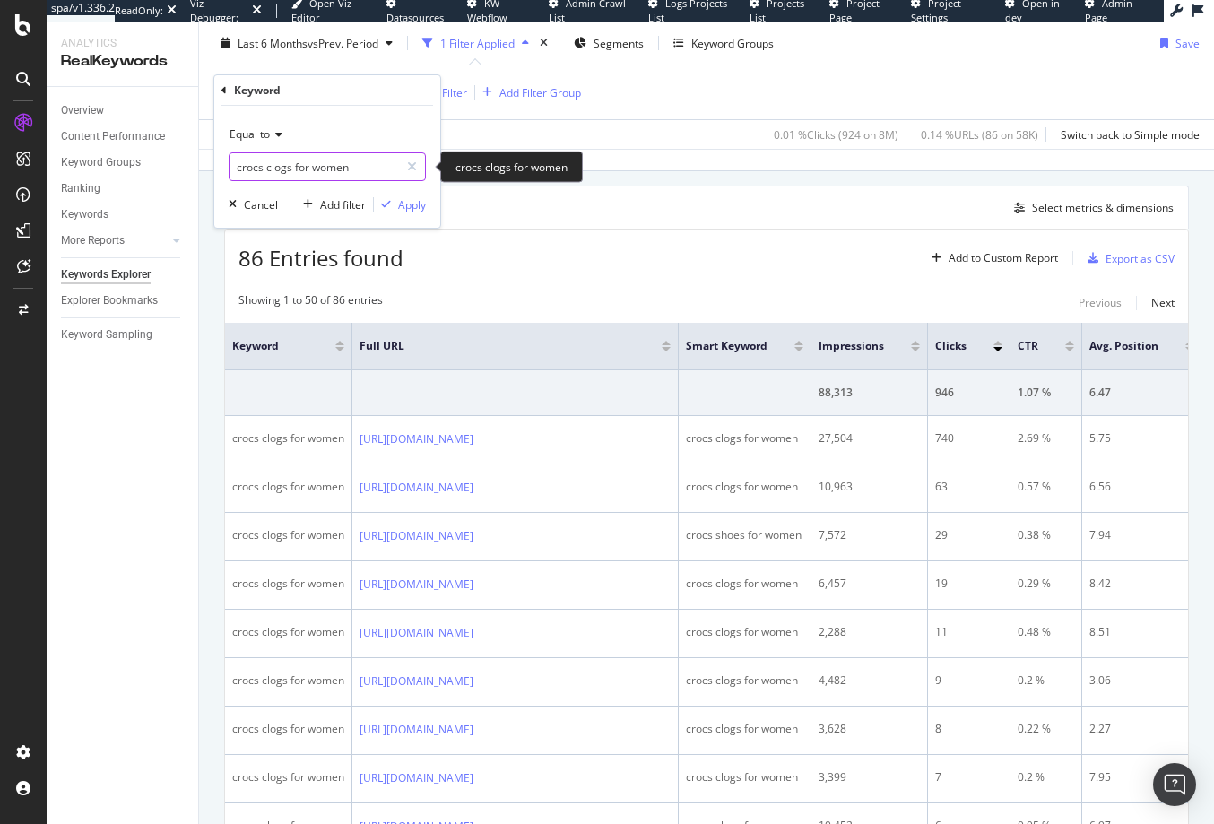
click at [262, 169] on input "crocs clogs for women" at bounding box center [314, 166] width 169 height 29
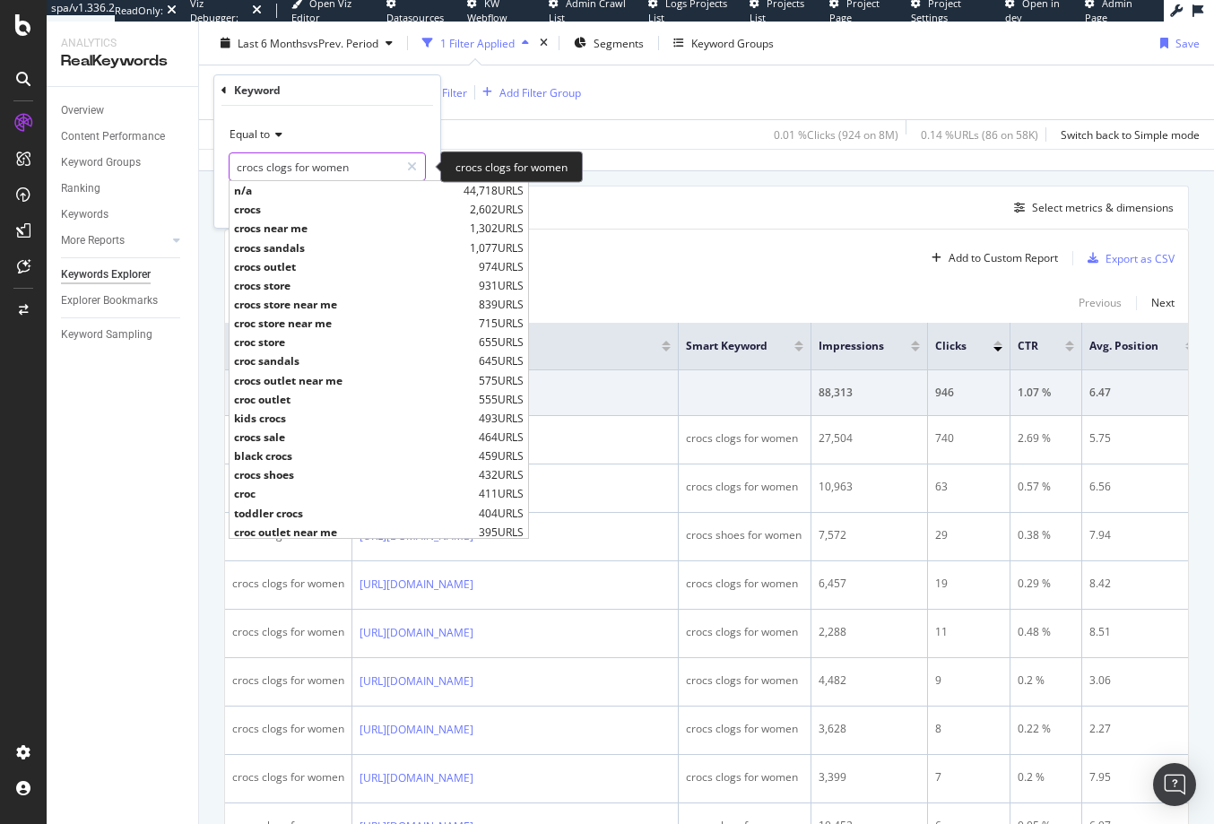
click at [262, 169] on input "crocs clogs for women" at bounding box center [314, 166] width 169 height 29
click at [250, 163] on input "crocs clogs for women" at bounding box center [314, 166] width 169 height 29
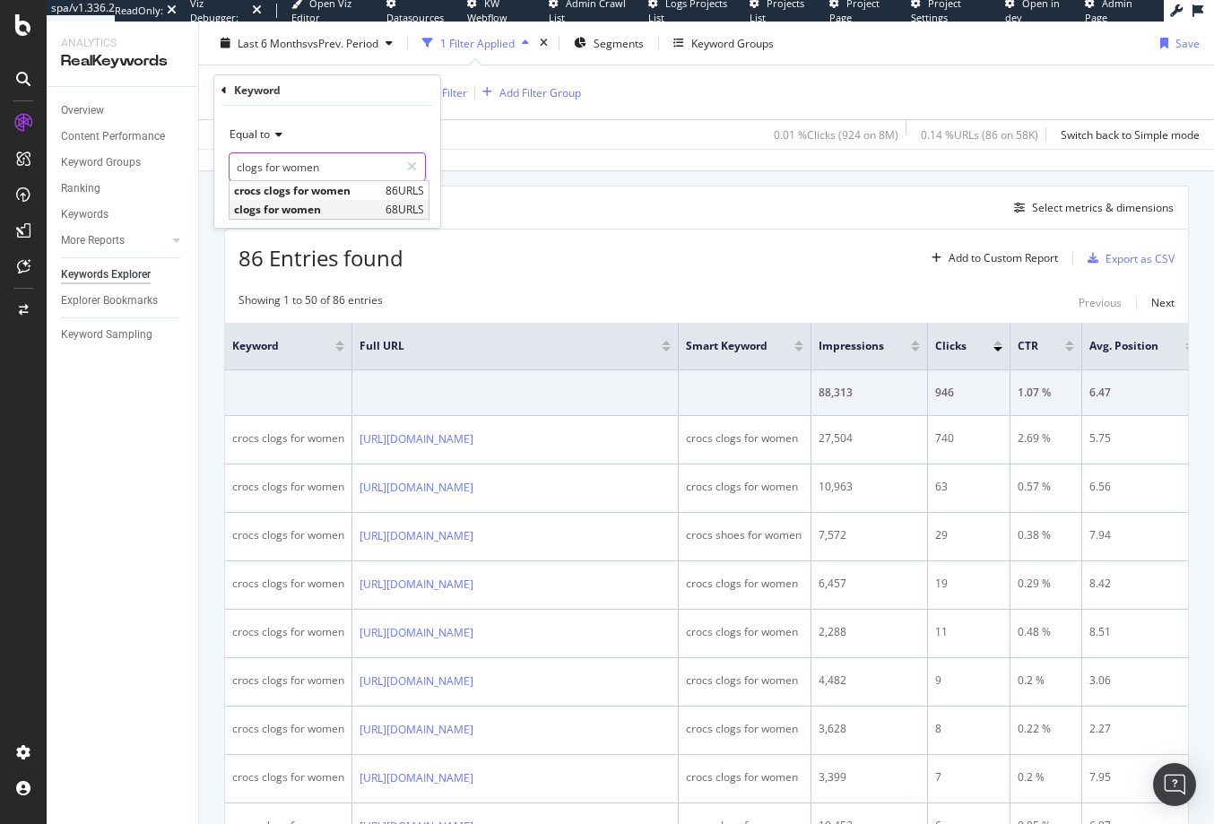
type input "clogs for women"
click at [300, 206] on span "clogs for women" at bounding box center [307, 209] width 147 height 15
click at [427, 203] on div "Equal to clogs for women clogs for women Cancel Add filter Apply" at bounding box center [327, 167] width 226 height 122
click at [410, 204] on div "Apply" at bounding box center [412, 204] width 28 height 15
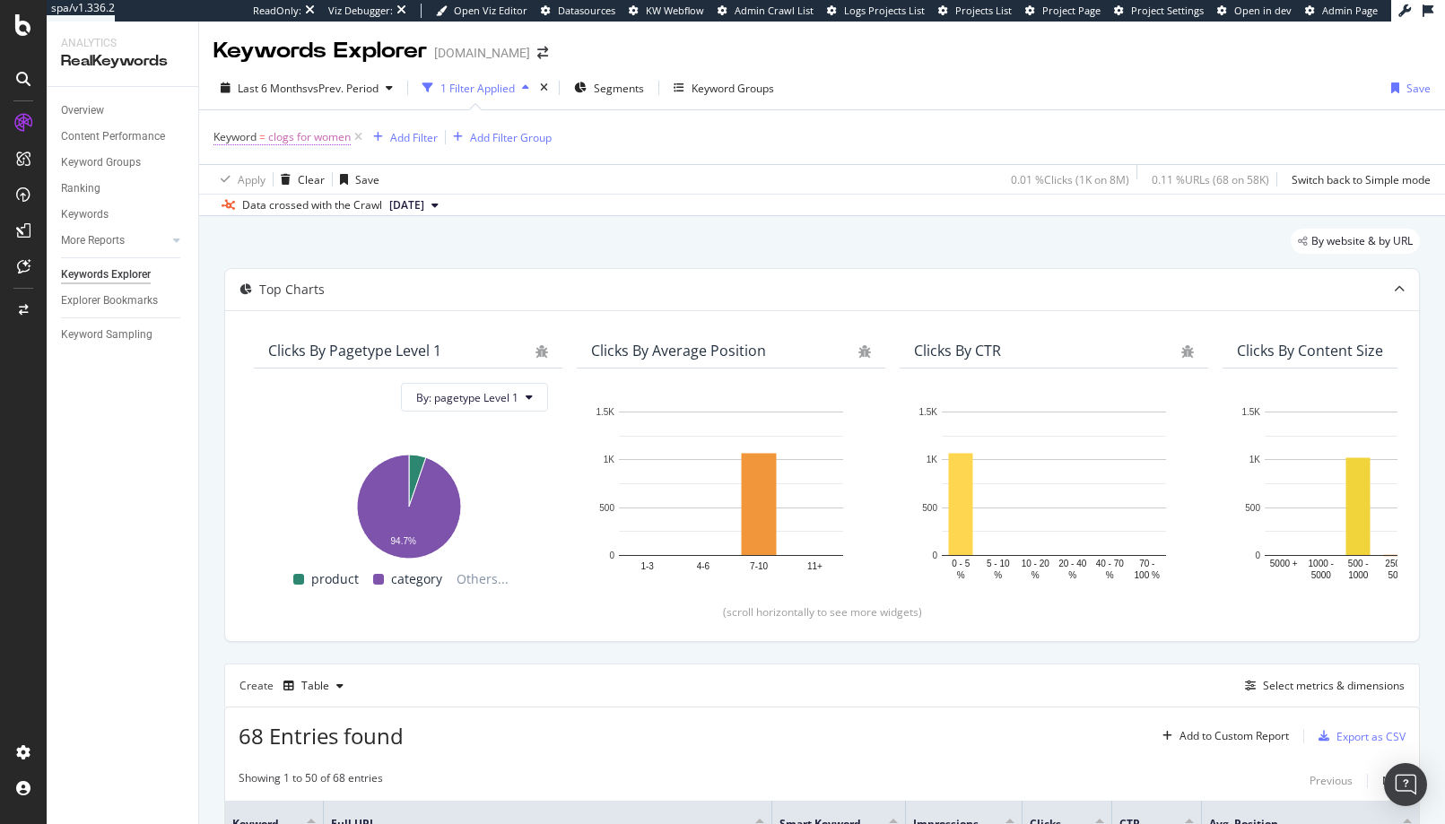
click at [324, 134] on span "clogs for women" at bounding box center [309, 137] width 82 height 25
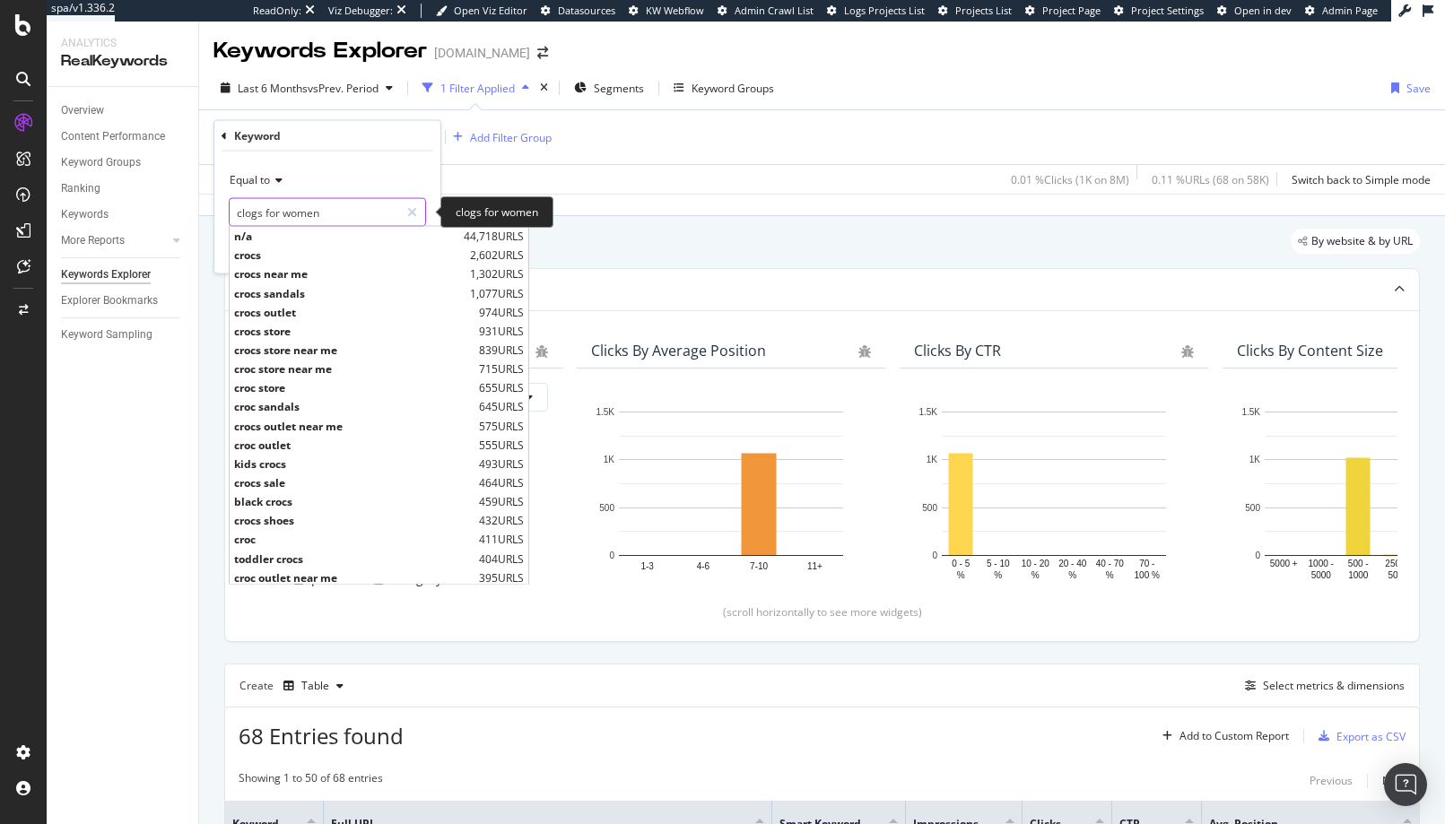
click at [291, 211] on input "clogs for women" at bounding box center [314, 212] width 169 height 29
click at [305, 213] on input "clogs for women" at bounding box center [314, 212] width 169 height 29
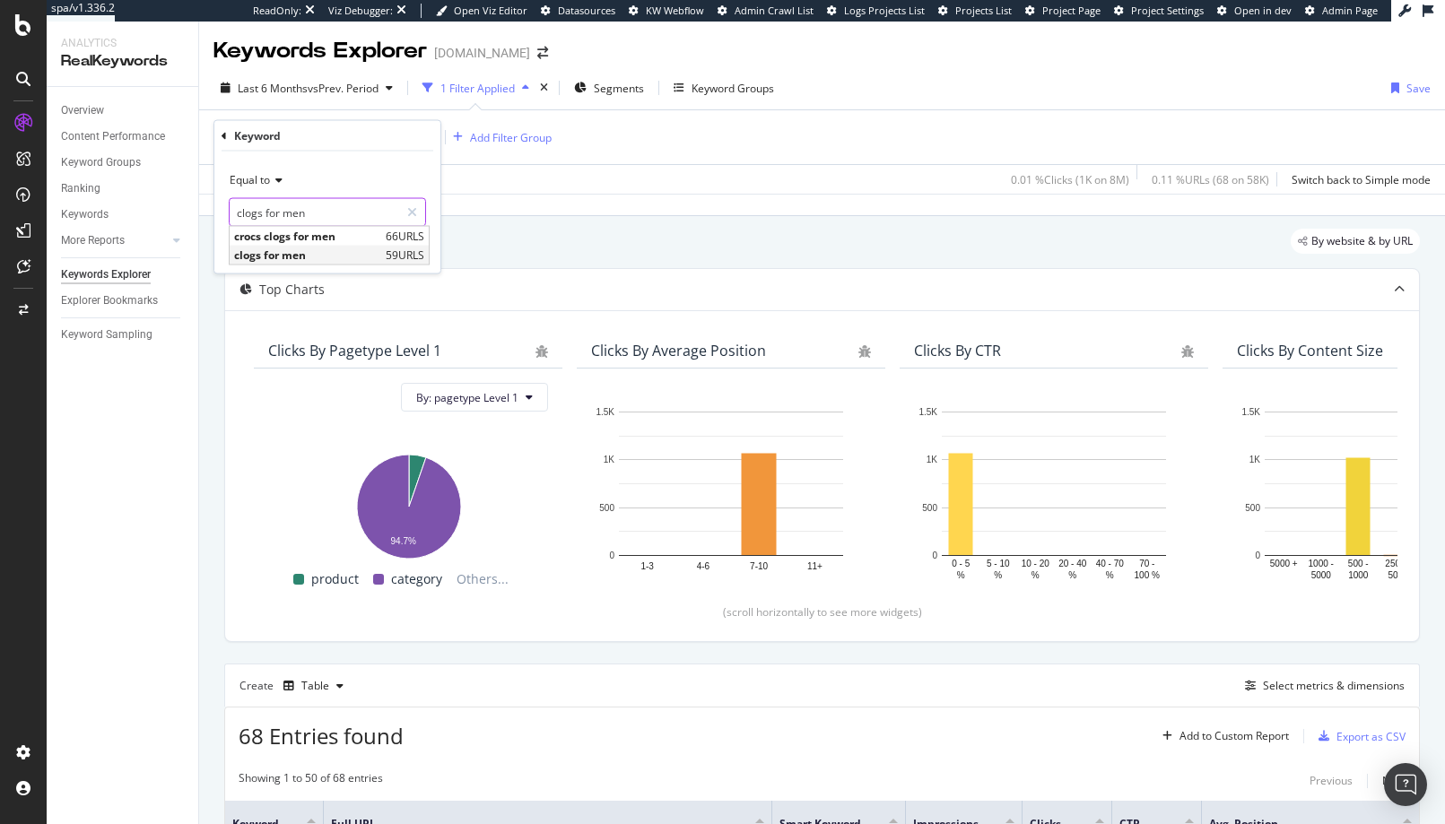
type input "clogs for men"
click at [324, 256] on span "clogs for men" at bounding box center [307, 254] width 147 height 15
click at [417, 254] on div "Apply" at bounding box center [412, 249] width 28 height 15
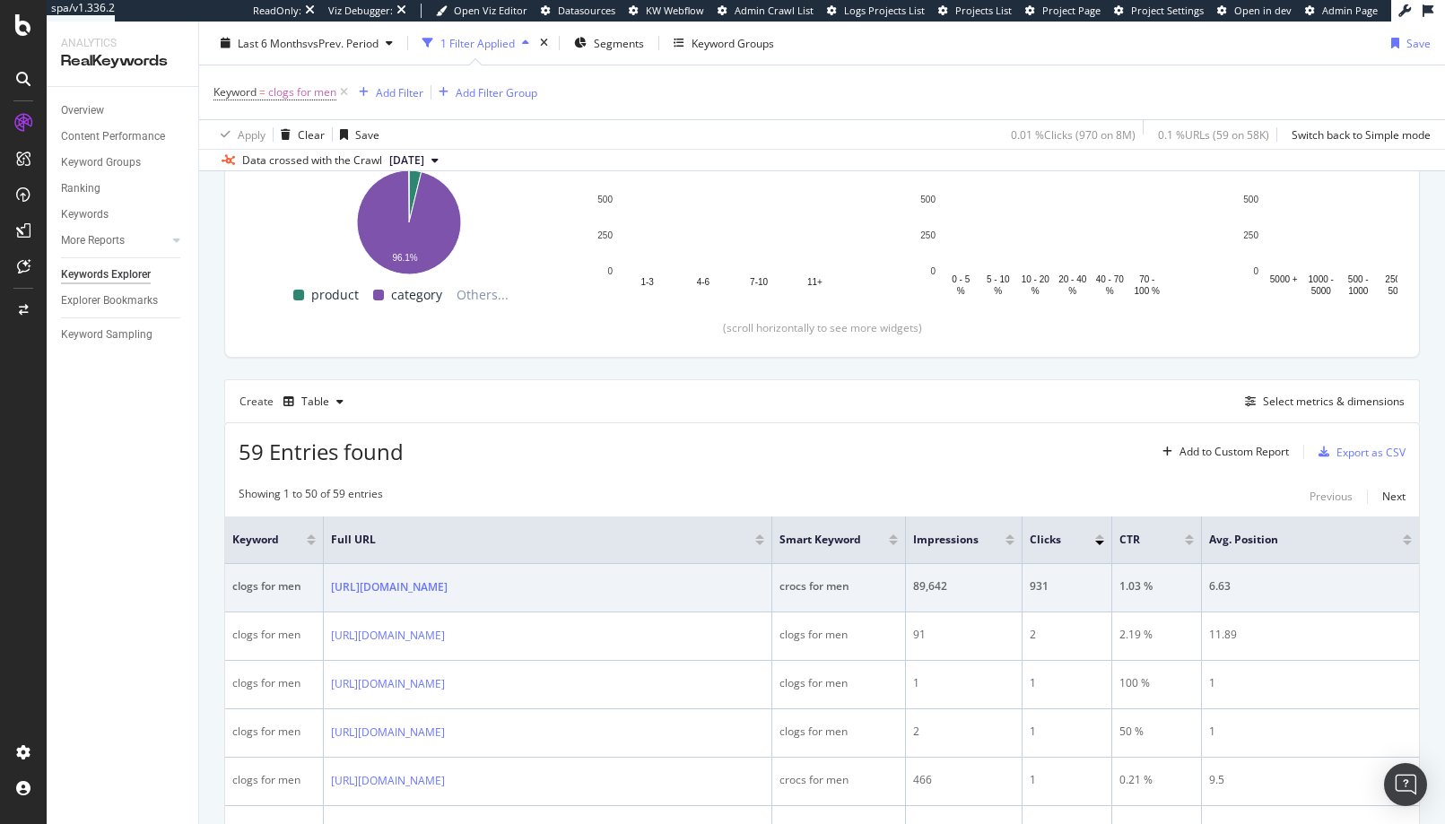
scroll to position [284, 0]
